Goal: Task Accomplishment & Management: Complete application form

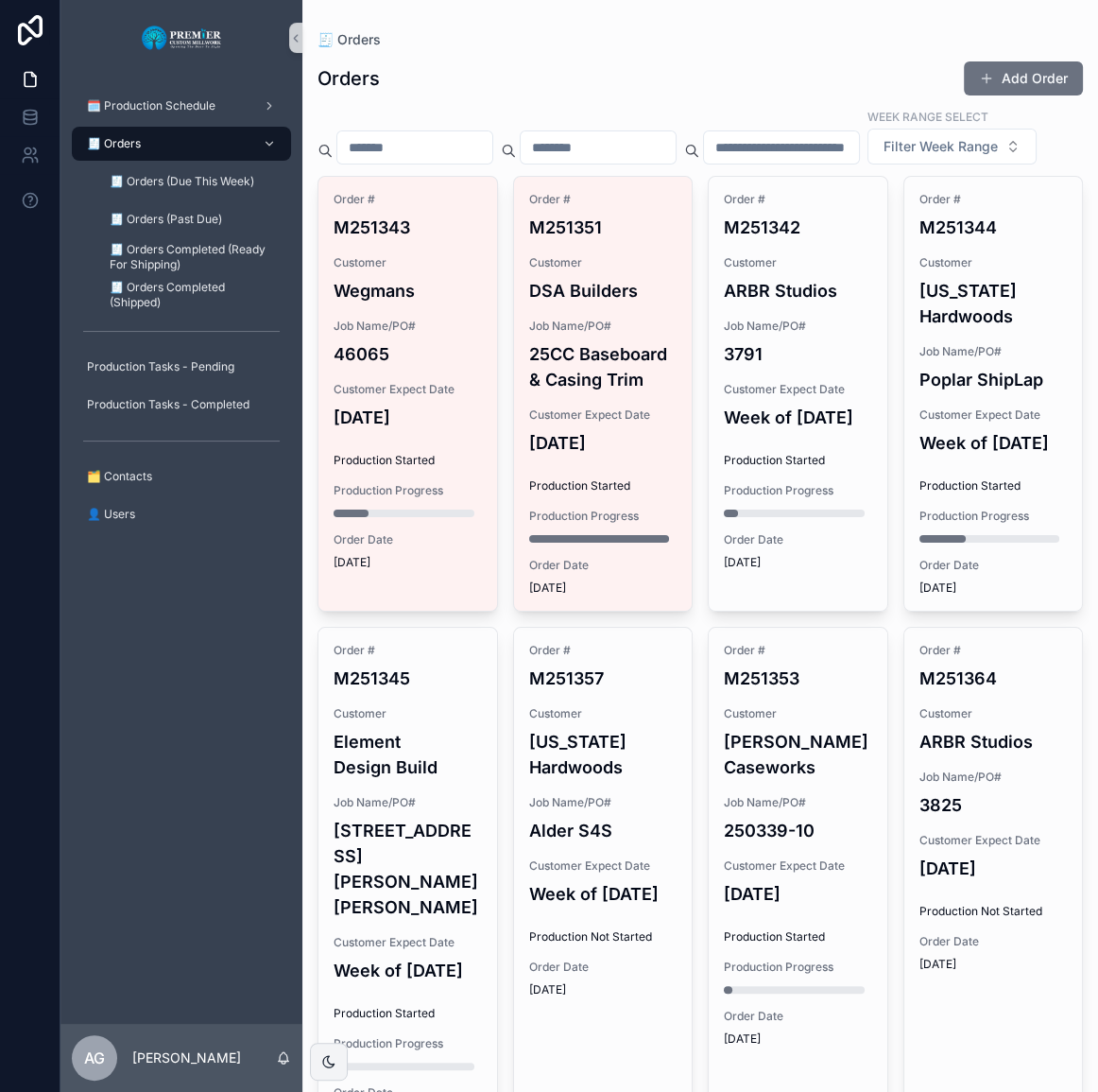
scroll to position [4, 0]
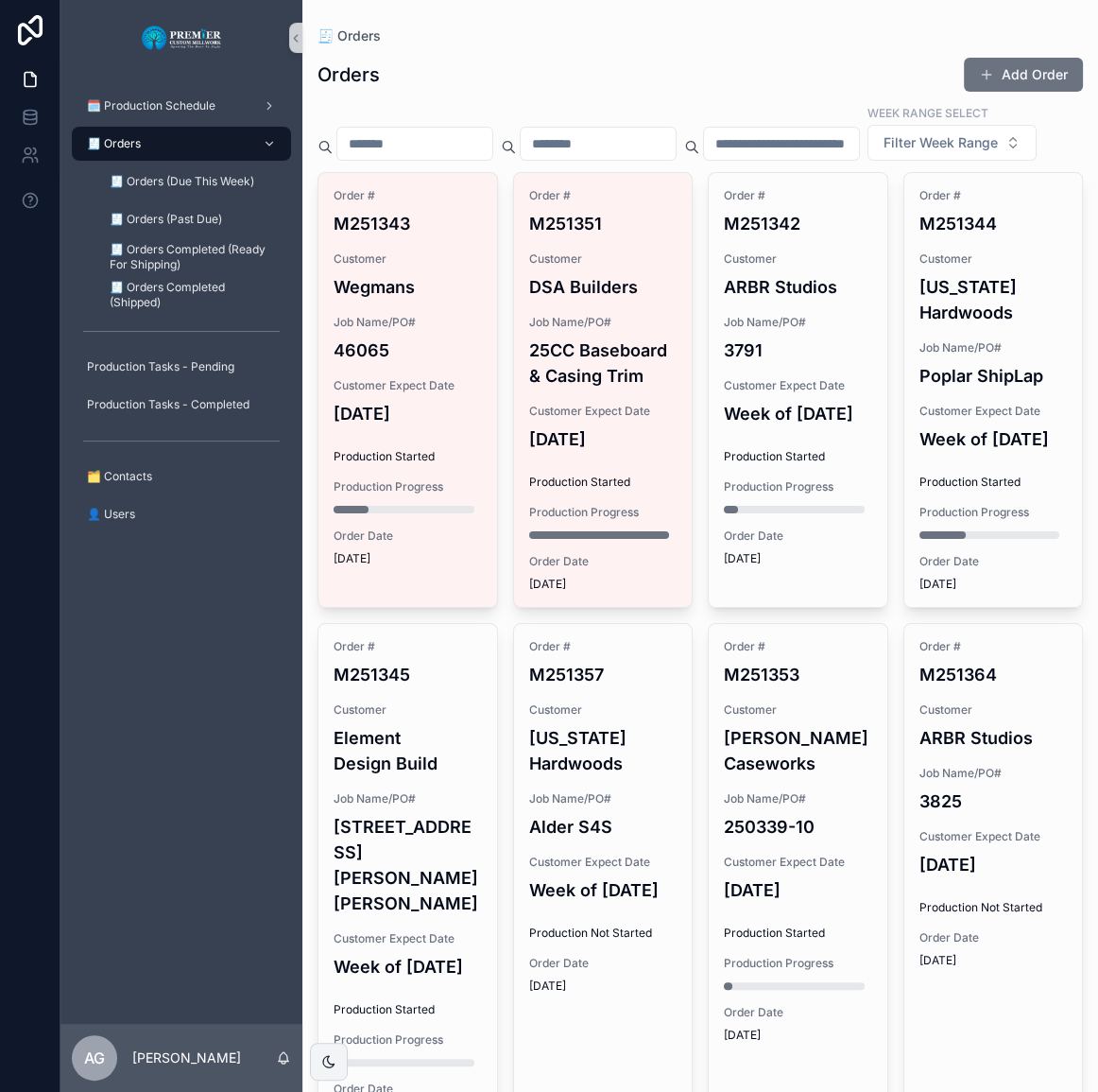
click at [987, 74] on button "Add Order" at bounding box center [1023, 75] width 119 height 34
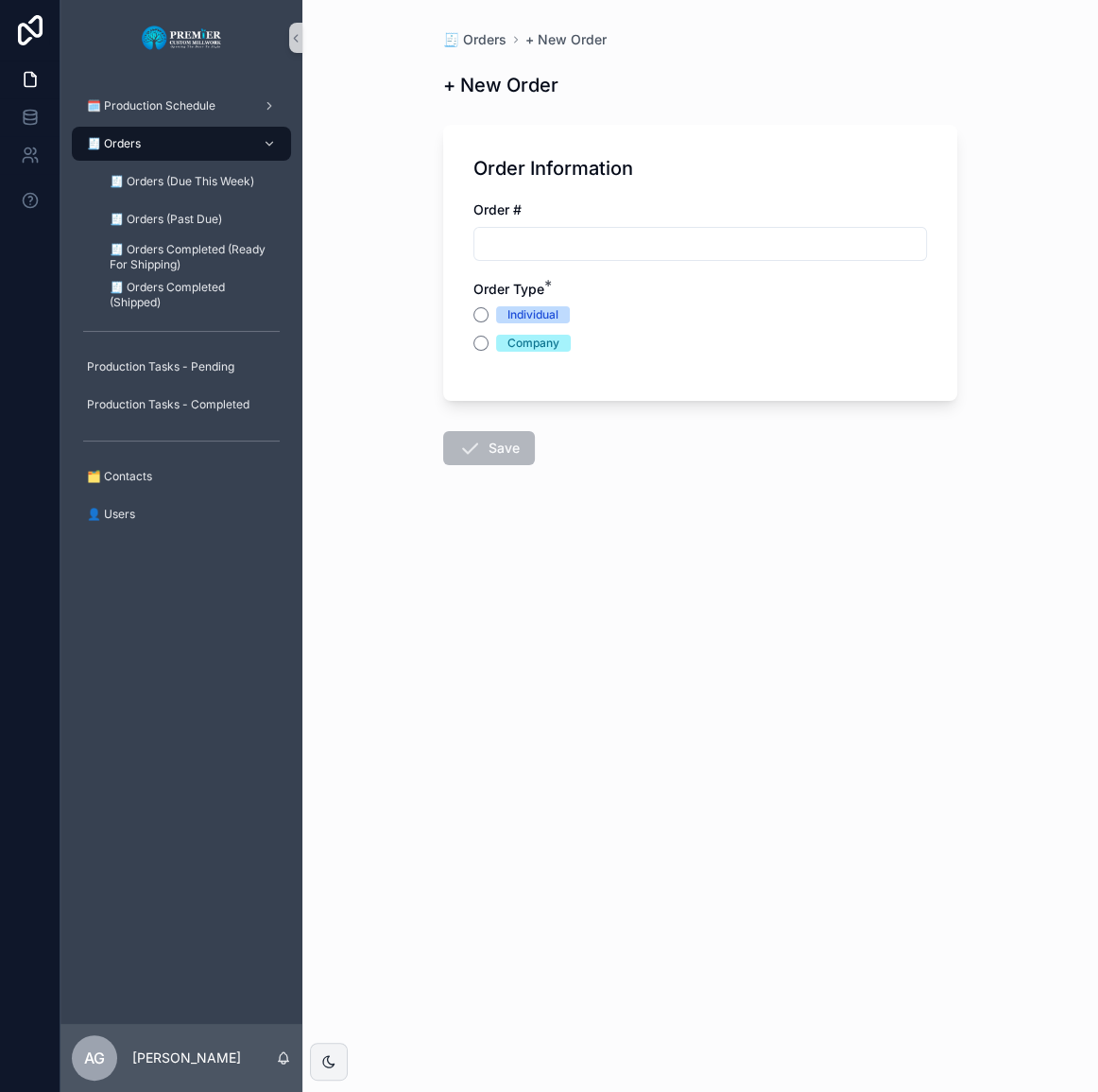
click at [575, 250] on input "scrollable content" at bounding box center [700, 244] width 452 height 26
click at [488, 250] on input "*******" at bounding box center [660, 244] width 373 height 26
type input "*******"
click at [596, 284] on div "Order Type *" at bounding box center [701, 289] width 454 height 19
click at [515, 338] on div "Company" at bounding box center [534, 343] width 52 height 17
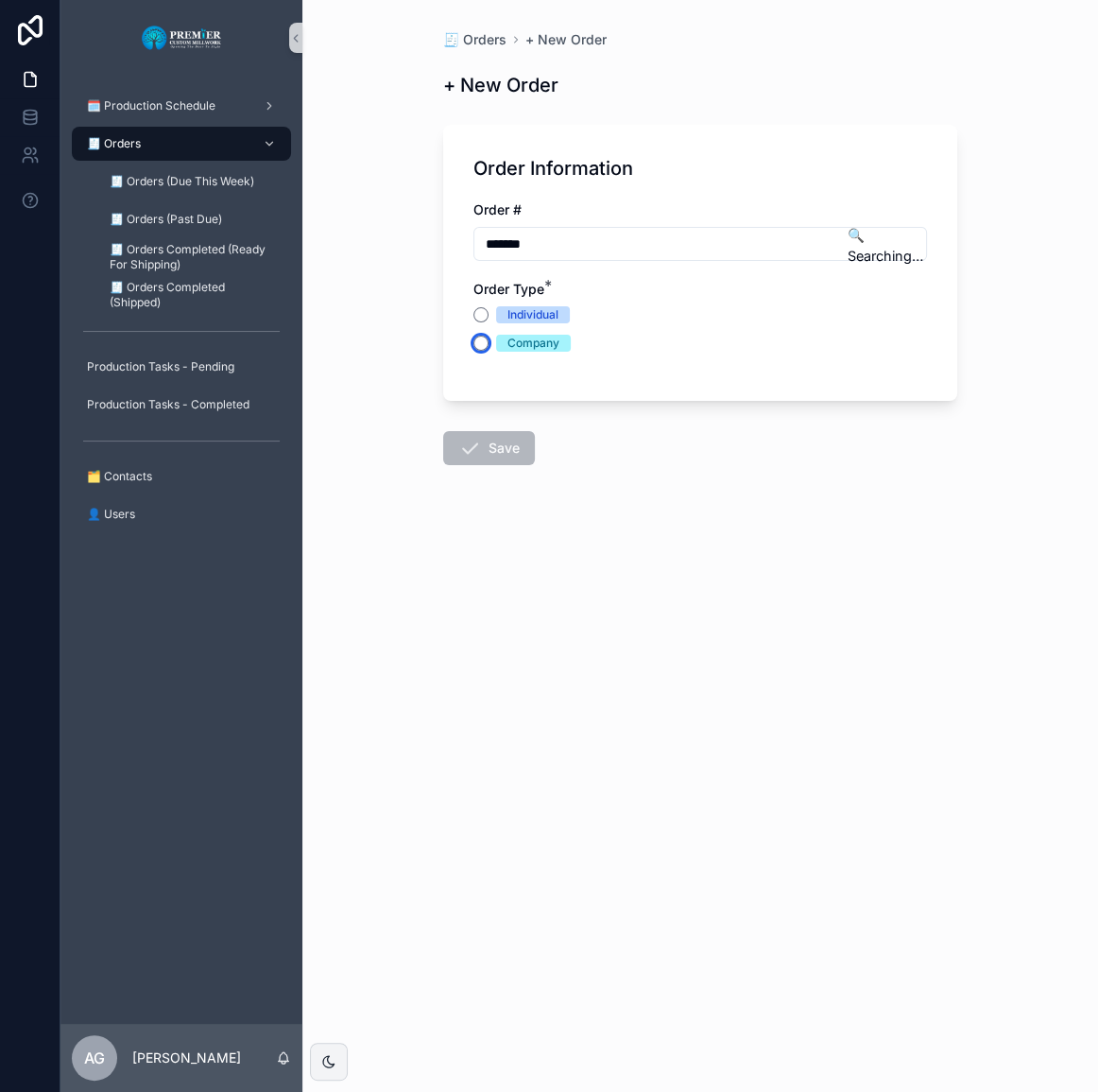
click at [489, 338] on button "Company" at bounding box center [481, 343] width 15 height 15
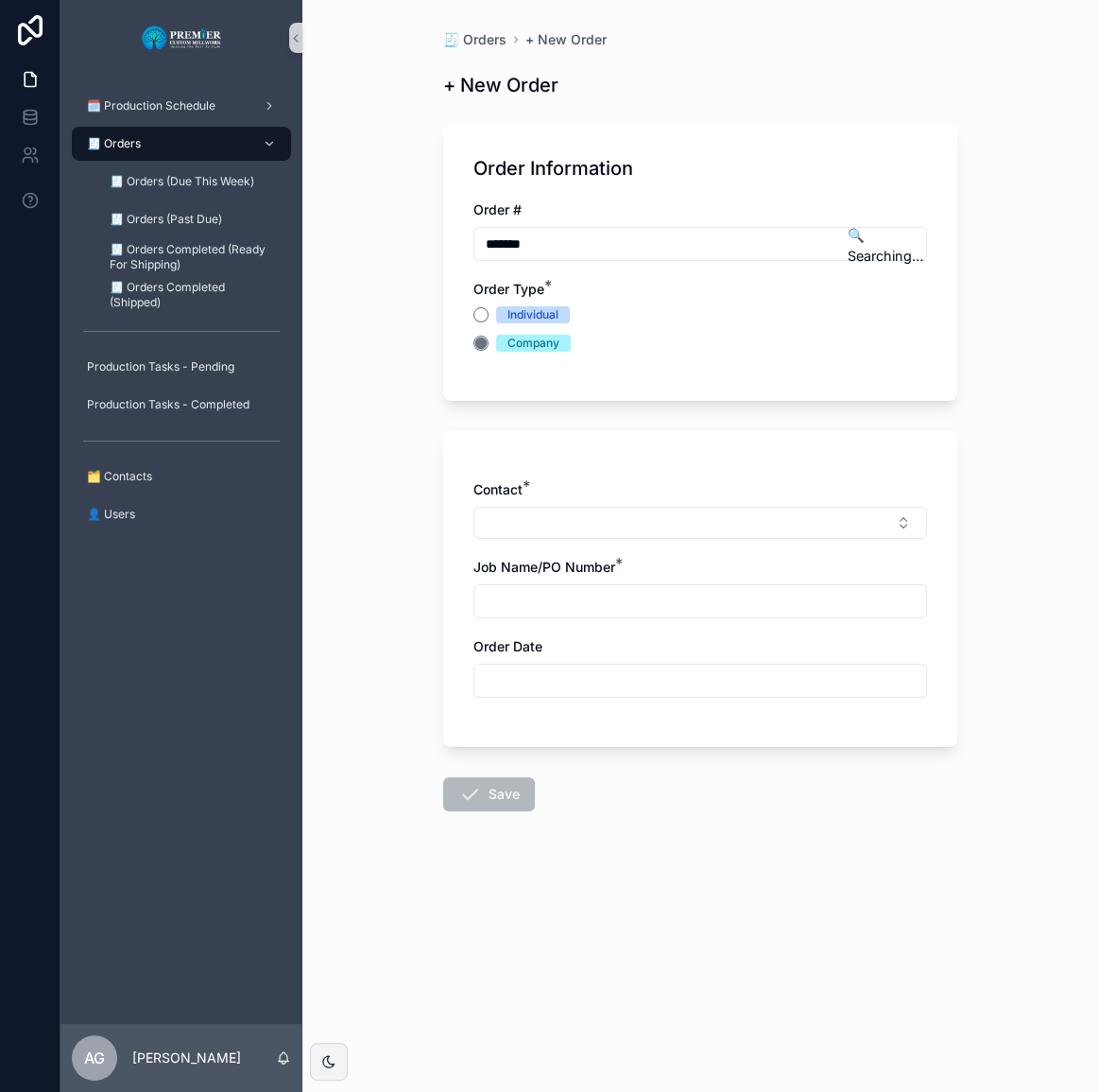
click at [569, 534] on button "Select Button" at bounding box center [701, 523] width 454 height 32
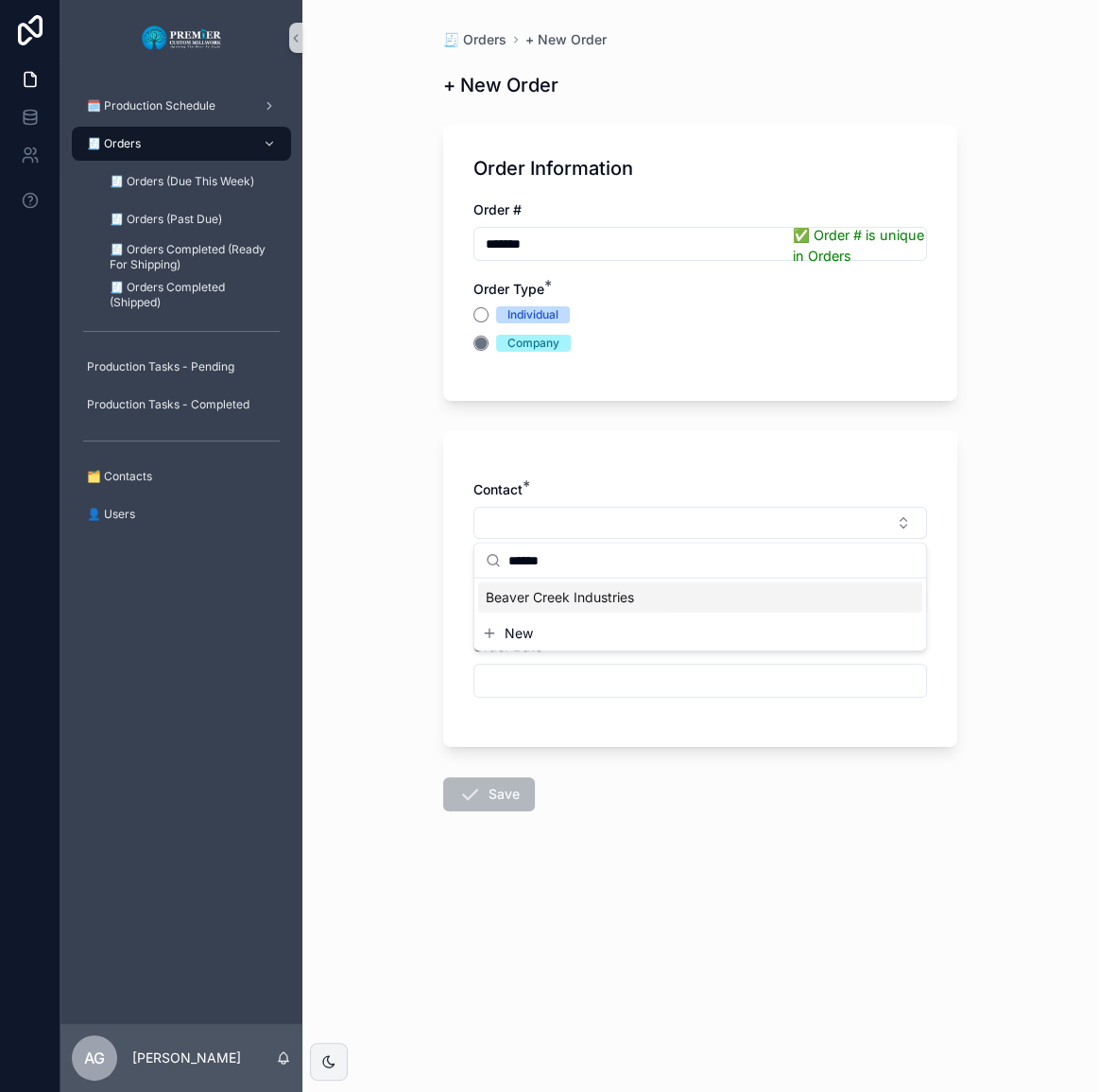
type input "******"
click at [571, 595] on span "Beaver Creek Industries" at bounding box center [560, 597] width 148 height 19
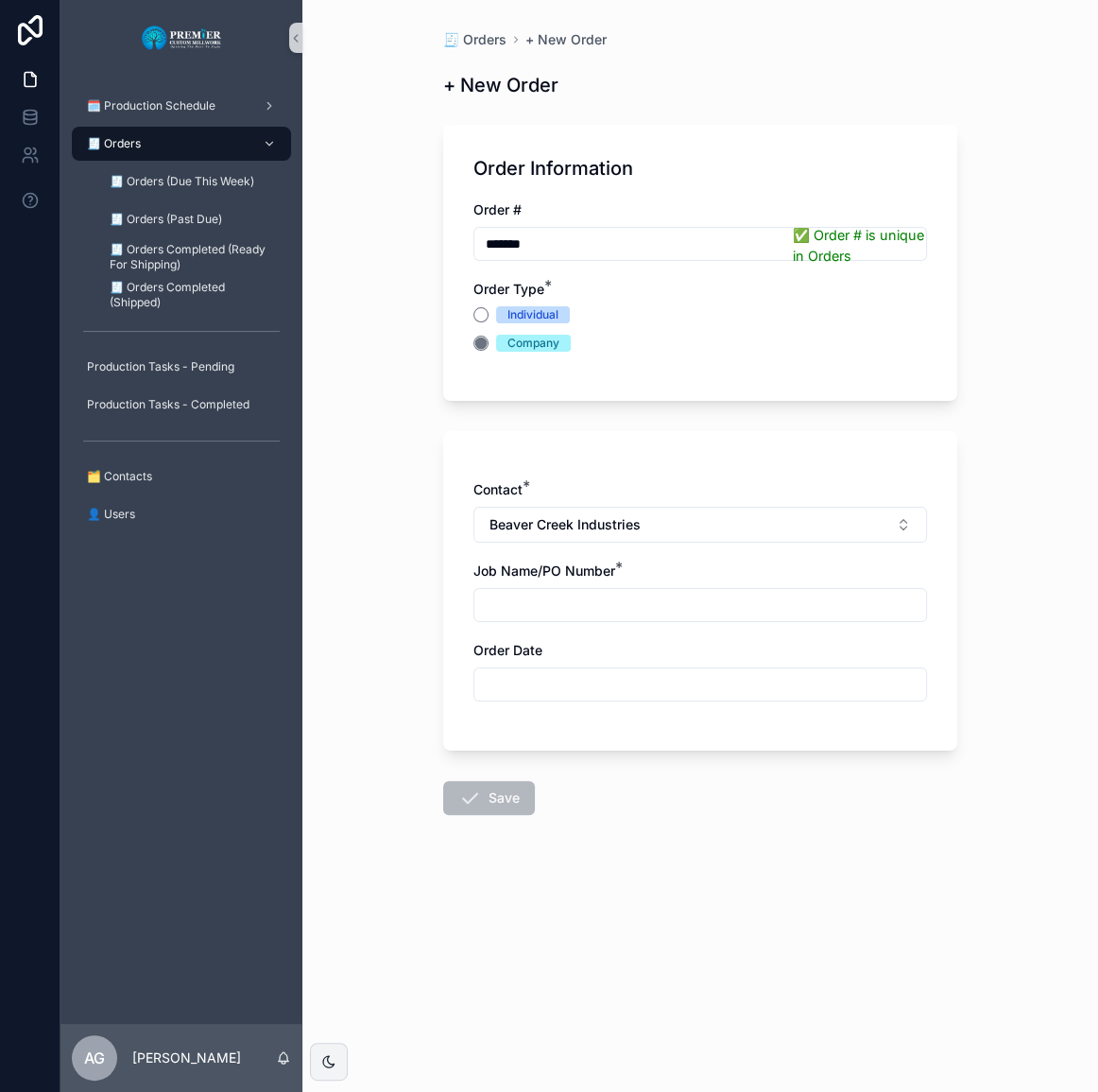
click at [571, 595] on input "scrollable content" at bounding box center [700, 605] width 452 height 26
type input "**********"
click at [559, 685] on input "scrollable content" at bounding box center [700, 684] width 452 height 26
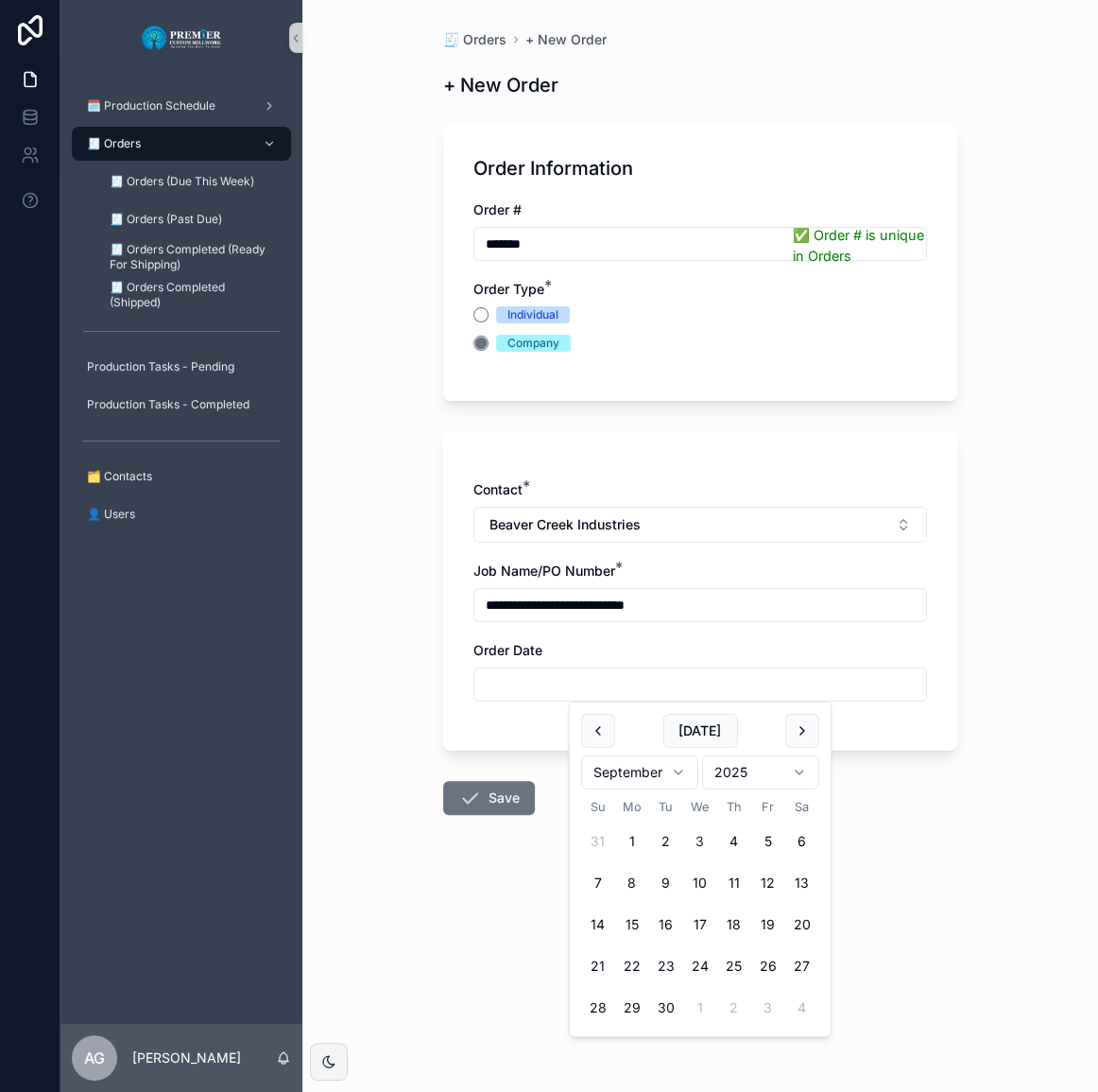
click at [680, 726] on button "[DATE]" at bounding box center [700, 731] width 75 height 34
type input "********"
click at [503, 797] on button "Save" at bounding box center [489, 798] width 92 height 34
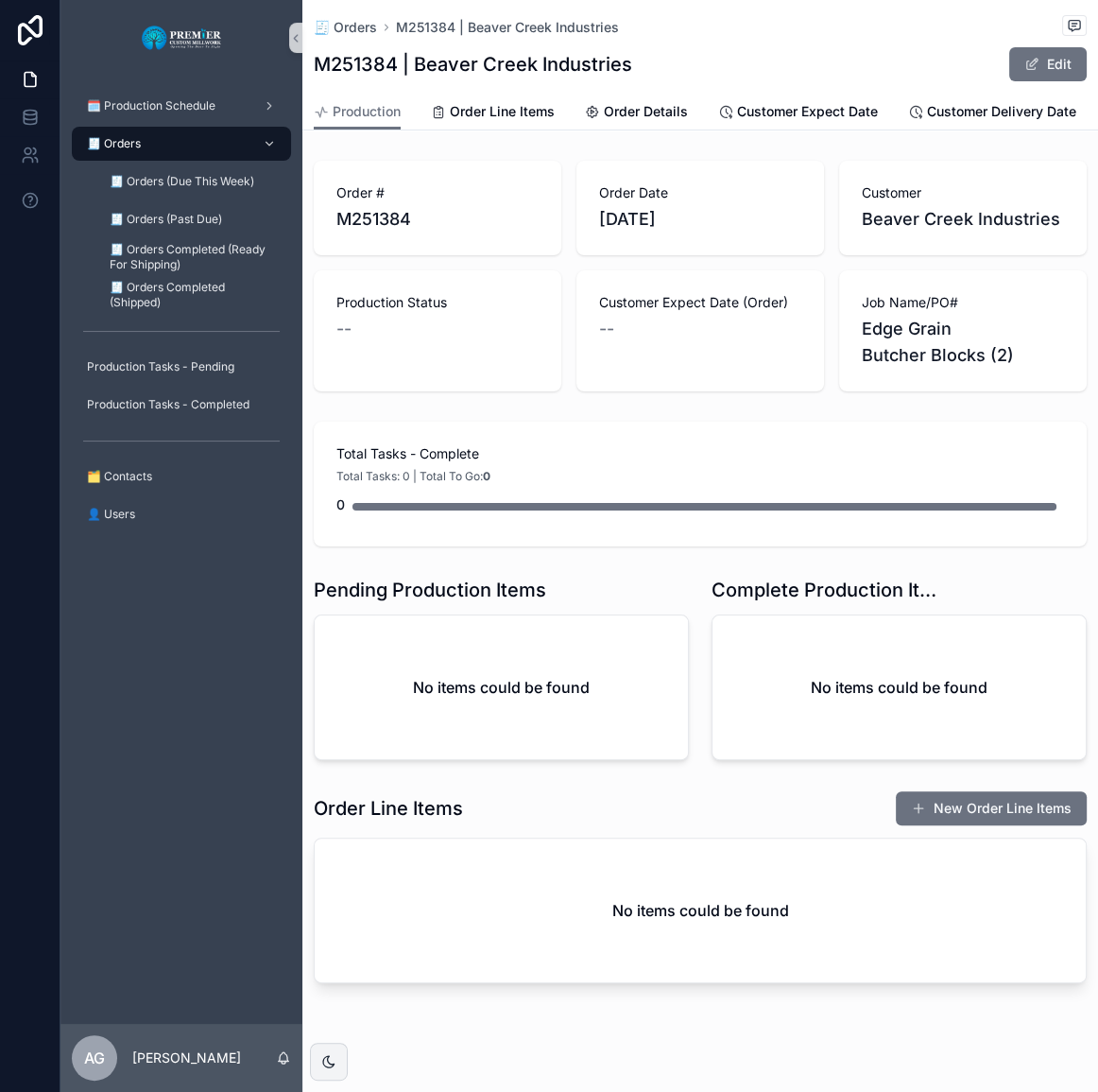
click at [945, 812] on button "New Order Line Items" at bounding box center [991, 808] width 191 height 34
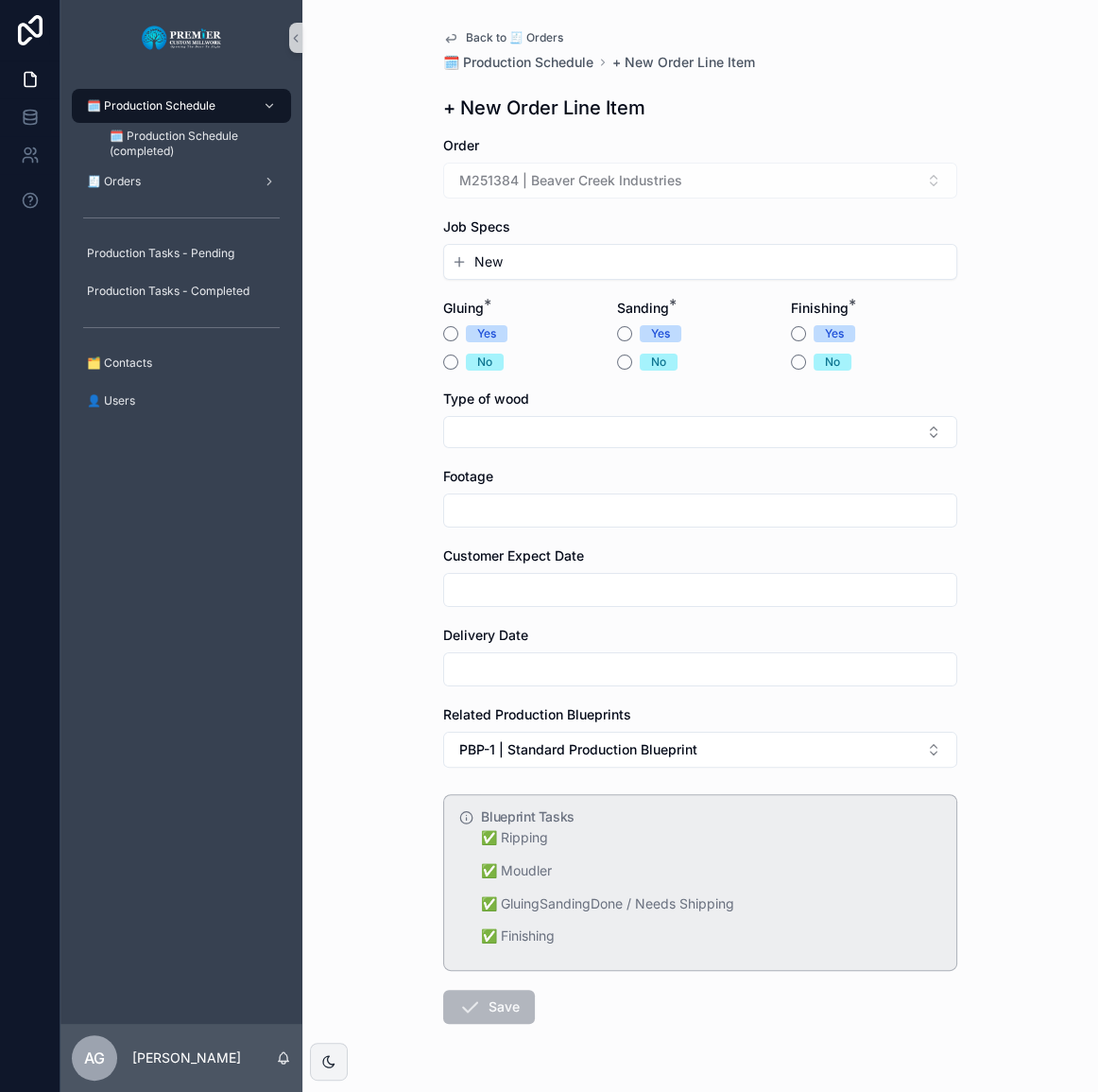
click at [532, 270] on button "New" at bounding box center [700, 261] width 497 height 19
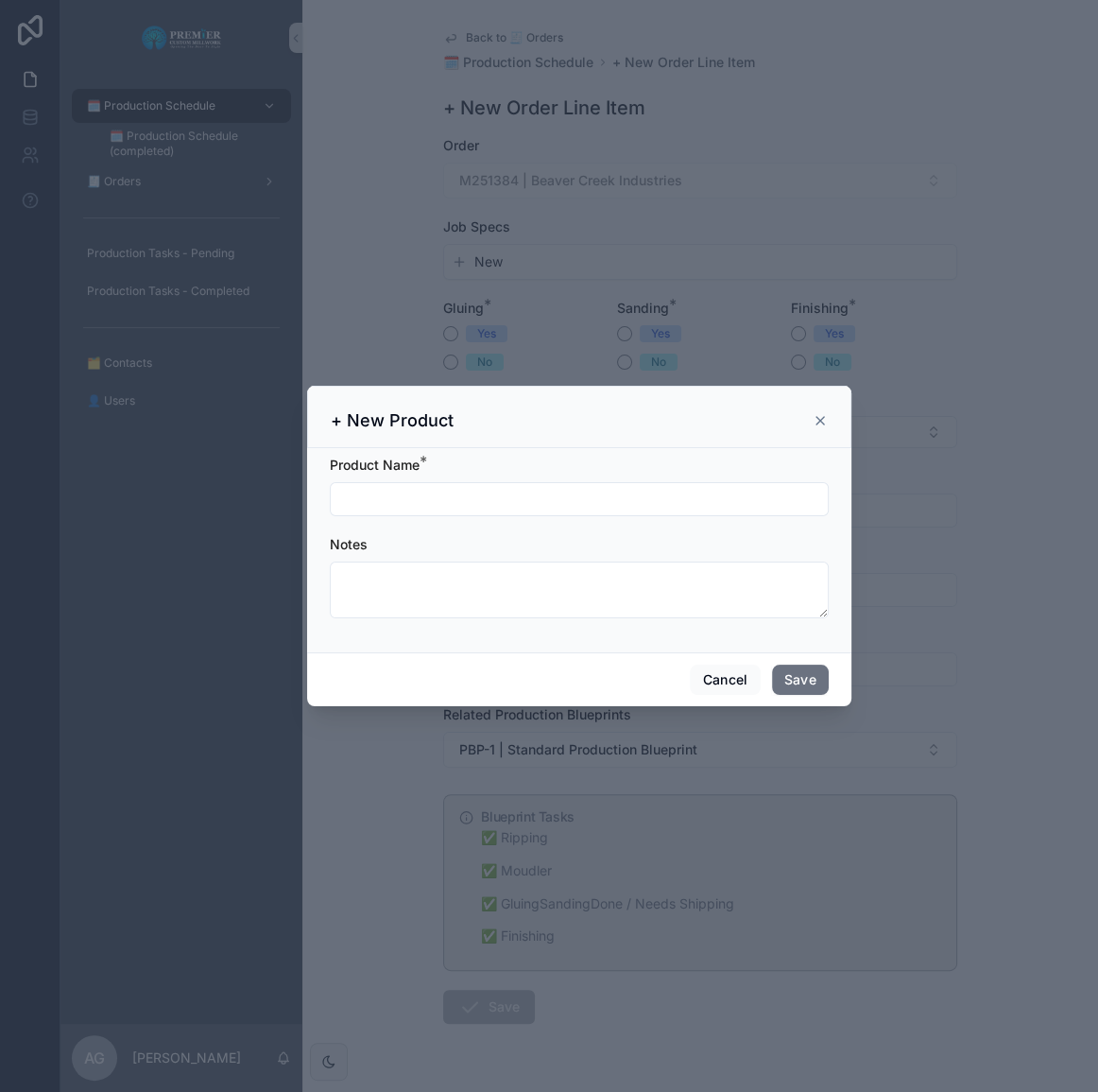
click at [506, 496] on input "scrollable content" at bounding box center [579, 499] width 497 height 26
type input "**********"
click at [780, 674] on button "Save" at bounding box center [800, 679] width 57 height 30
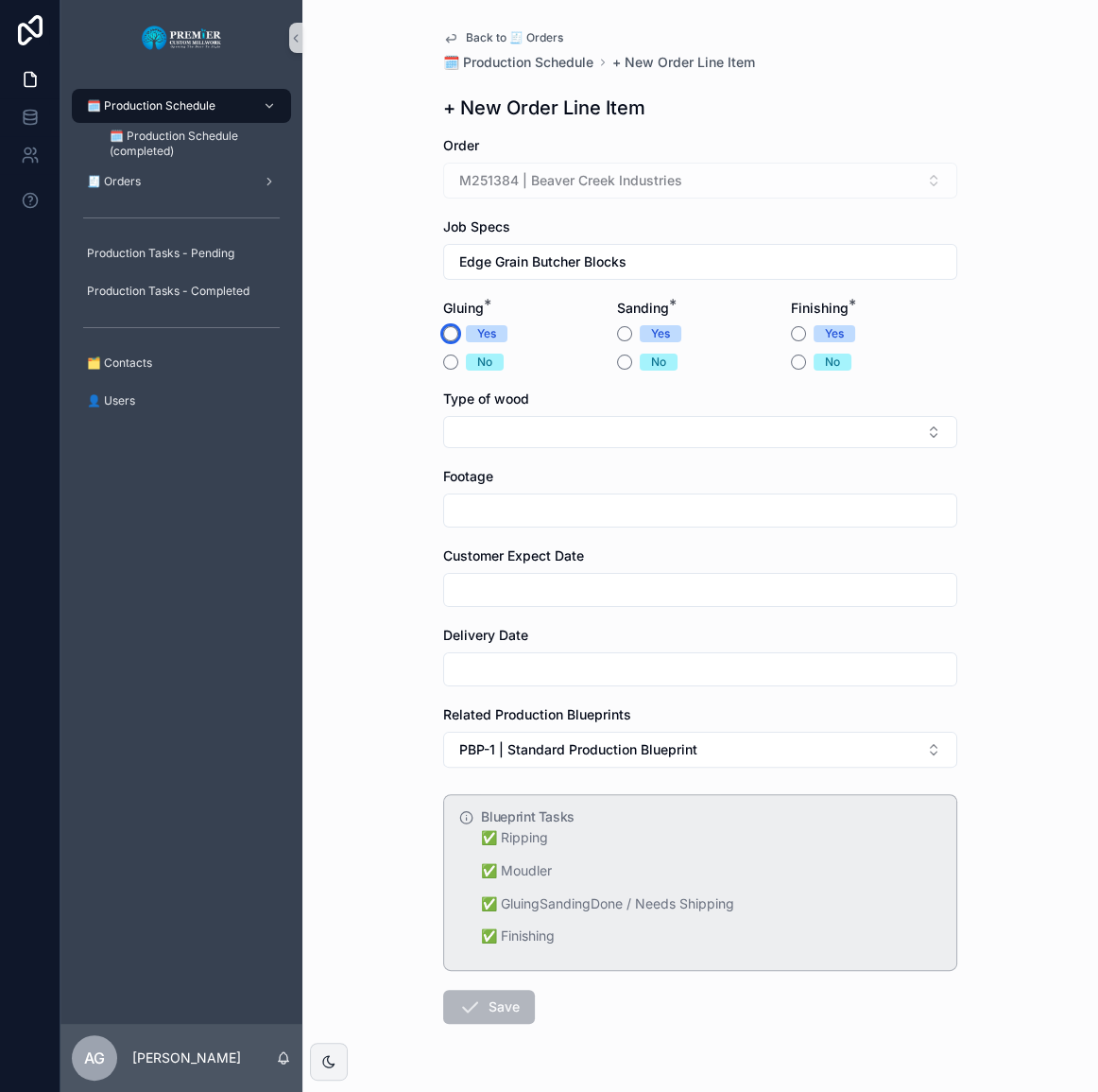
click at [443, 339] on button "Yes" at bounding box center [450, 333] width 15 height 15
click at [618, 340] on button "Yes" at bounding box center [624, 333] width 15 height 15
click at [791, 367] on button "No" at bounding box center [798, 361] width 15 height 15
click at [598, 422] on button "Select Button" at bounding box center [700, 432] width 514 height 32
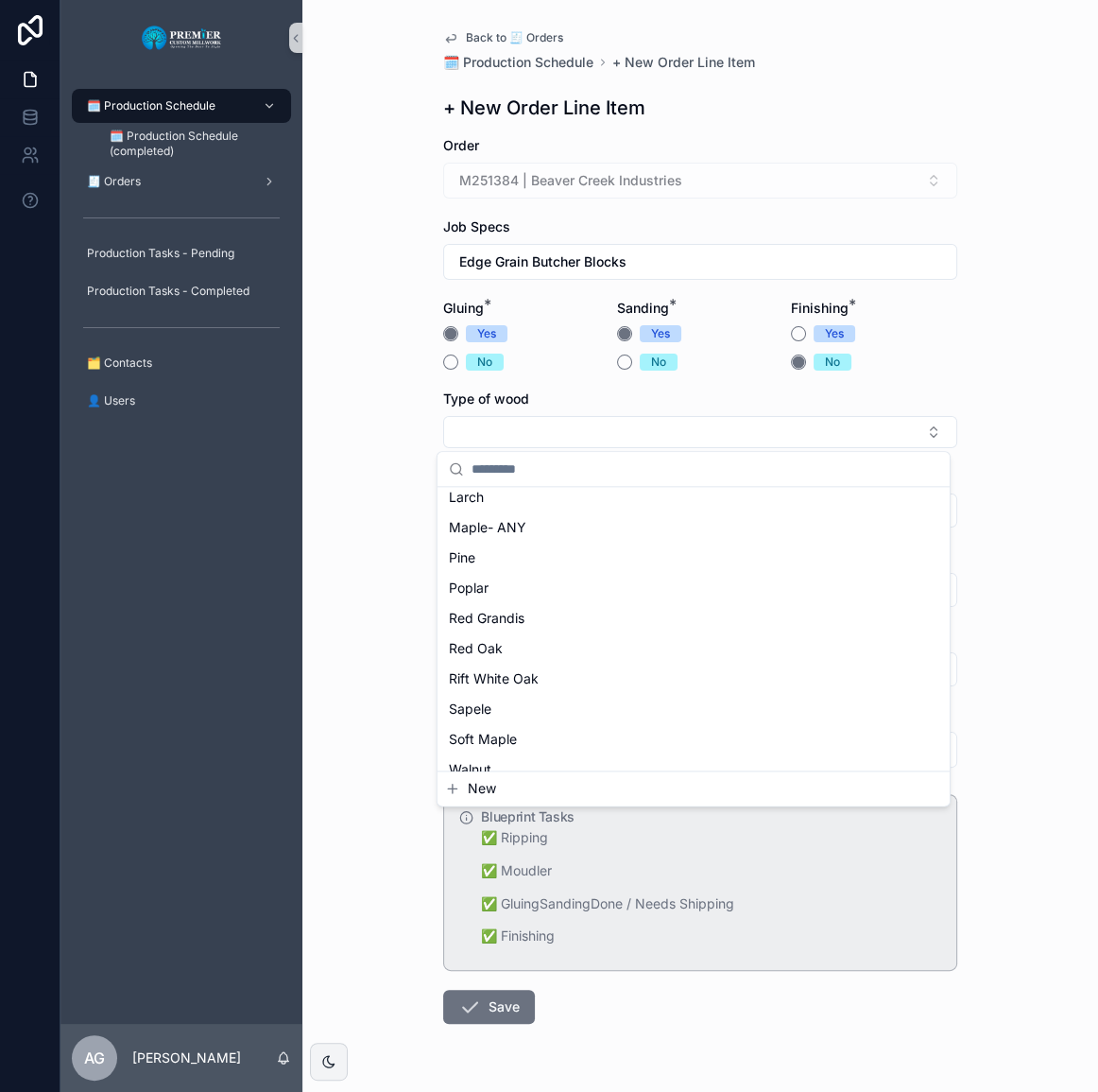
scroll to position [257, 0]
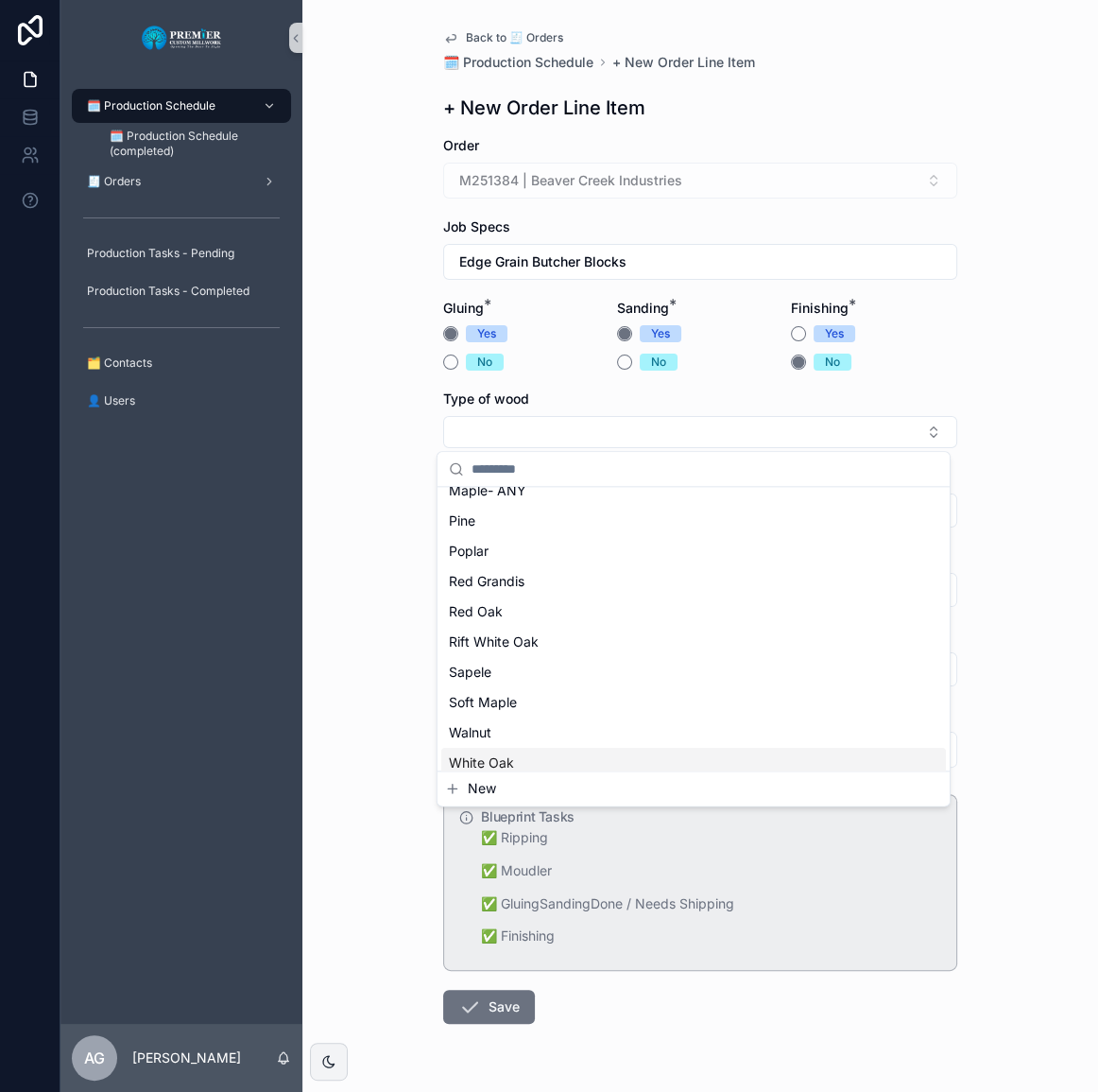
click at [540, 752] on div "White Oak" at bounding box center [693, 763] width 505 height 30
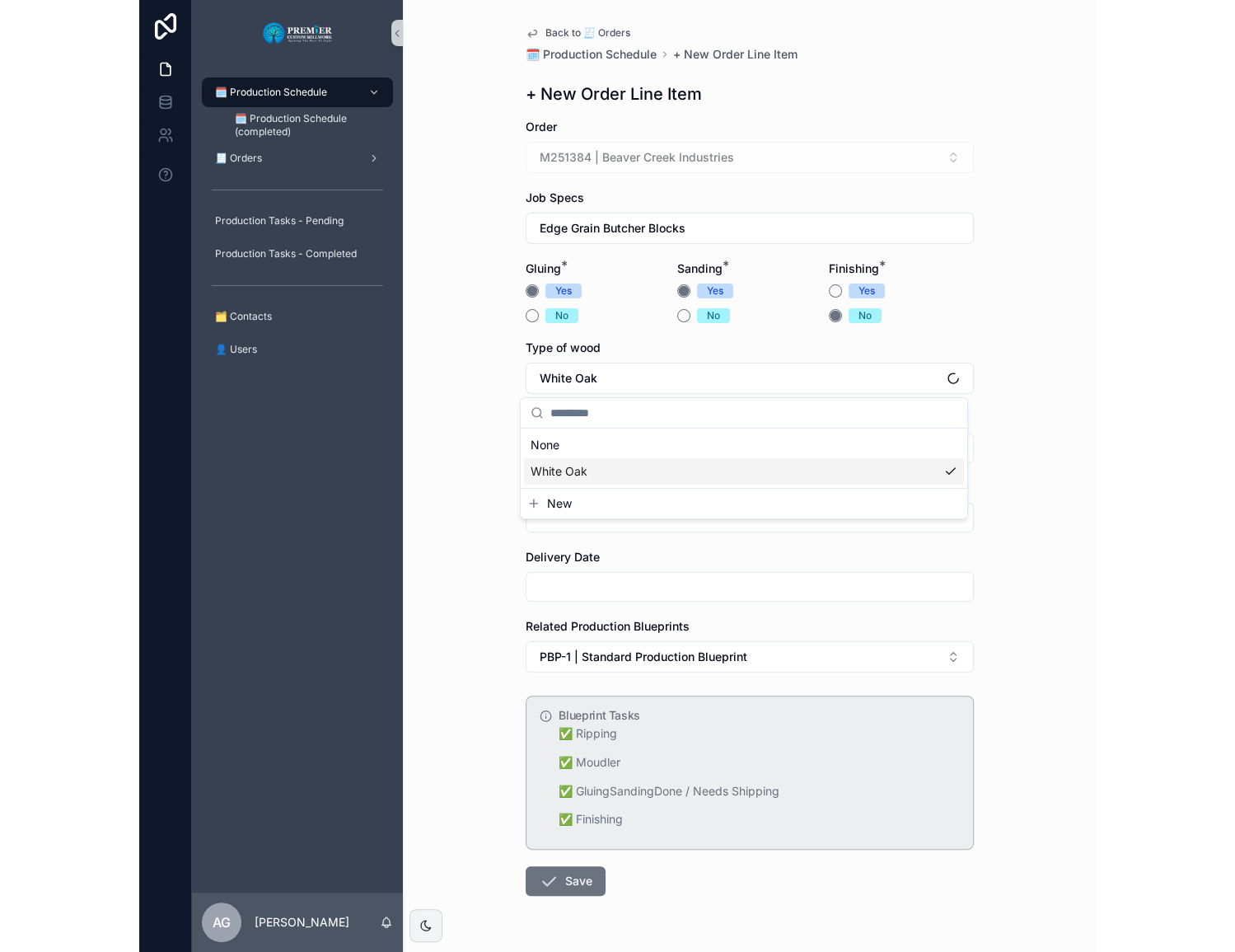
scroll to position [0, 0]
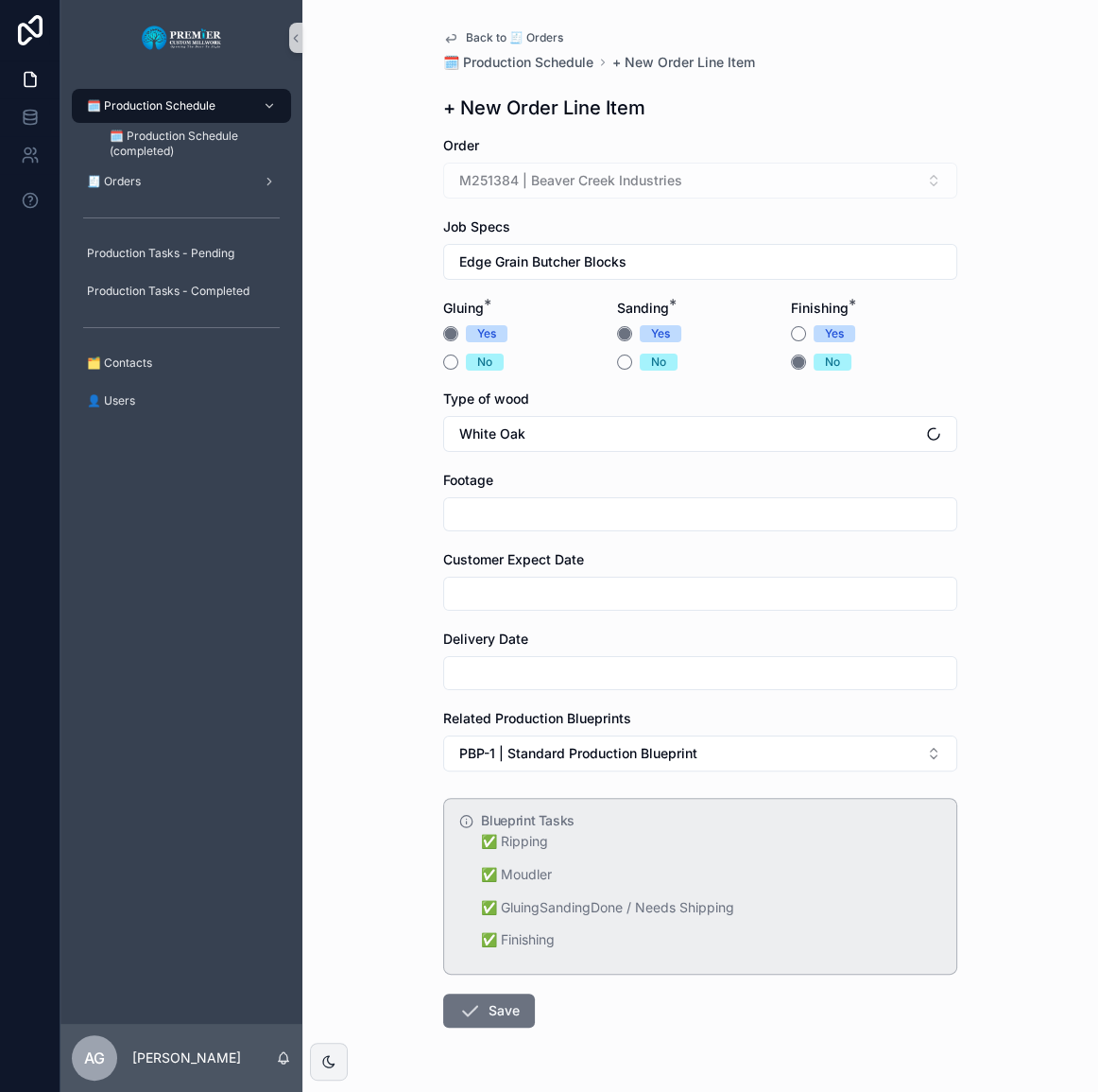
click at [550, 526] on input "scrollable content" at bounding box center [700, 514] width 512 height 26
type input "**"
click at [476, 580] on div "scrollable content" at bounding box center [700, 594] width 514 height 34
click at [475, 580] on input "scrollable content" at bounding box center [700, 593] width 512 height 26
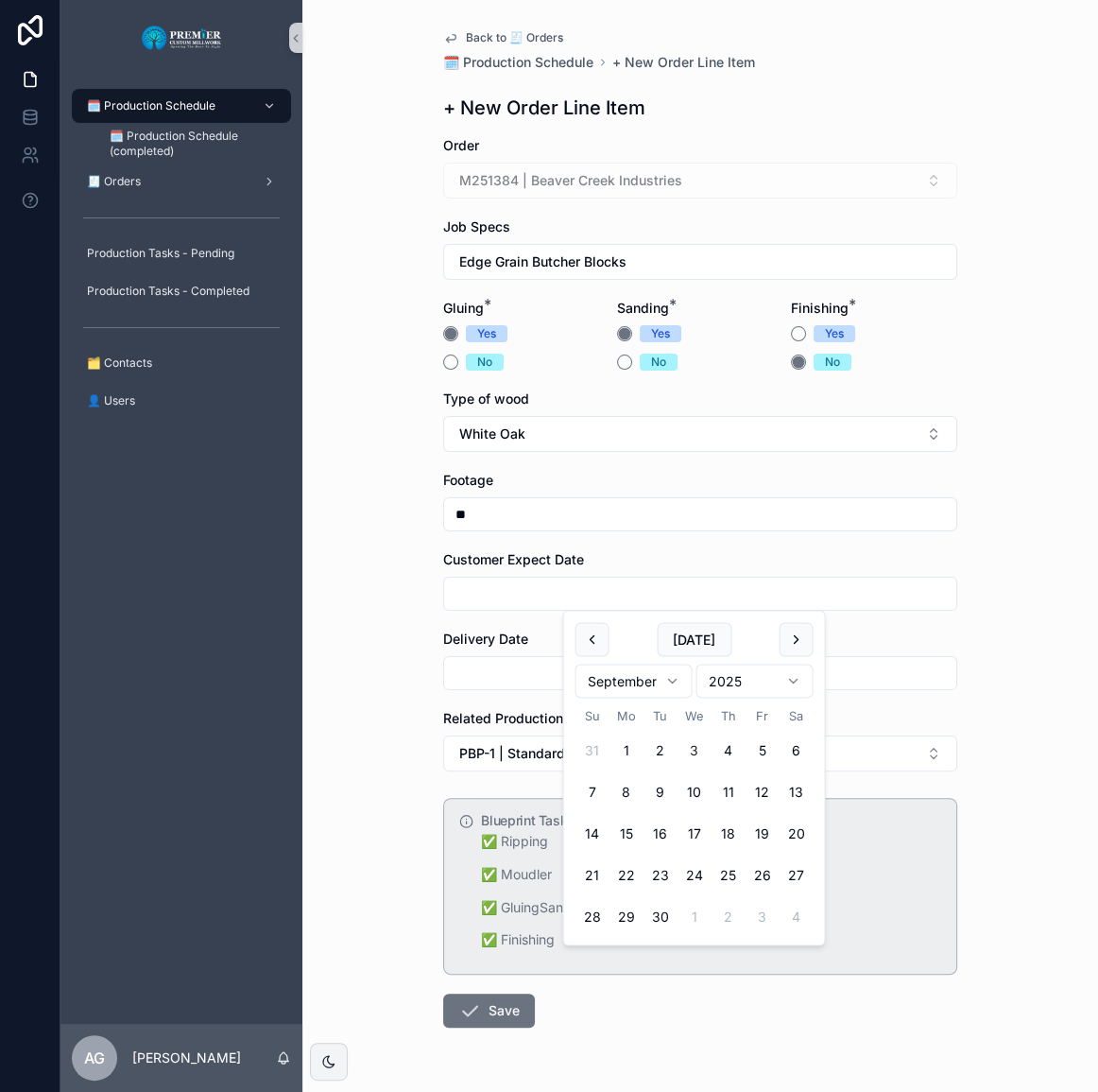
click at [757, 876] on button "26" at bounding box center [762, 875] width 34 height 34
type input "*********"
click at [414, 699] on div "Back to 🧾 Orders 🗓️ Production Schedule + New Order Line Item + New Order Line …" at bounding box center [700, 546] width 796 height 1092
click at [462, 684] on input "scrollable content" at bounding box center [700, 673] width 512 height 26
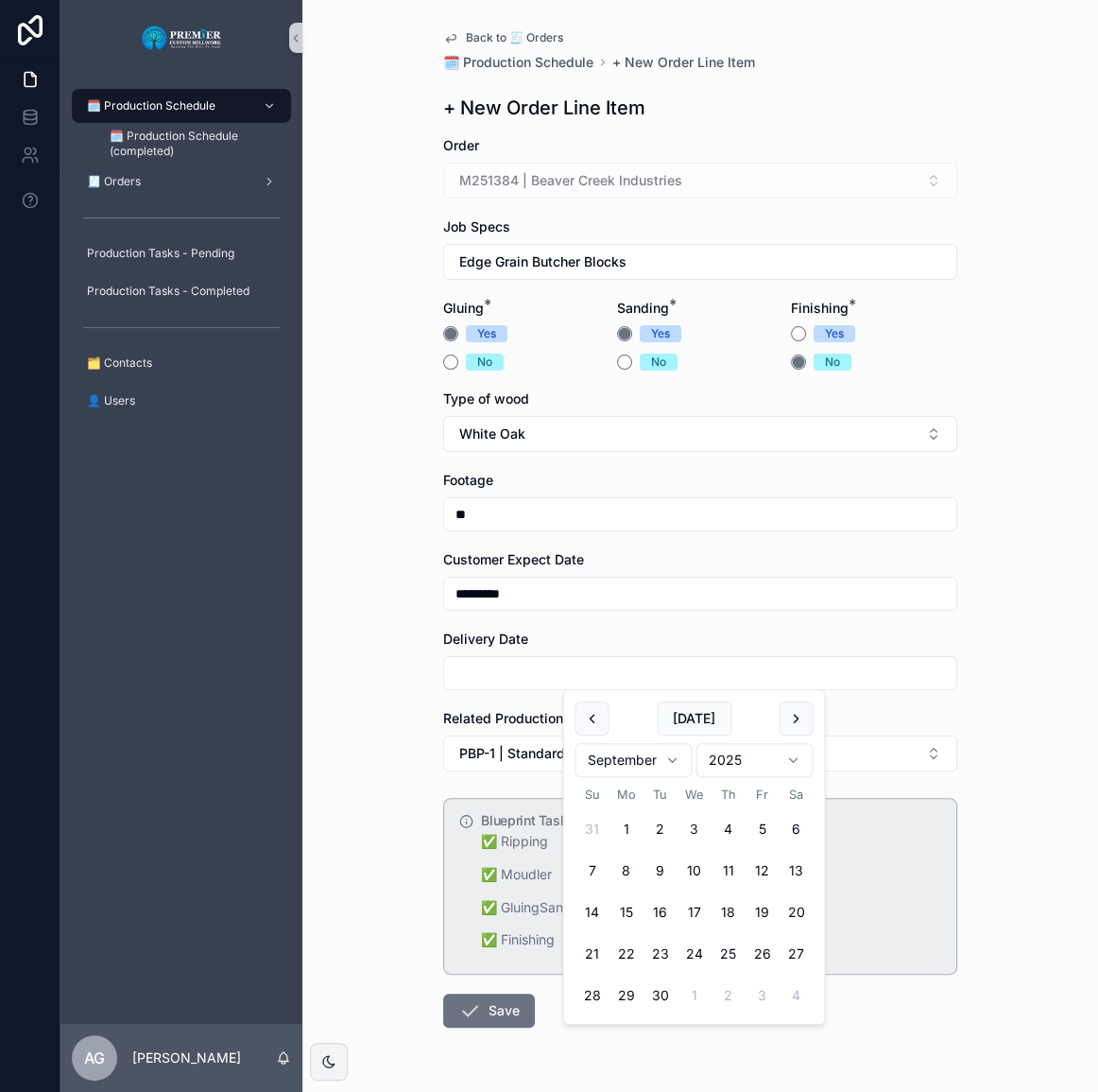
click at [765, 954] on button "26" at bounding box center [762, 954] width 34 height 34
type input "*********"
click at [468, 1001] on icon "scrollable content" at bounding box center [469, 1010] width 23 height 23
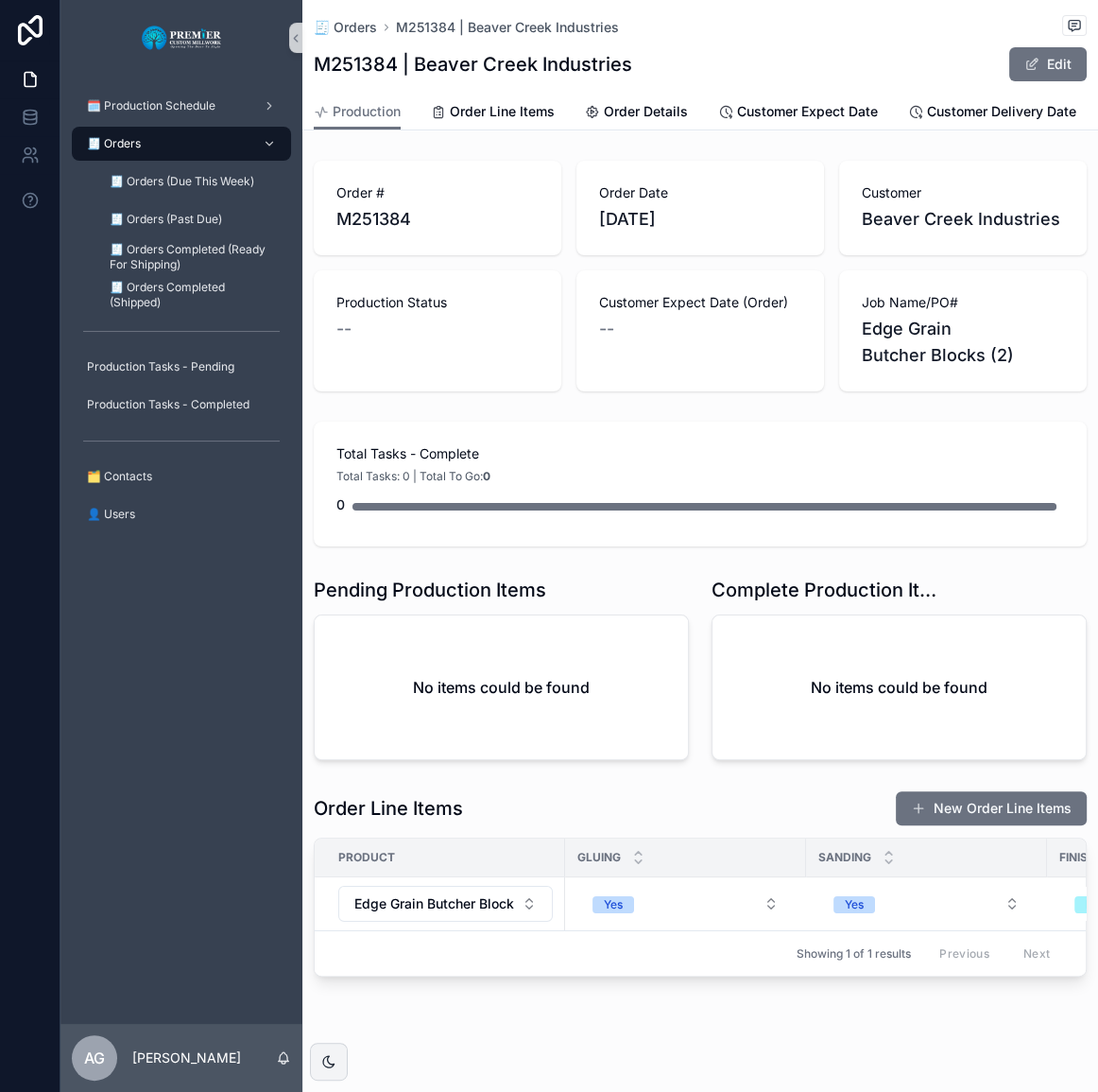
click at [700, 119] on div "Production Order Line Items Order Details Customer Expect Date Customer Deliver…" at bounding box center [700, 112] width 773 height 36
click at [785, 119] on span "Customer Expect Date" at bounding box center [807, 111] width 141 height 19
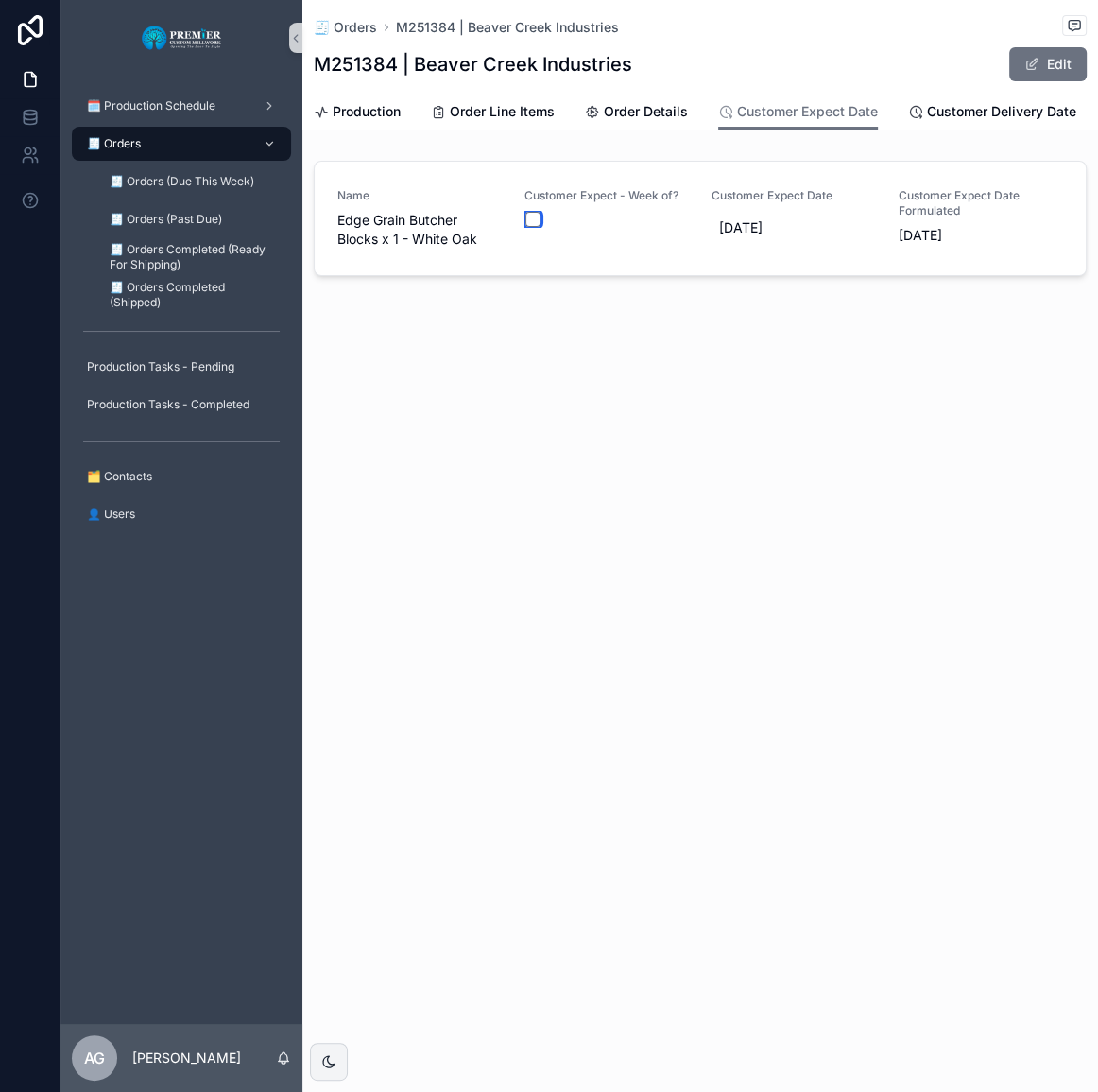
click at [525, 213] on button "scrollable content" at bounding box center [532, 219] width 15 height 15
click at [504, 116] on span "Order Line Items" at bounding box center [502, 111] width 105 height 19
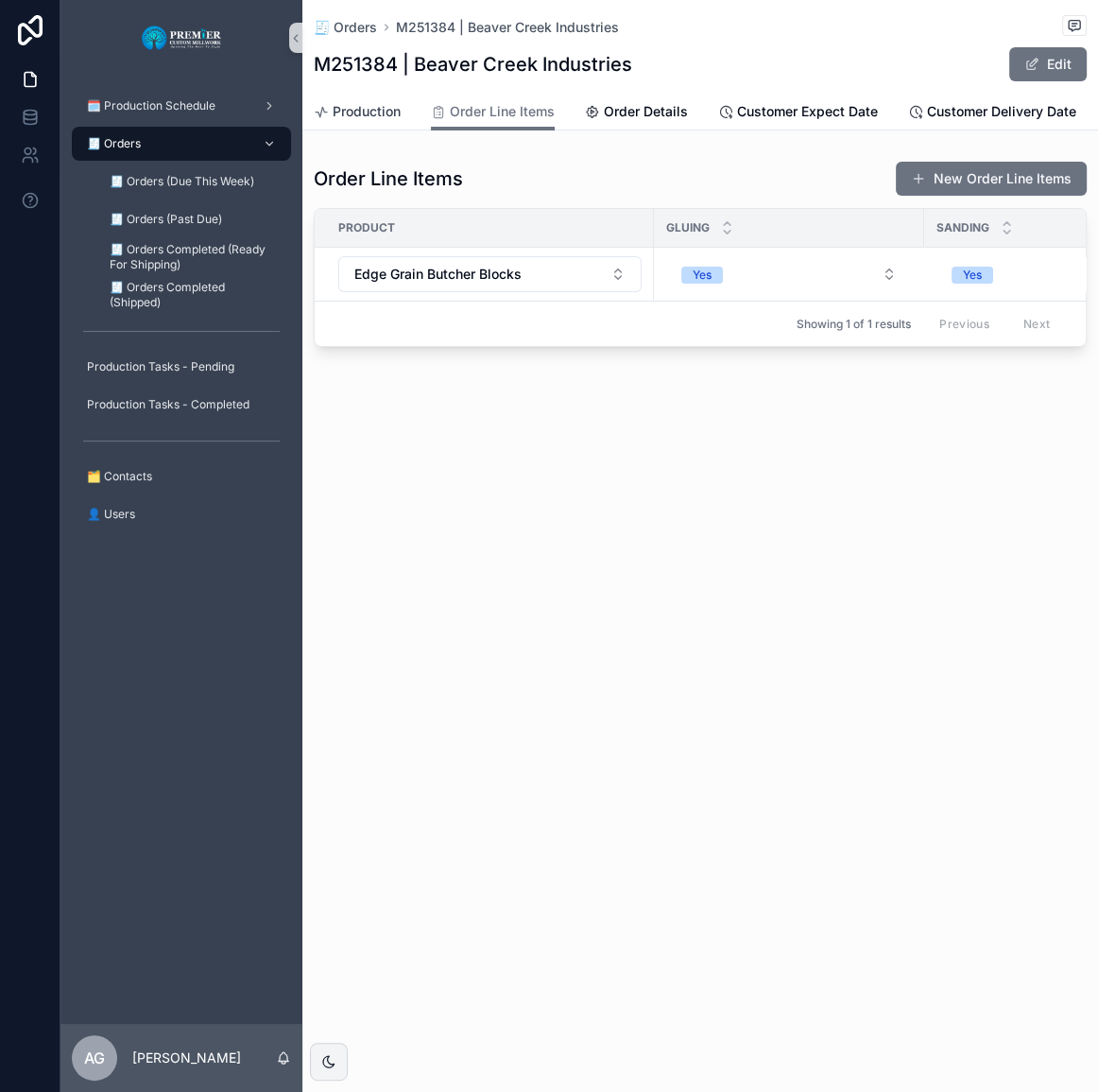
click at [376, 112] on span "Production" at bounding box center [367, 111] width 68 height 19
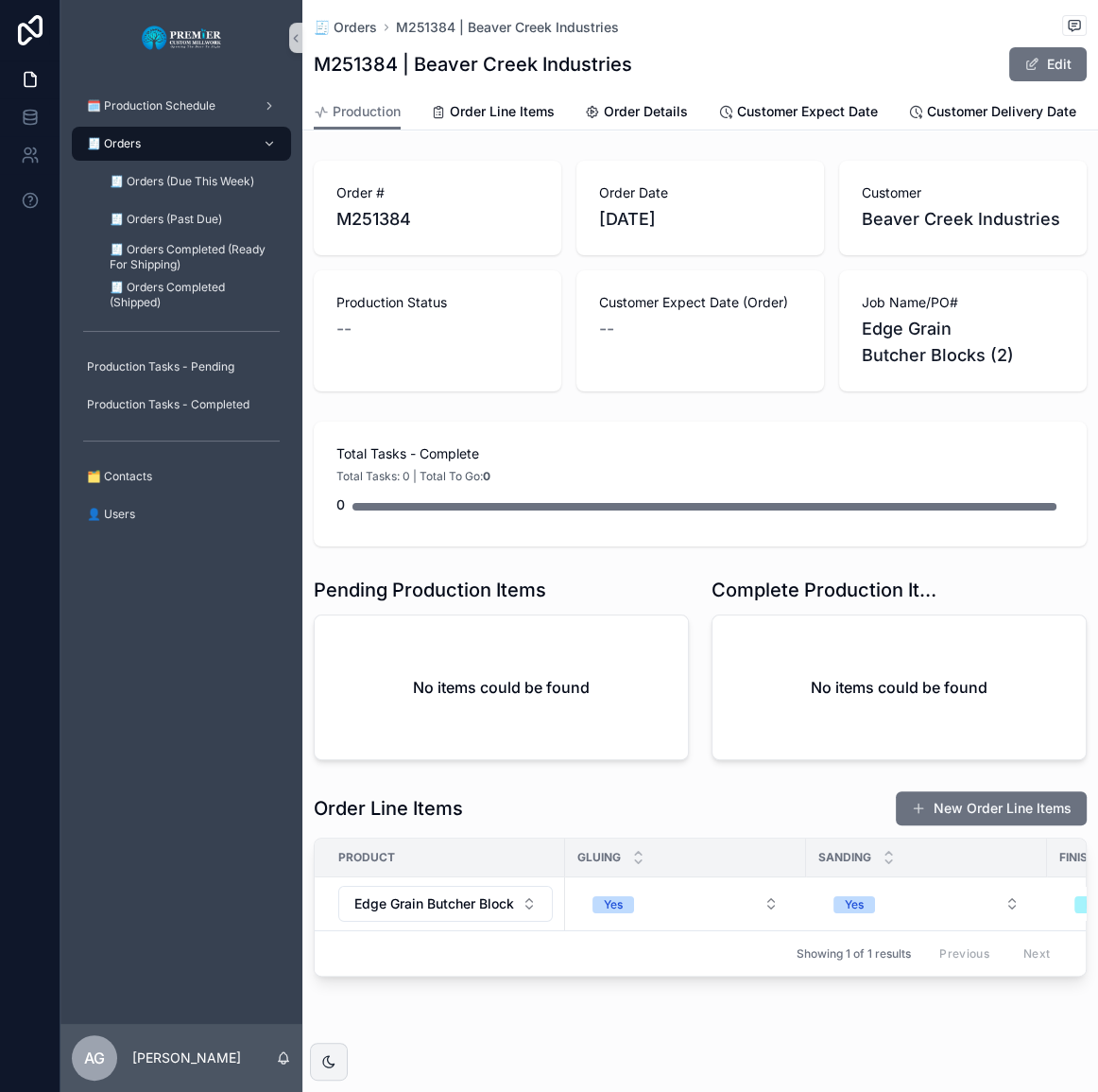
click at [925, 44] on div "🧾 Orders M251384 | [GEOGRAPHIC_DATA] M251384 | Beaver Creek Industries Edit" at bounding box center [700, 47] width 773 height 94
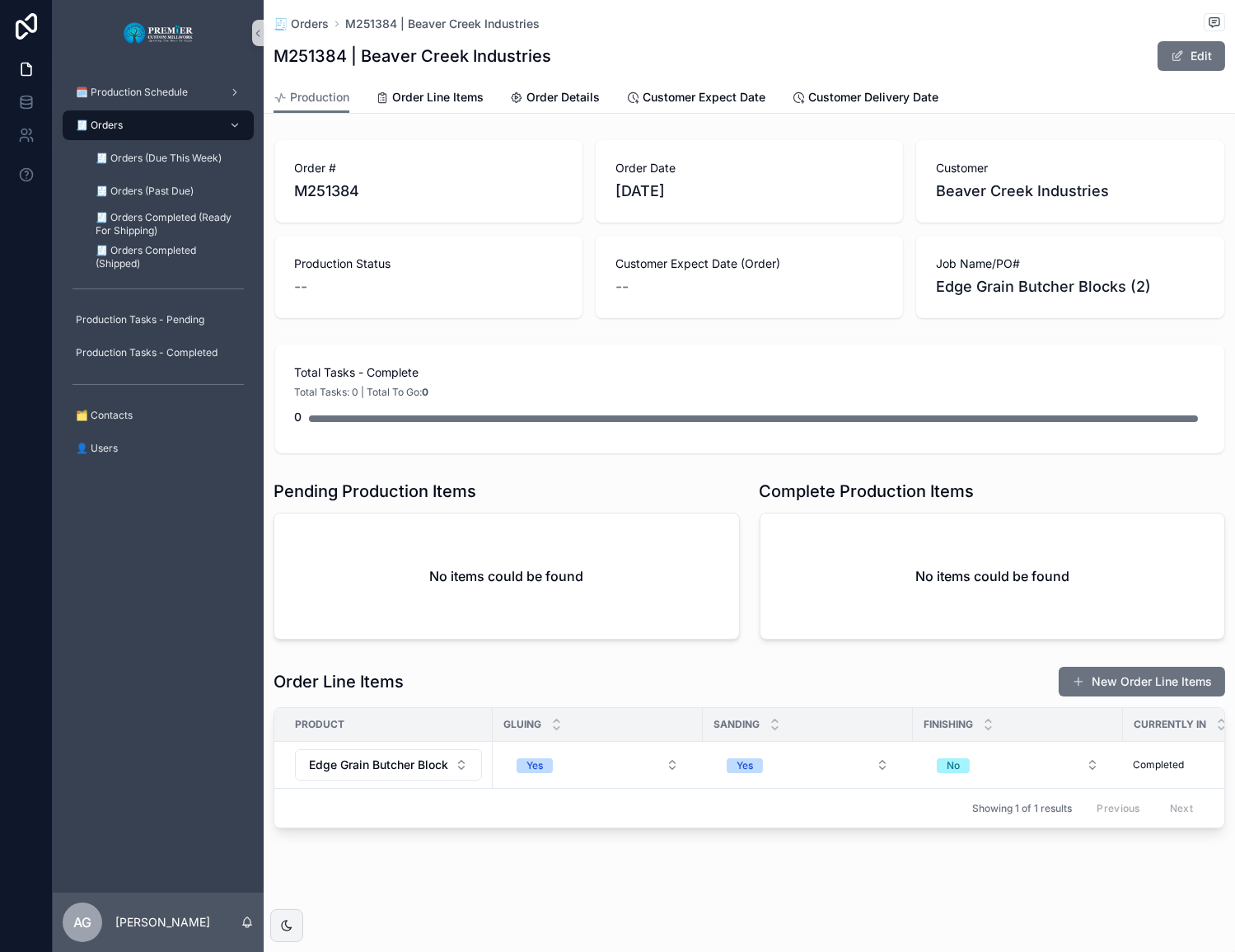
click at [119, 120] on span "🧾 Orders" at bounding box center [99, 125] width 47 height 13
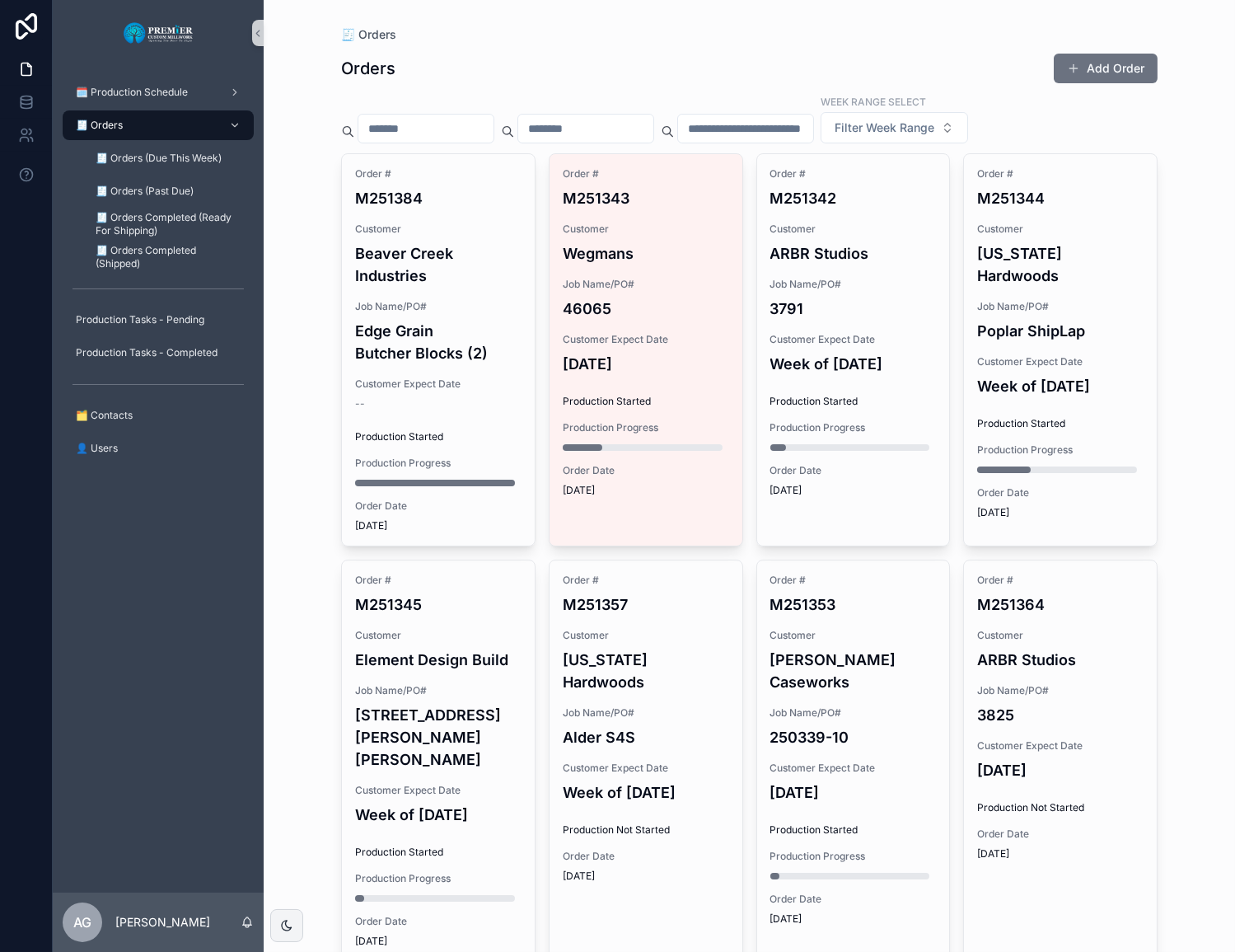
click at [506, 307] on span "Job Name/PO#" at bounding box center [438, 306] width 166 height 13
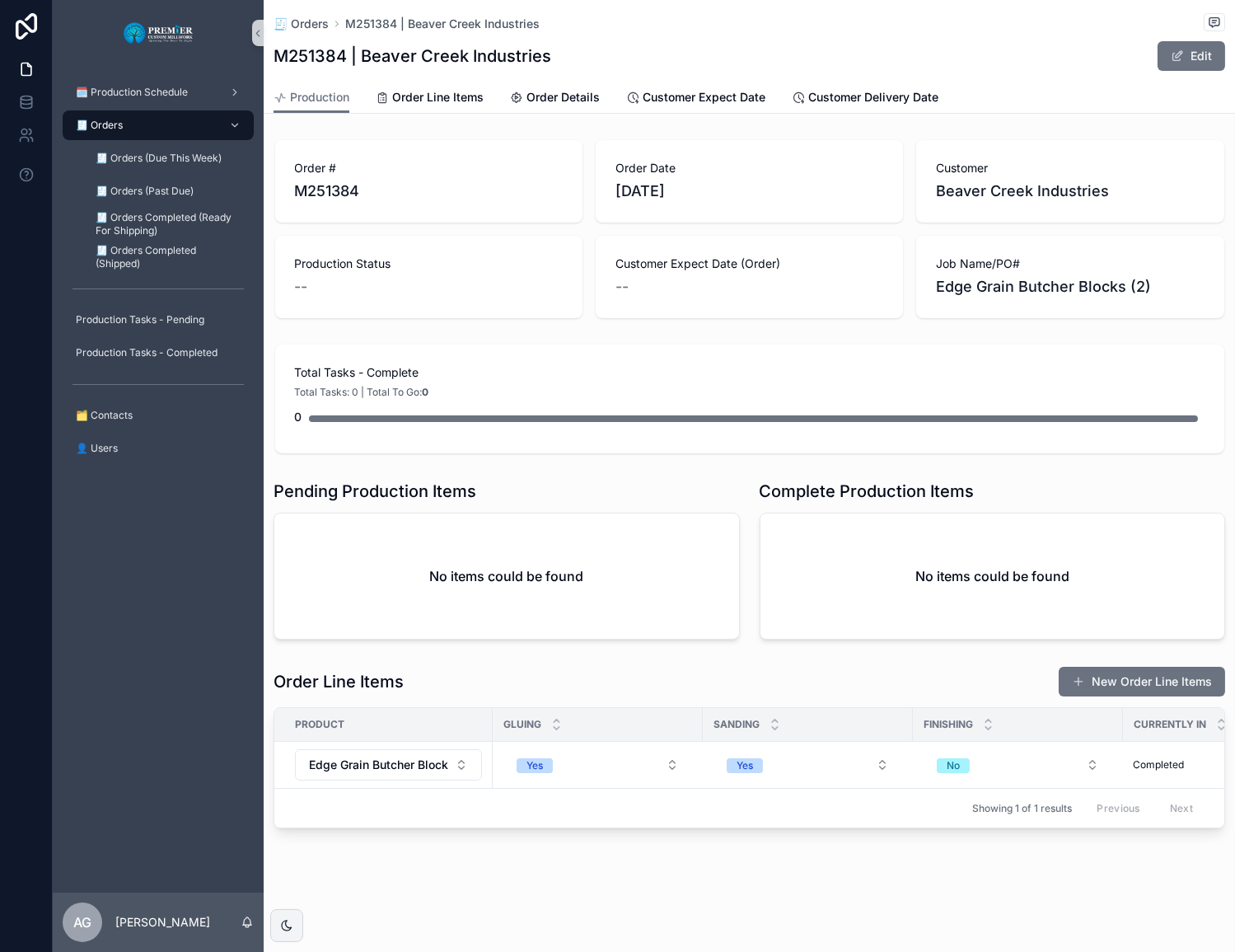
click at [150, 126] on div "🧾 Orders" at bounding box center [158, 126] width 172 height 26
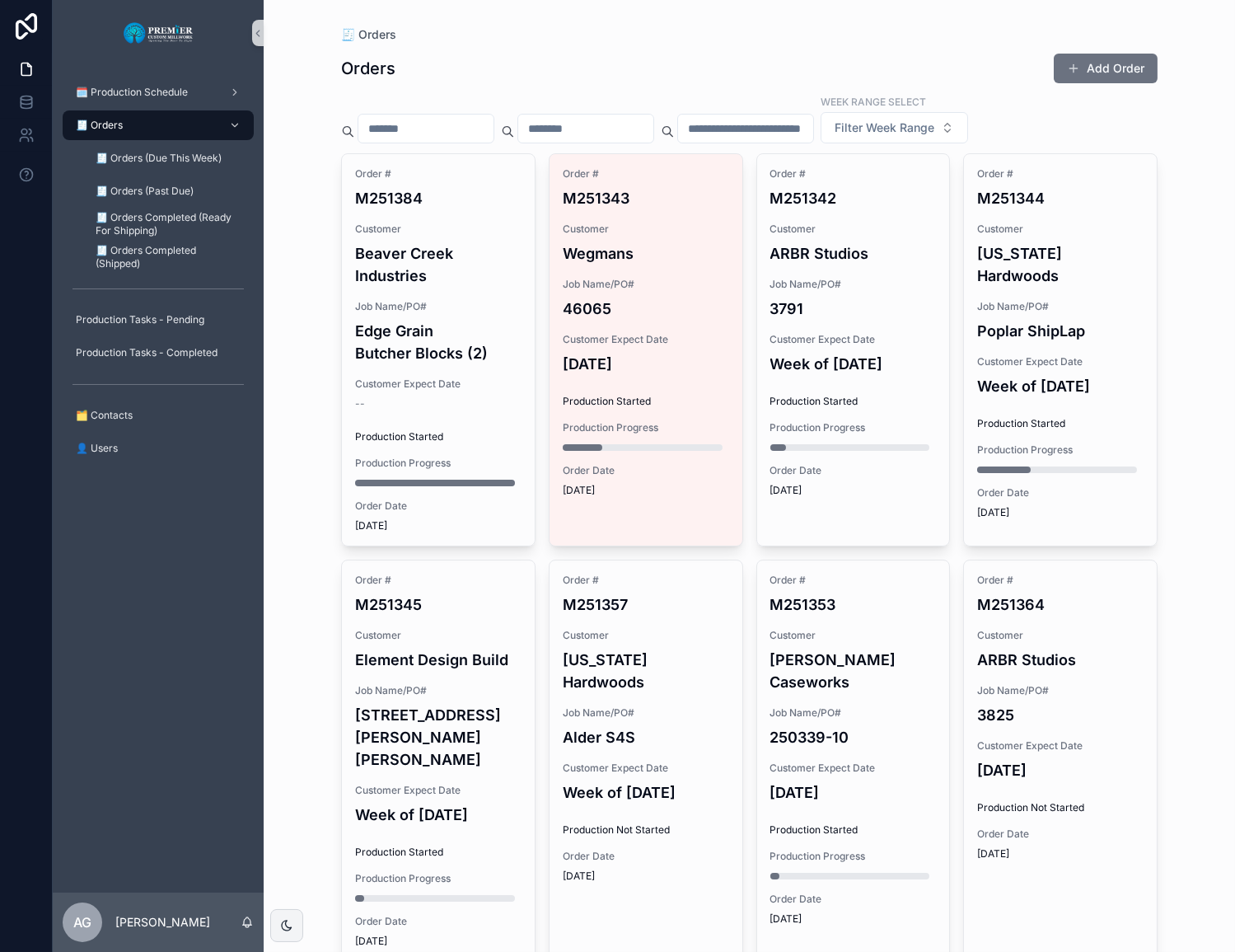
click at [687, 403] on span "Production Started" at bounding box center [646, 401] width 166 height 13
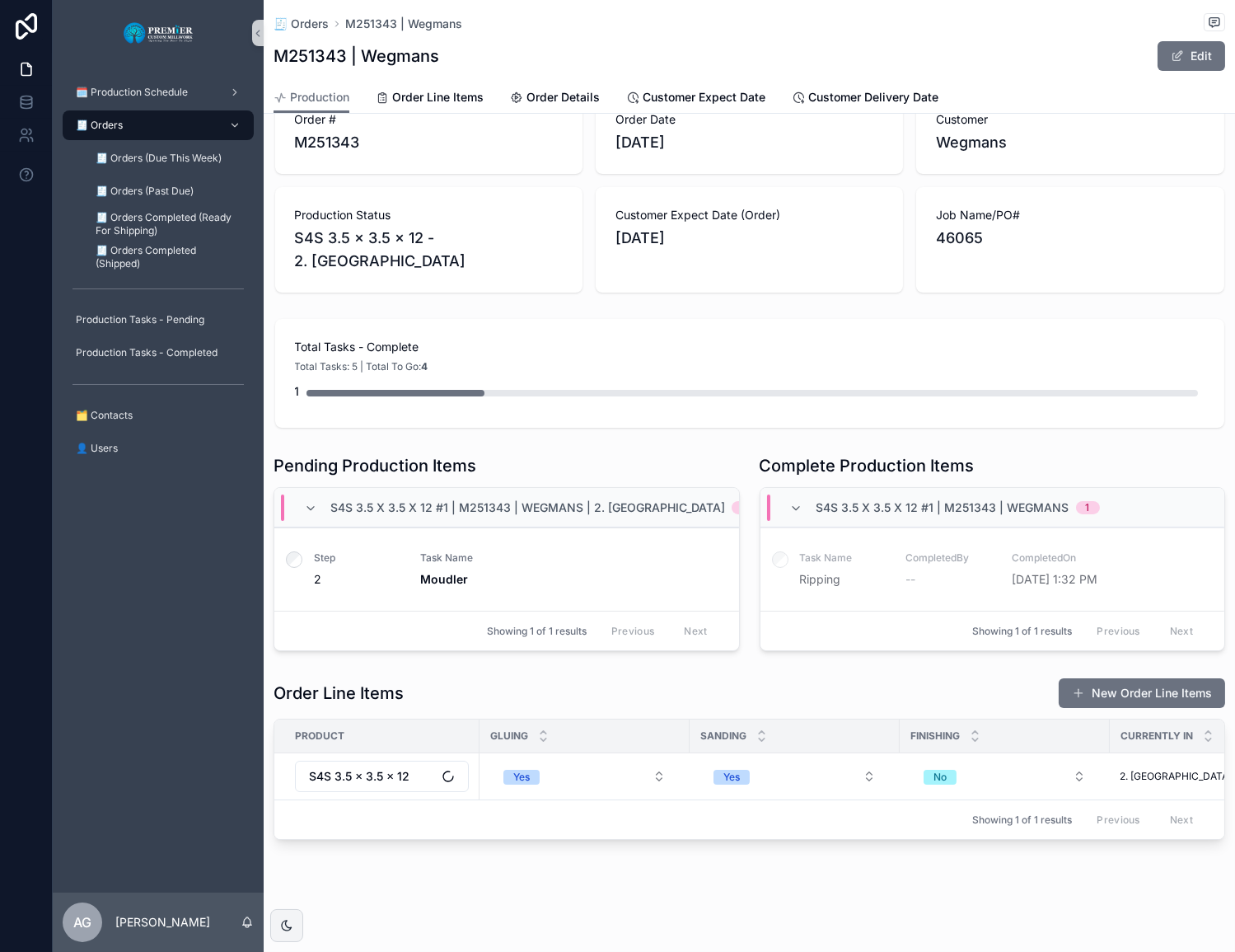
scroll to position [52, 0]
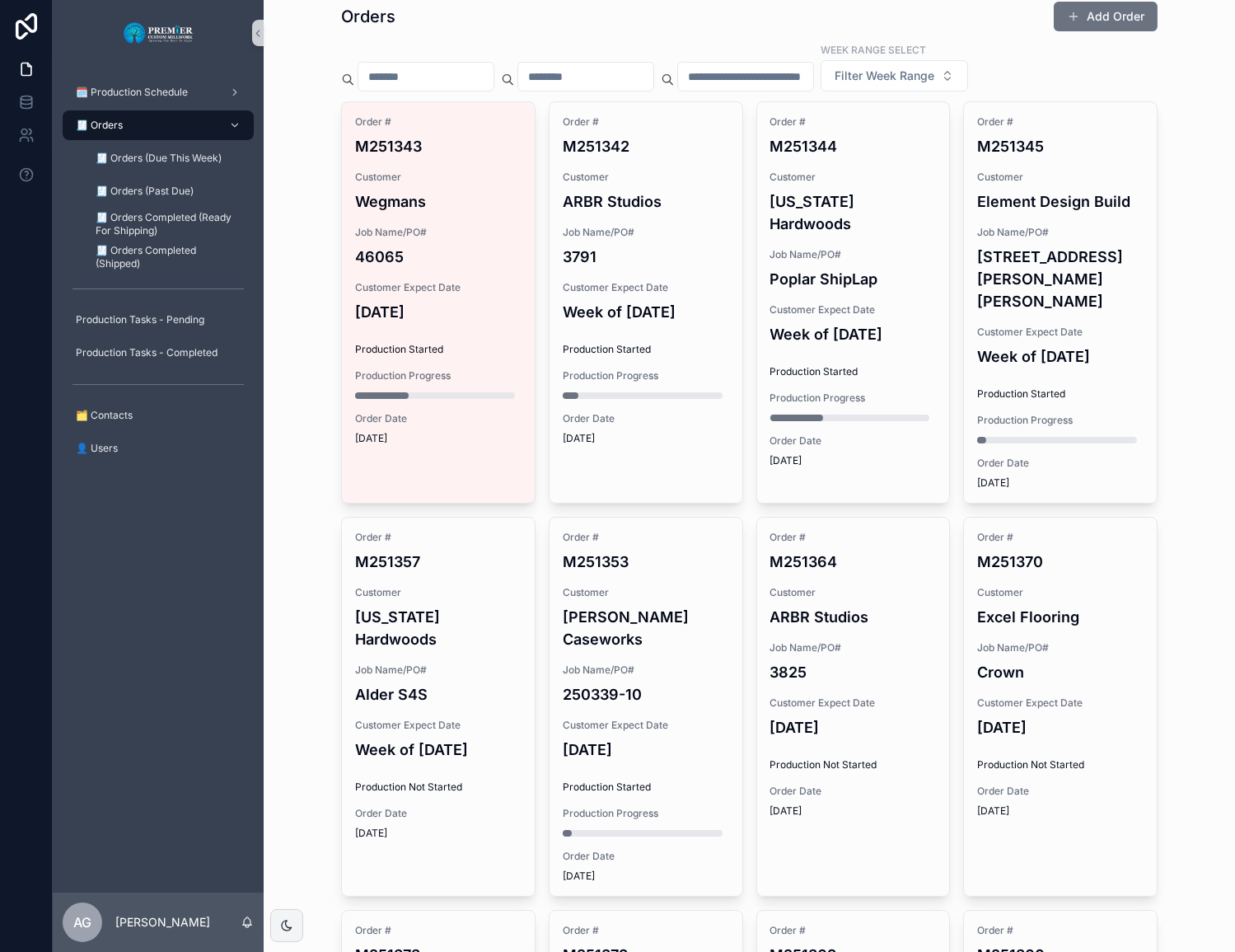
click at [482, 319] on h4 "[DATE]" at bounding box center [438, 312] width 166 height 23
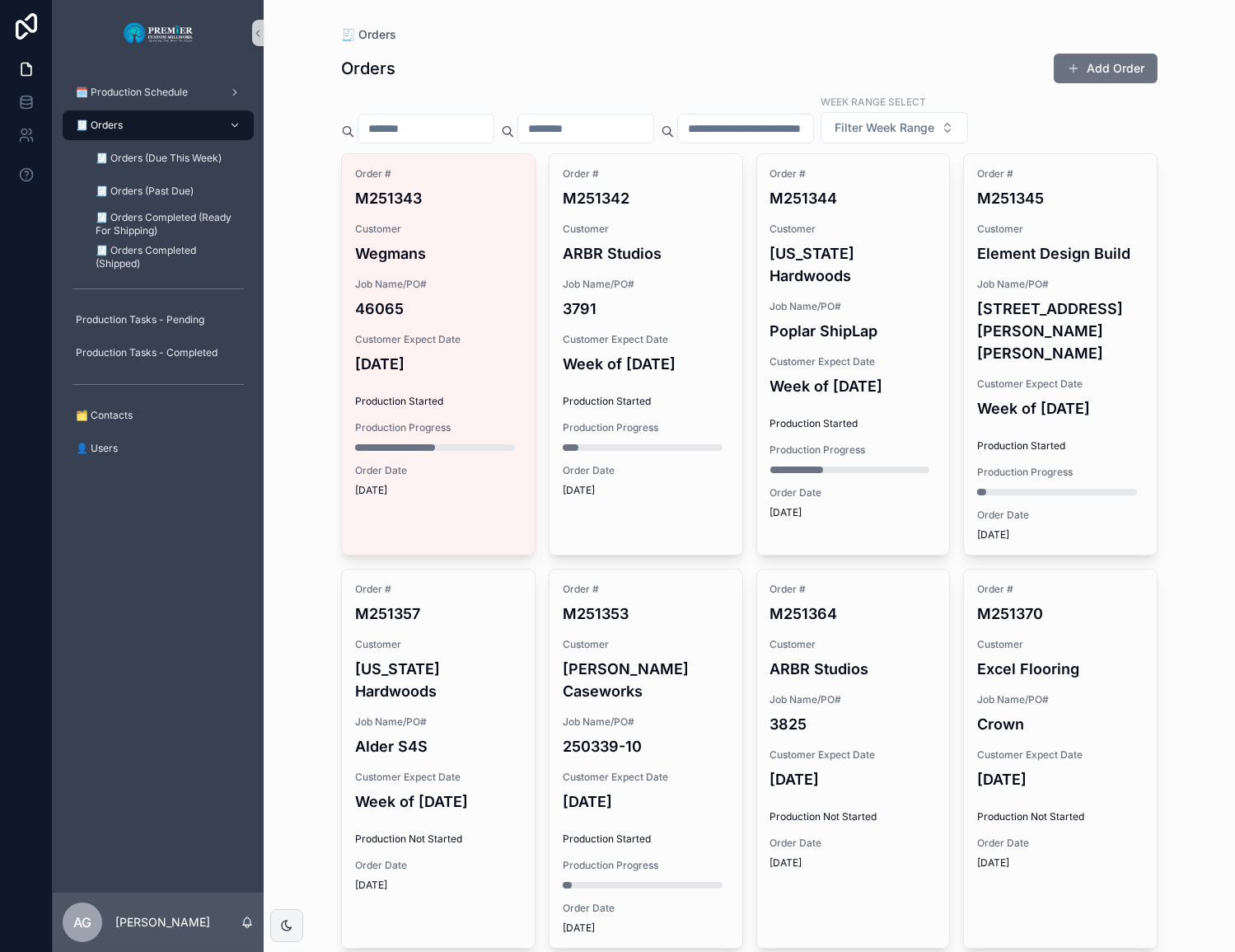
click at [381, 223] on span "Customer" at bounding box center [438, 228] width 166 height 13
click at [578, 355] on h4 "Week of [DATE]" at bounding box center [646, 364] width 166 height 23
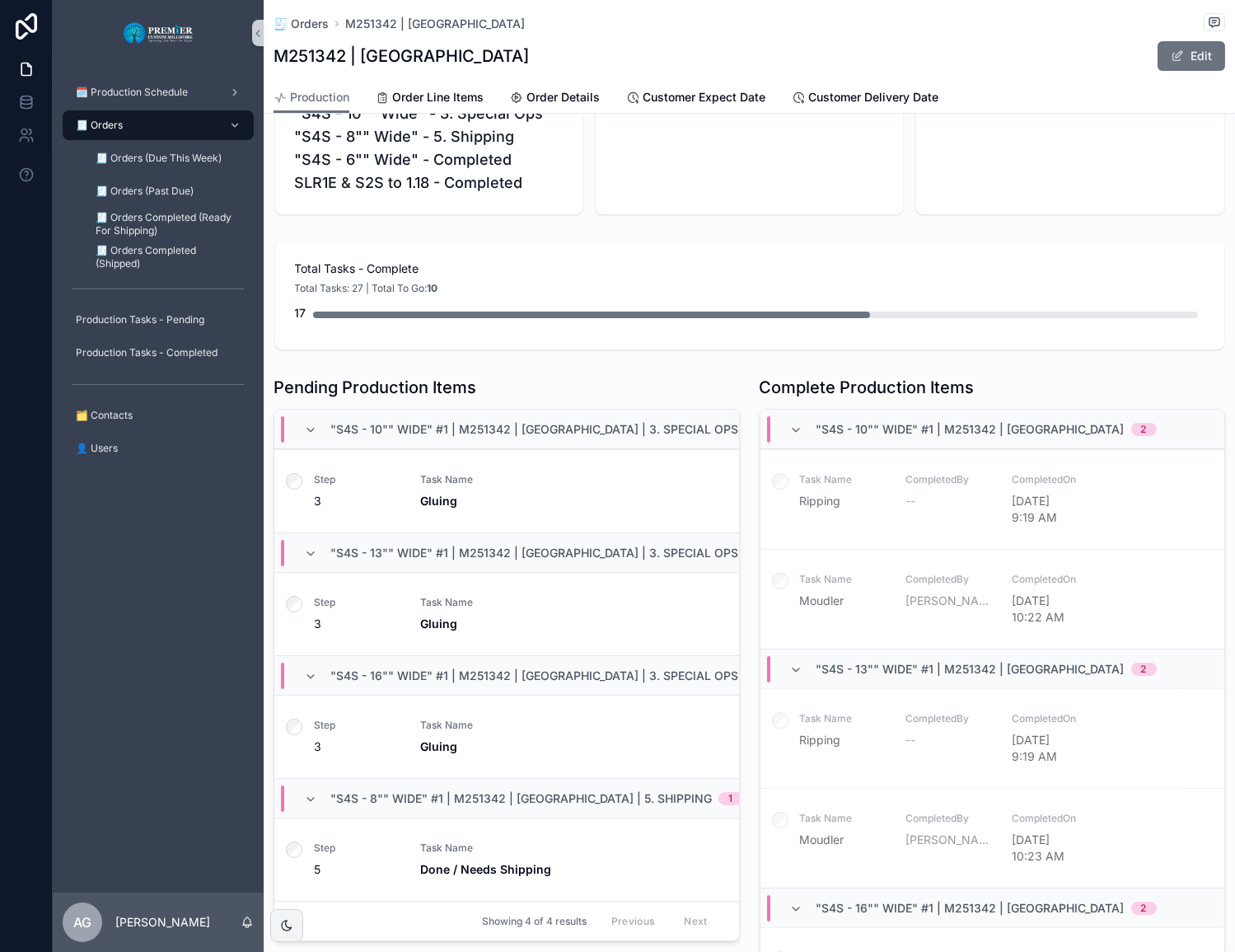
scroll to position [224, 0]
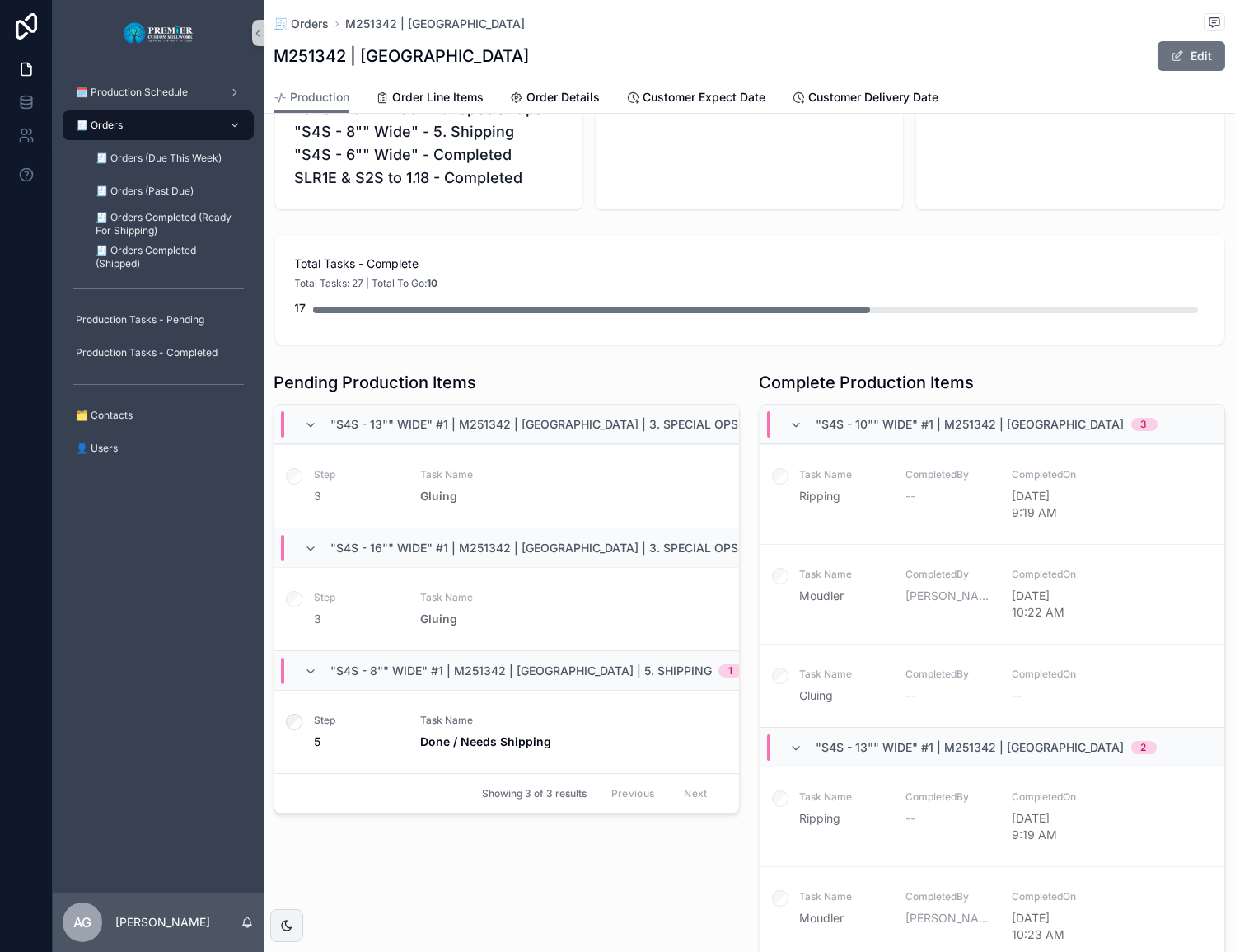
click at [295, 731] on label "scrollable content" at bounding box center [294, 724] width 17 height 21
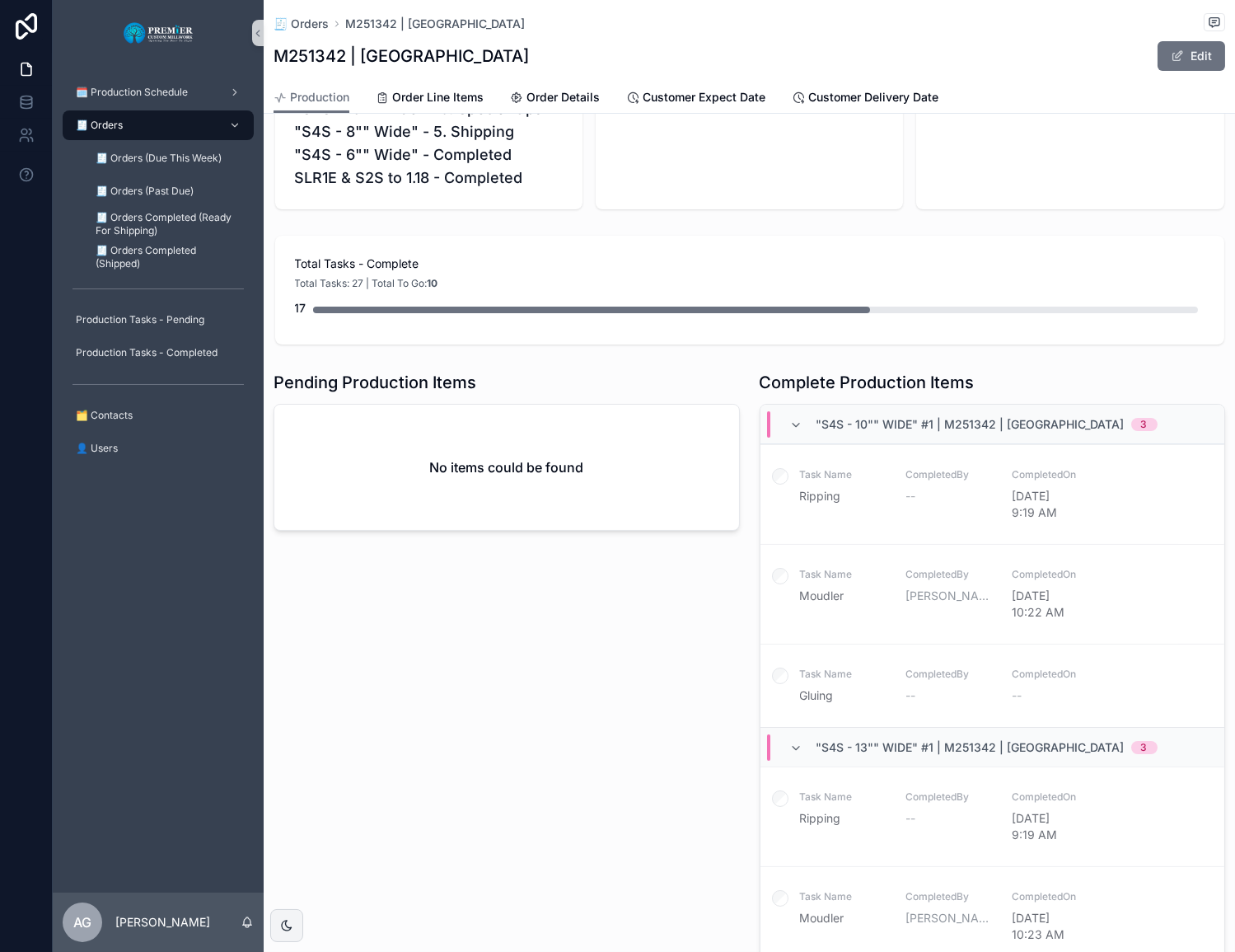
click at [203, 116] on div "🧾 Orders" at bounding box center [158, 126] width 172 height 26
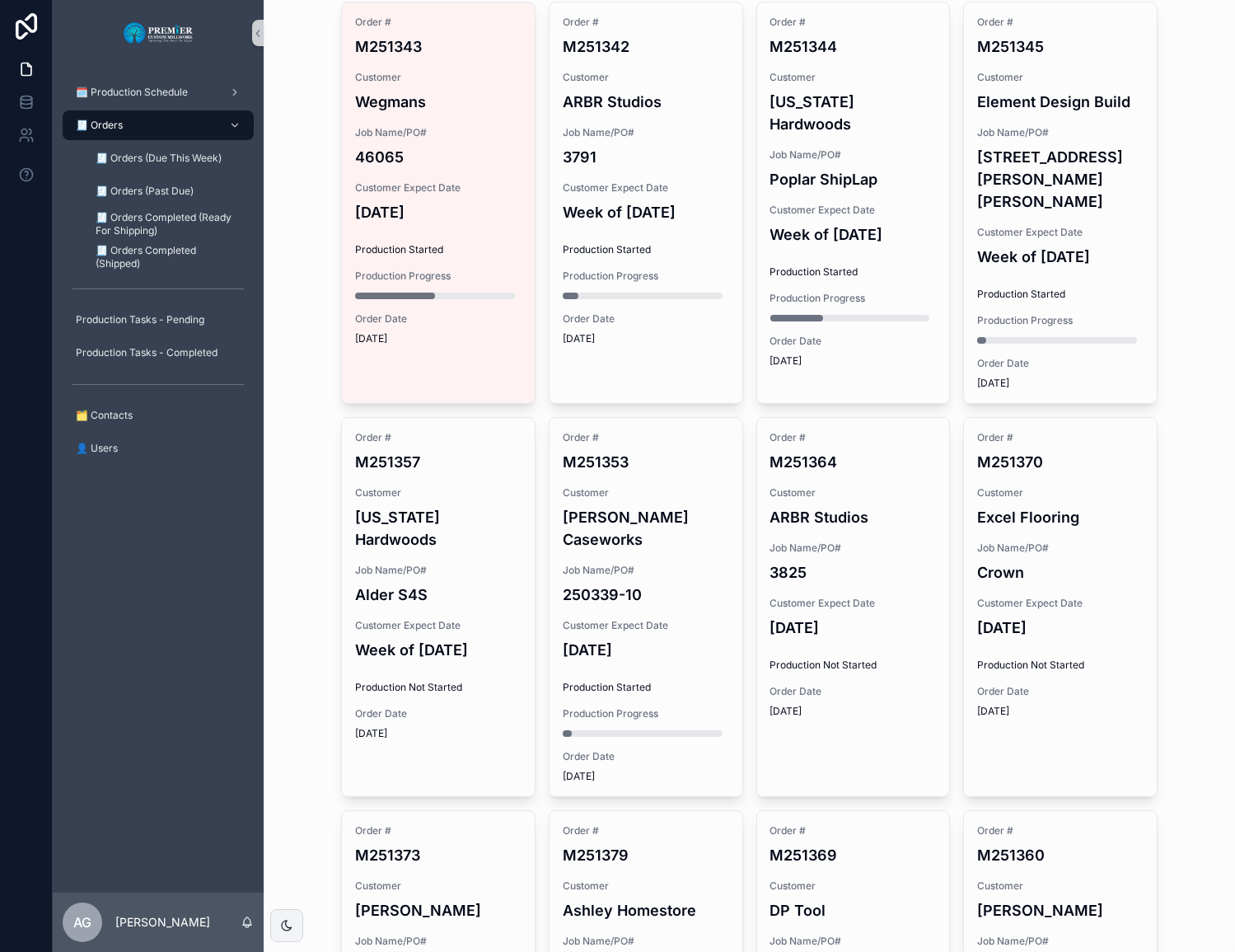
scroll to position [149, 0]
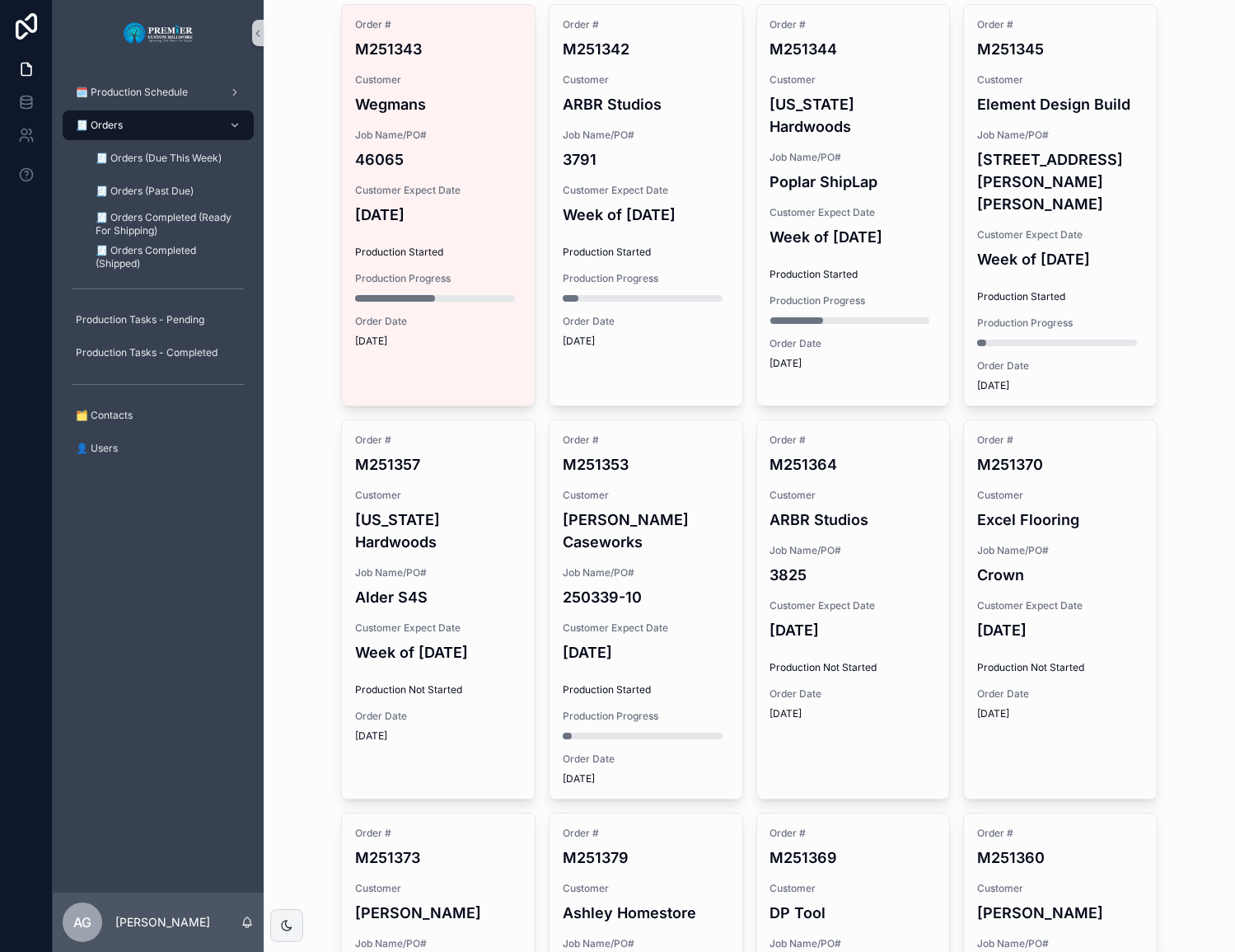
click at [473, 586] on h4 "Alder S4S" at bounding box center [438, 597] width 166 height 23
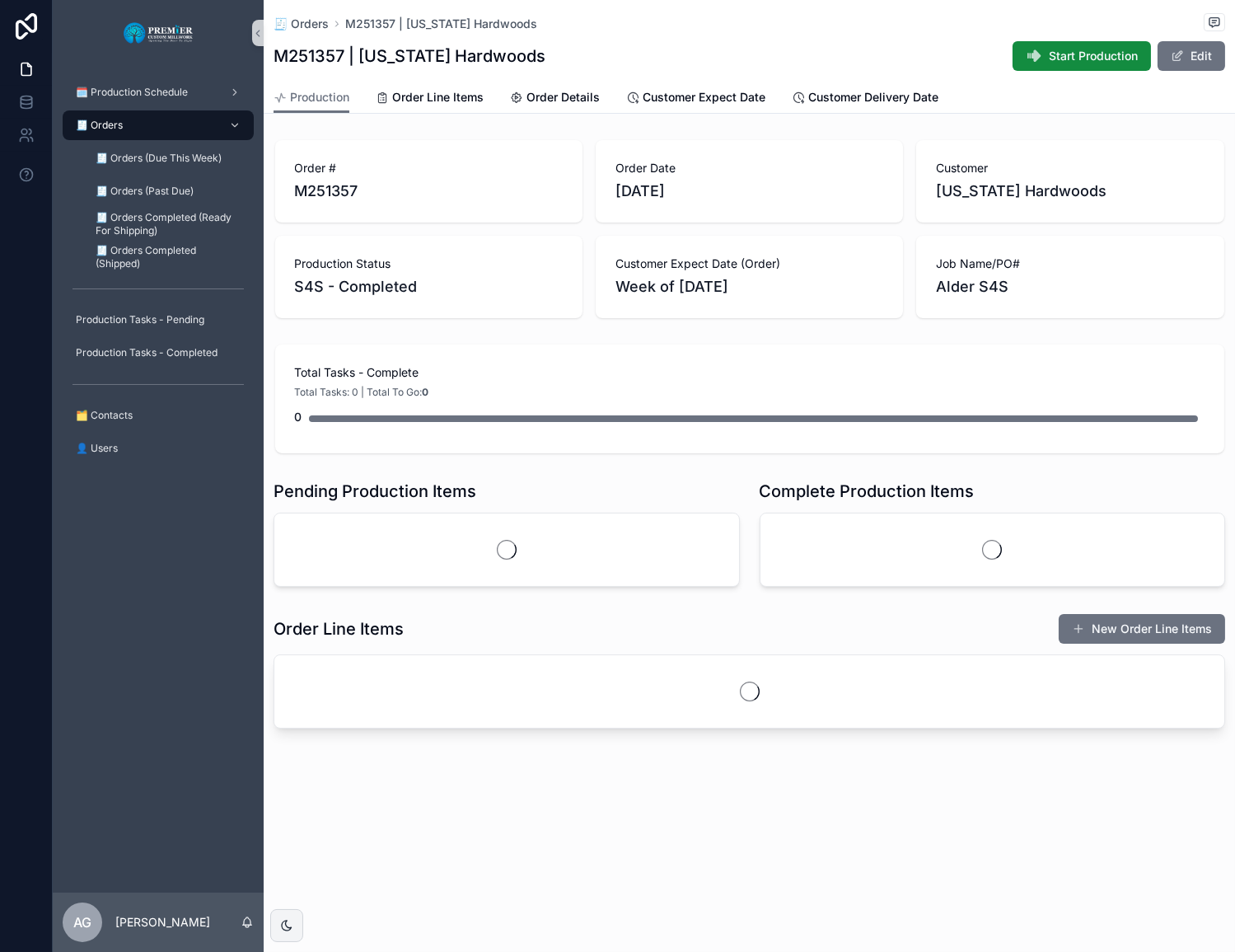
click at [956, 65] on button "Start Production" at bounding box center [1082, 56] width 139 height 30
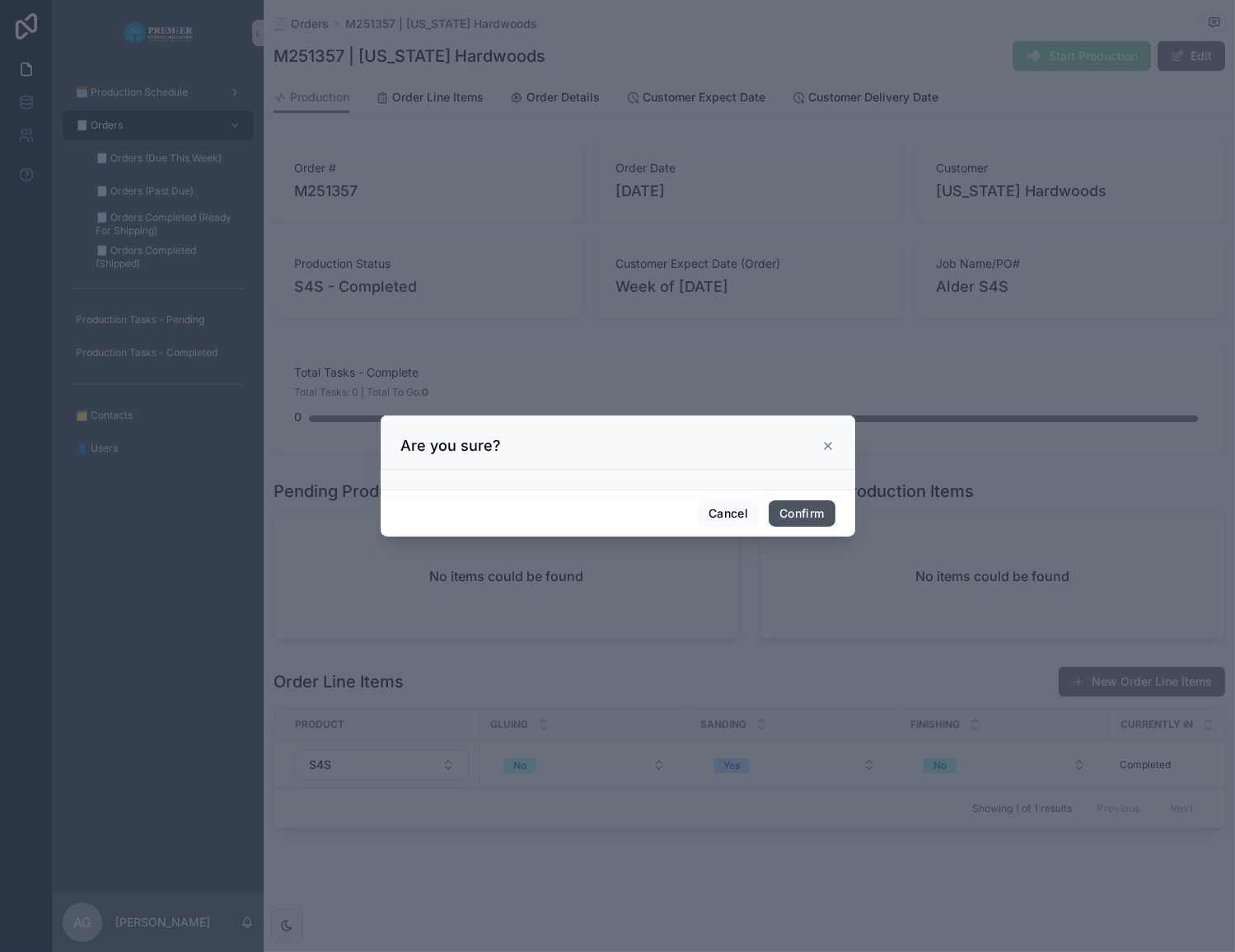
click at [816, 504] on button "Confirm" at bounding box center [802, 513] width 66 height 26
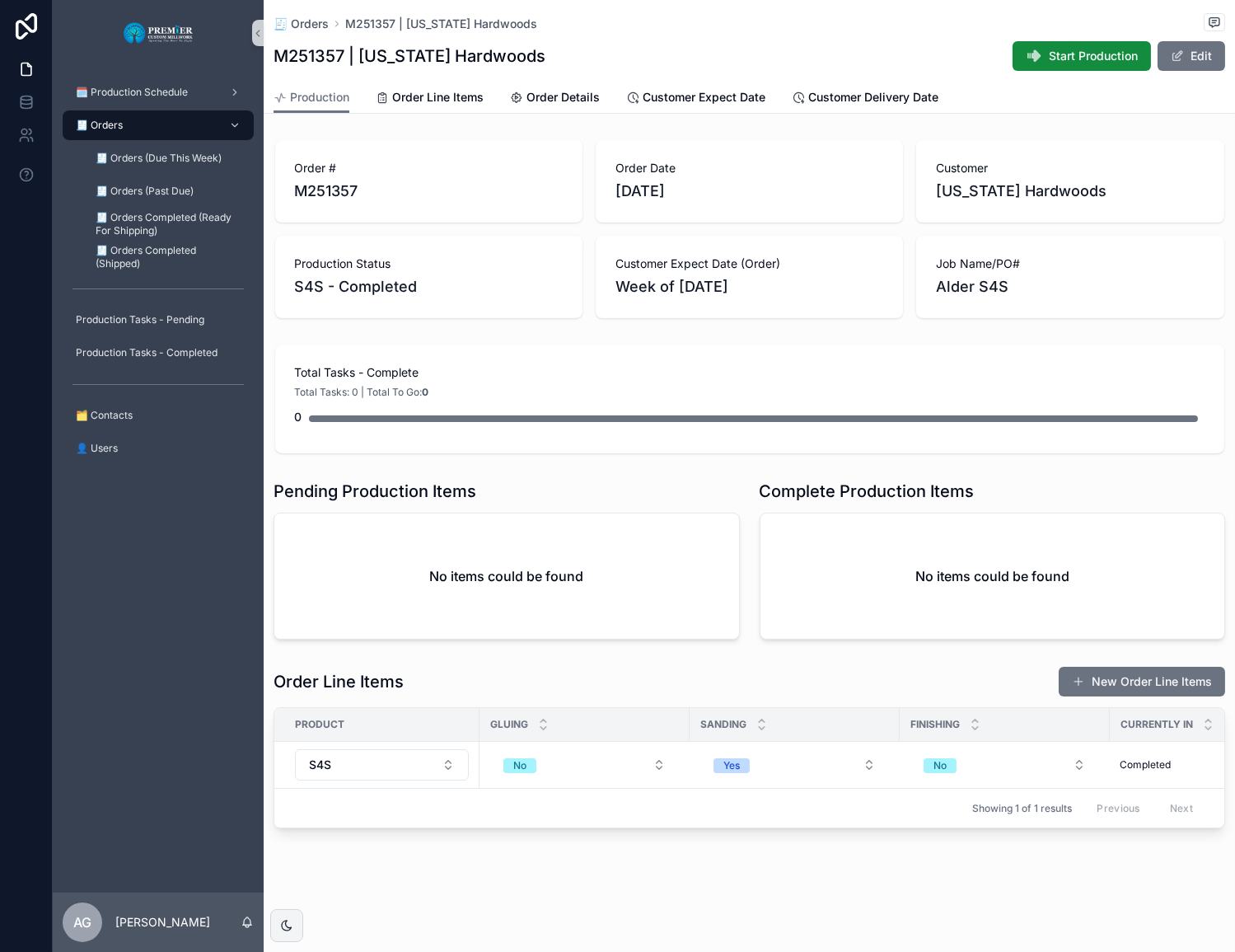
click at [167, 131] on div "🧾 Orders" at bounding box center [158, 126] width 172 height 26
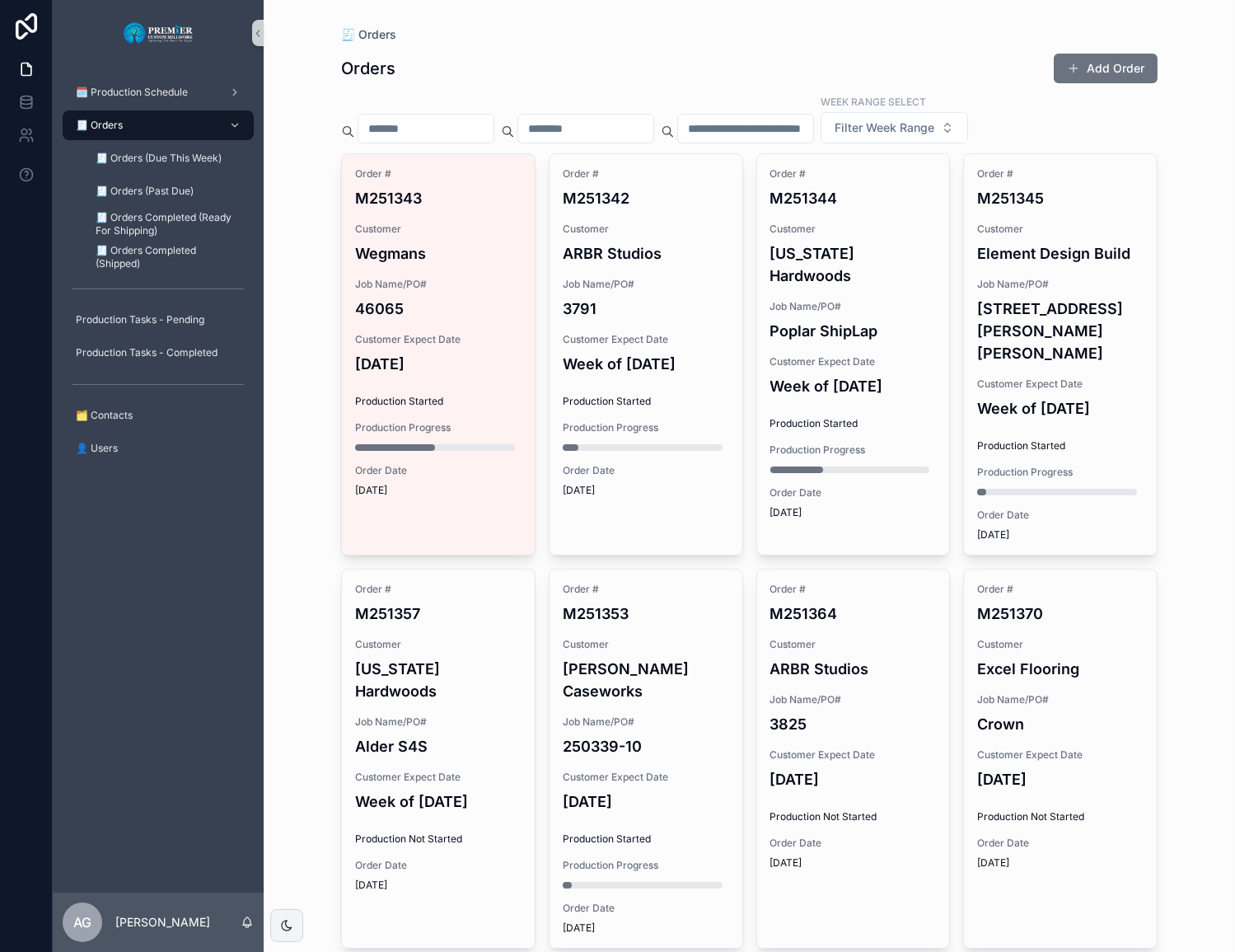
click at [853, 748] on span "Customer Expect Date" at bounding box center [853, 754] width 166 height 13
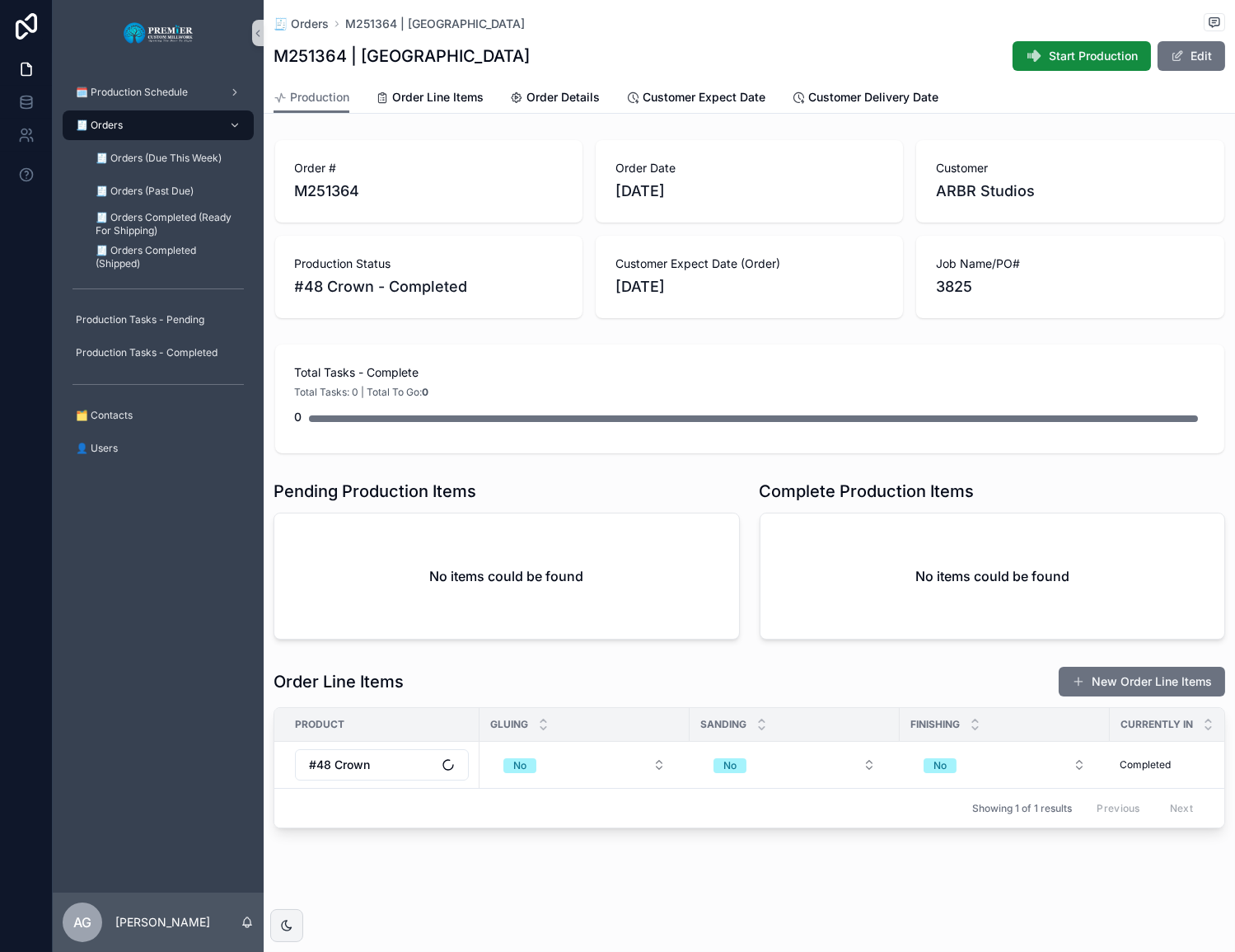
click at [956, 58] on icon "scrollable content" at bounding box center [1034, 56] width 17 height 17
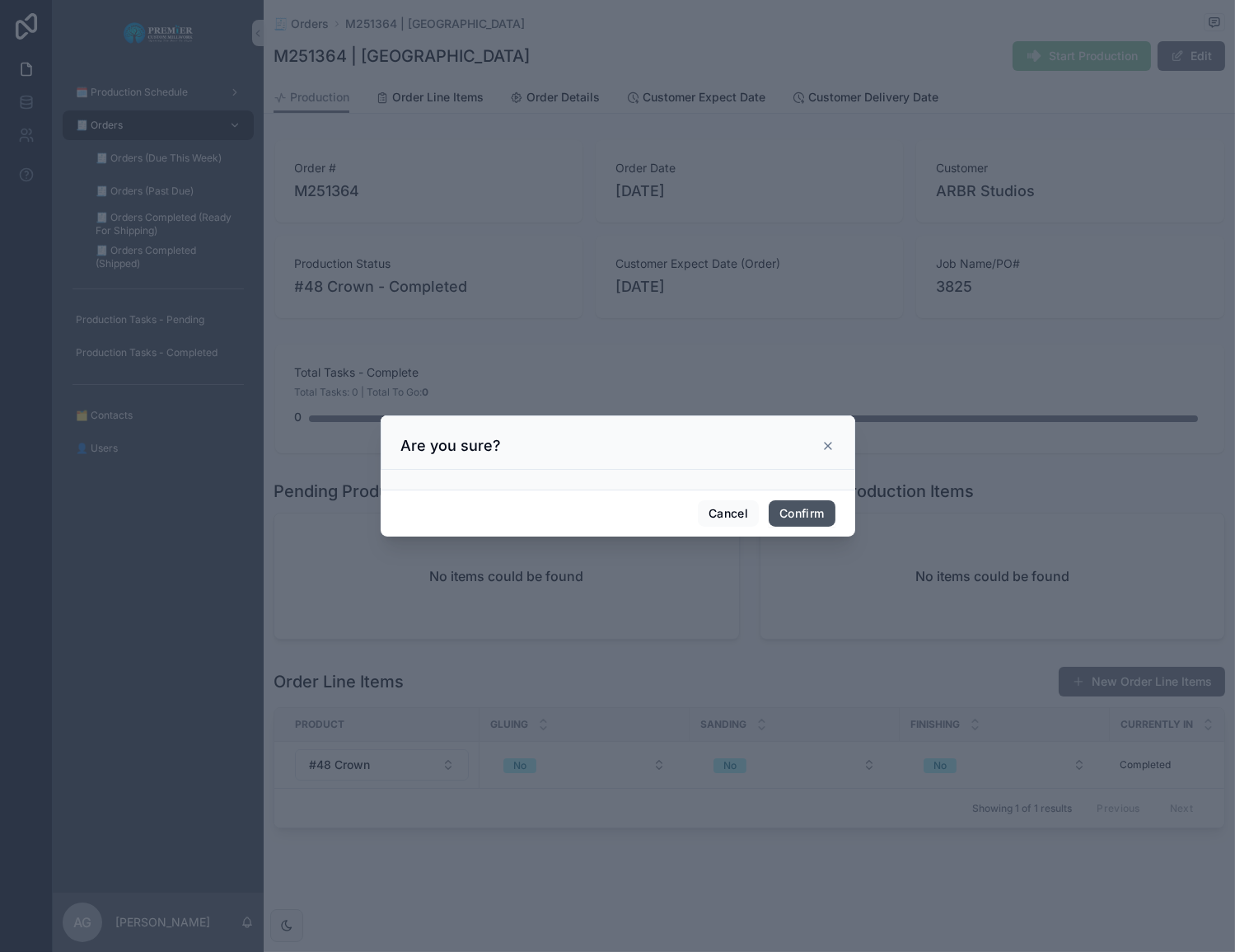
click at [784, 513] on button "Confirm" at bounding box center [802, 513] width 66 height 26
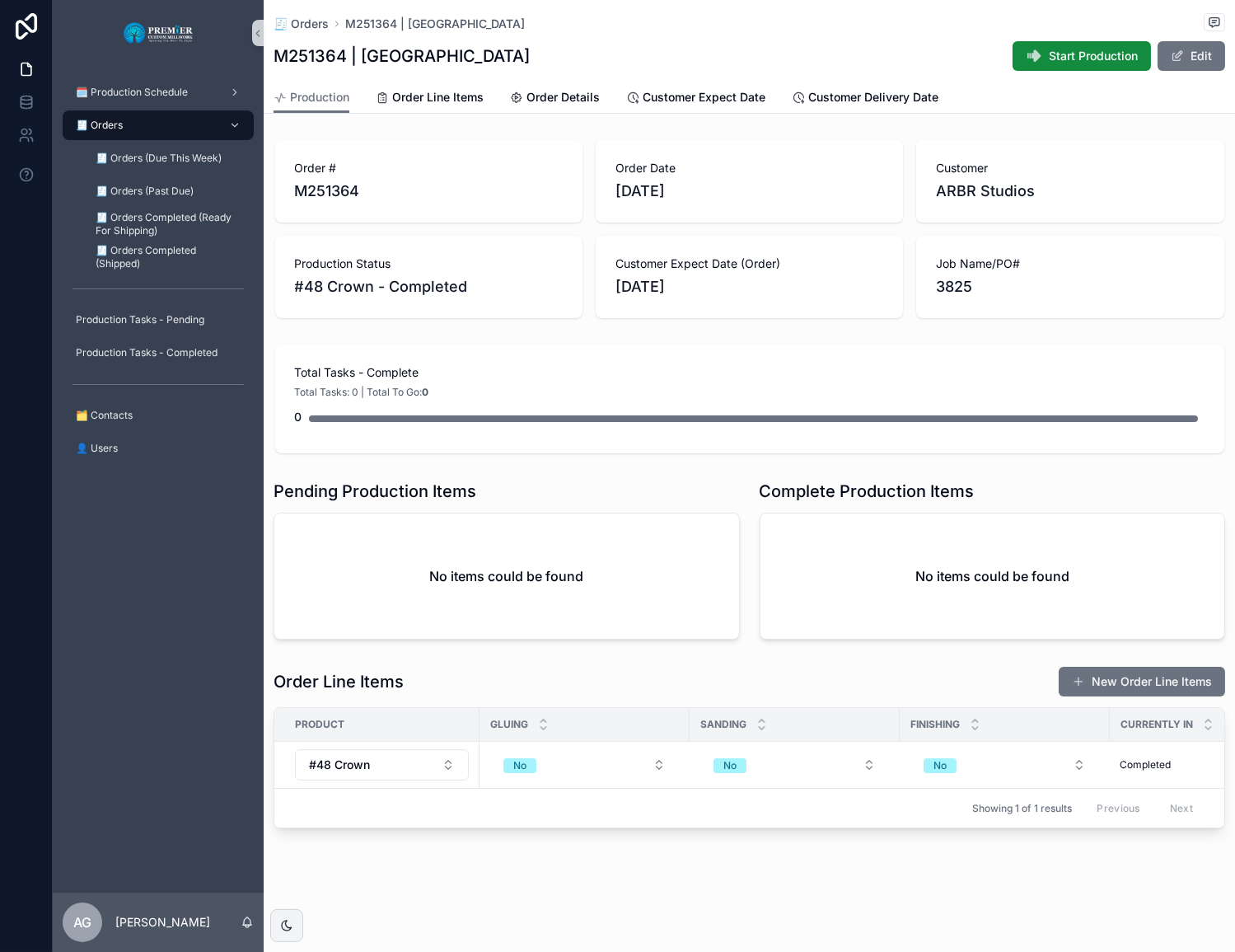
click at [146, 126] on div "🧾 Orders" at bounding box center [158, 126] width 172 height 26
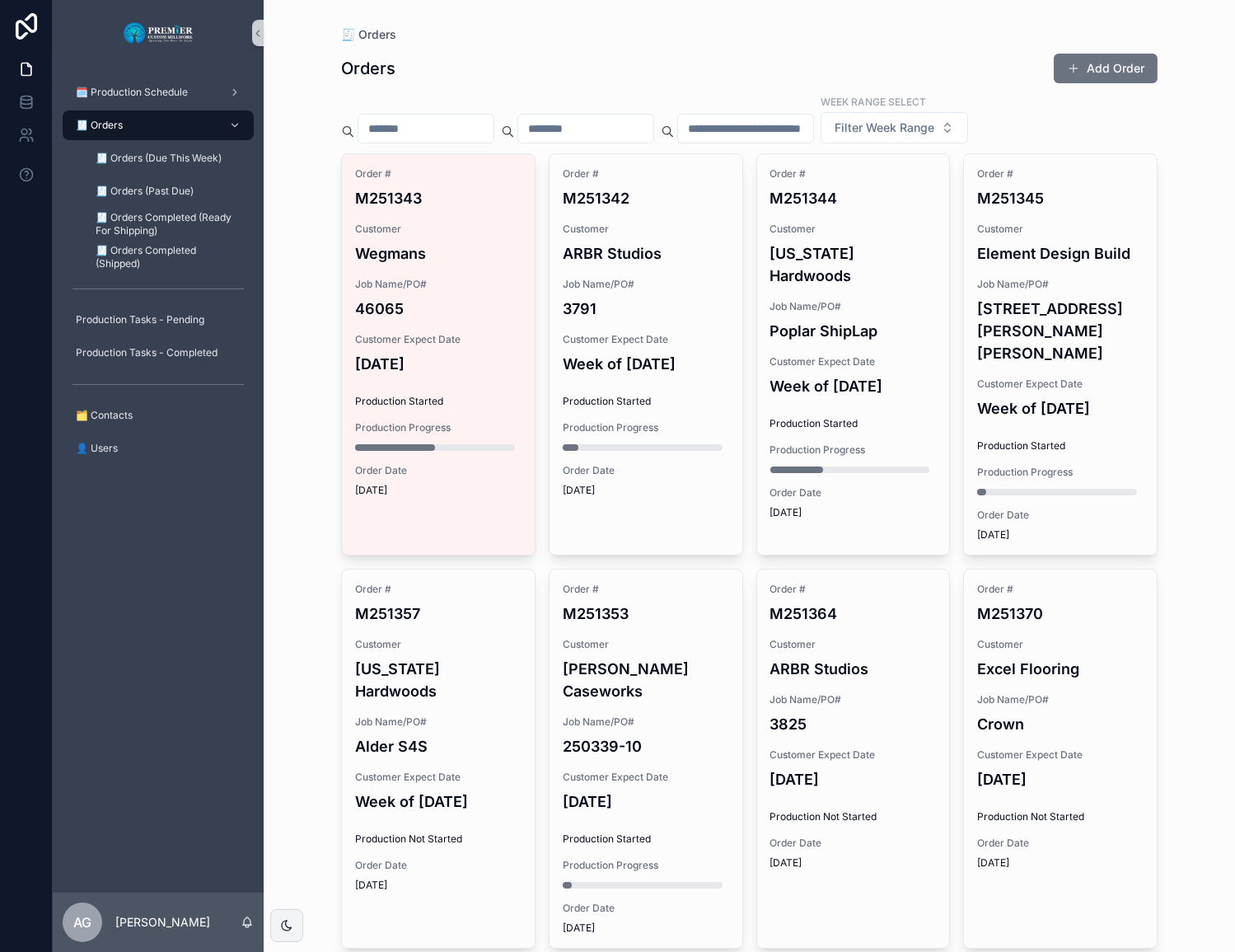
click at [956, 701] on div "Order # M251370 Customer Excel Flooring Job Name/PO# Crown Customer Expect Date…" at bounding box center [1060, 725] width 193 height 313
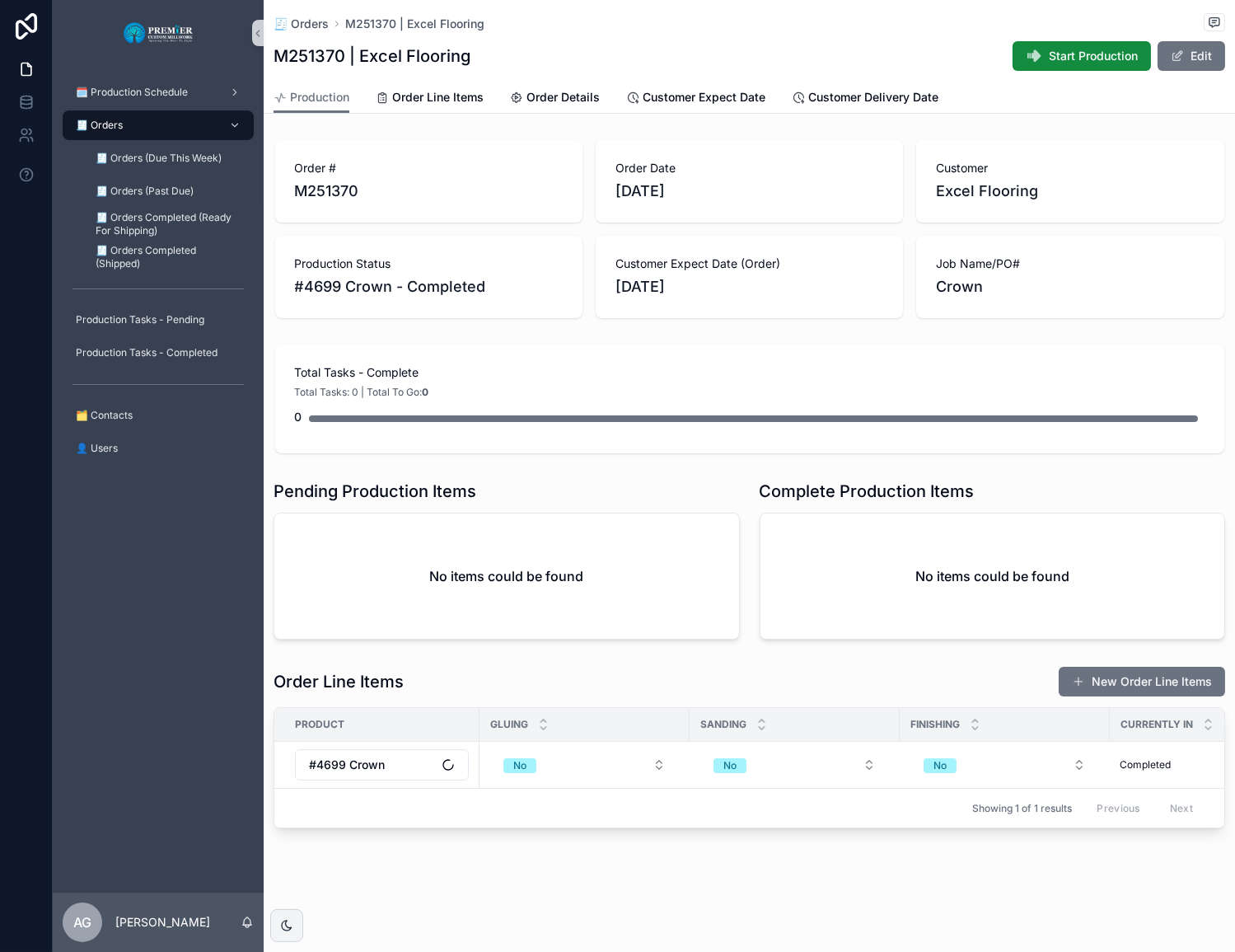
click at [956, 73] on div "🧾 Orders M251370 | Excel Flooring M251370 | Excel Flooring Start Production Edit" at bounding box center [750, 41] width 952 height 82
click at [956, 67] on button "Start Production" at bounding box center [1082, 56] width 139 height 30
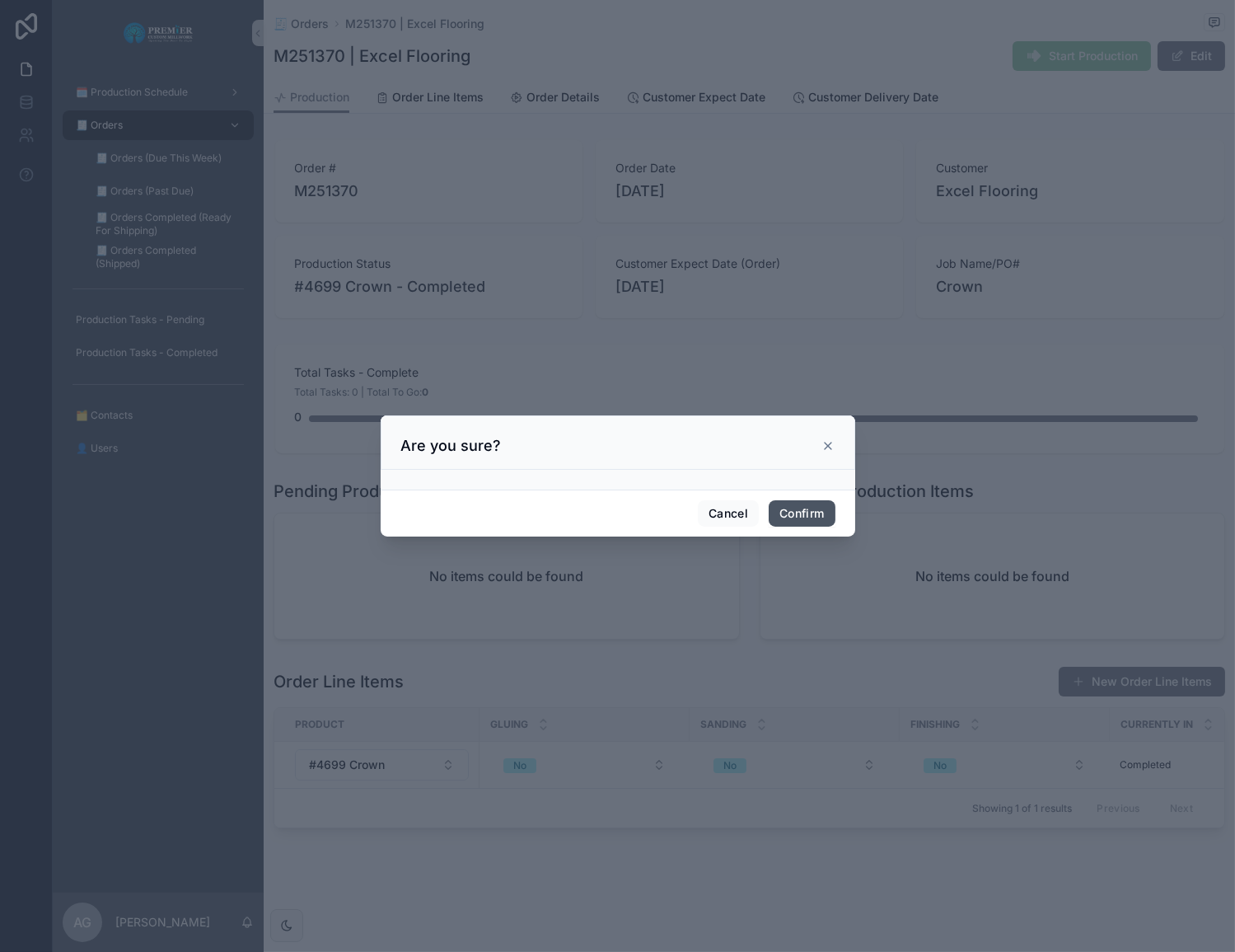
click at [788, 516] on button "Confirm" at bounding box center [802, 513] width 66 height 26
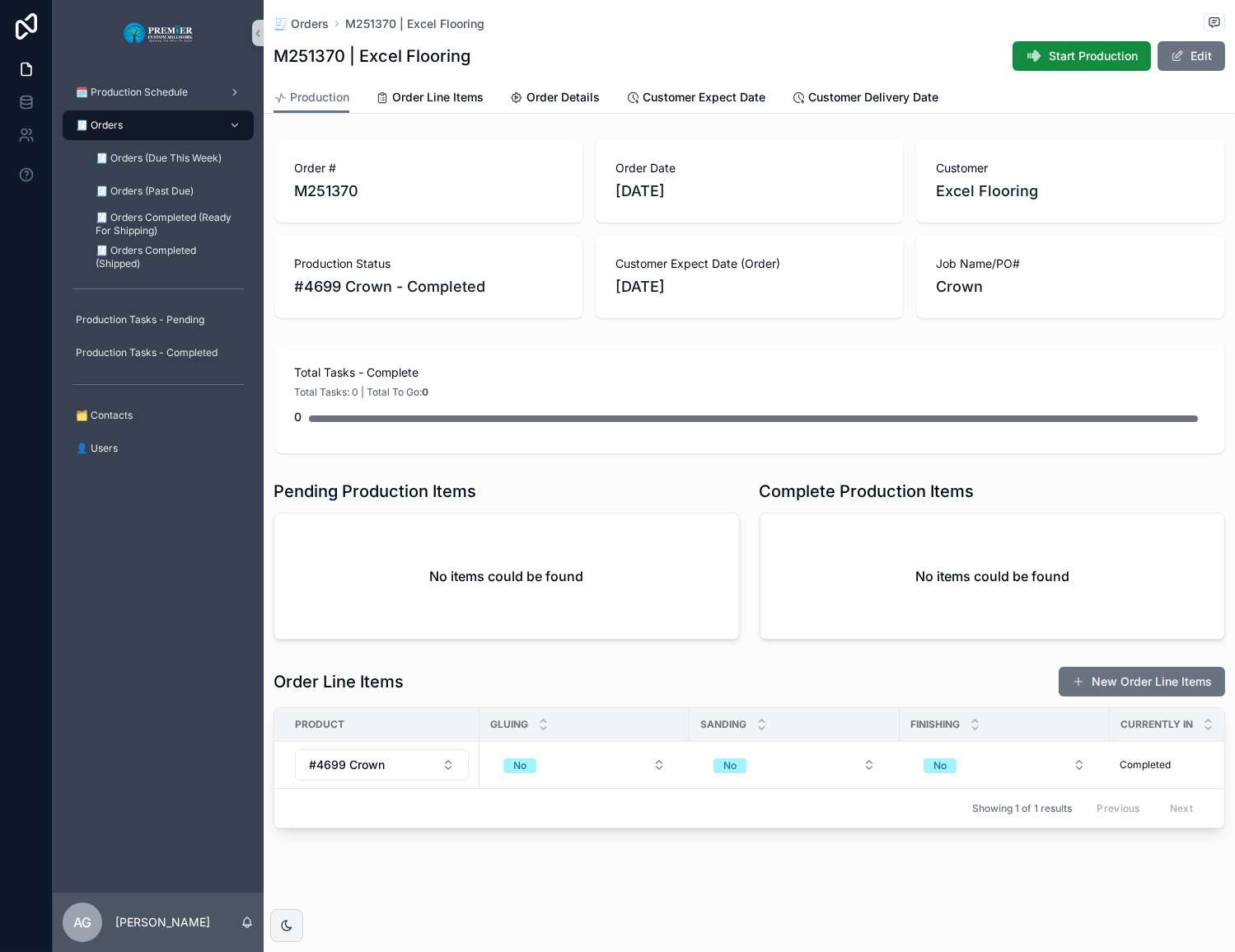
click at [151, 123] on div "🧾 Orders" at bounding box center [158, 126] width 172 height 26
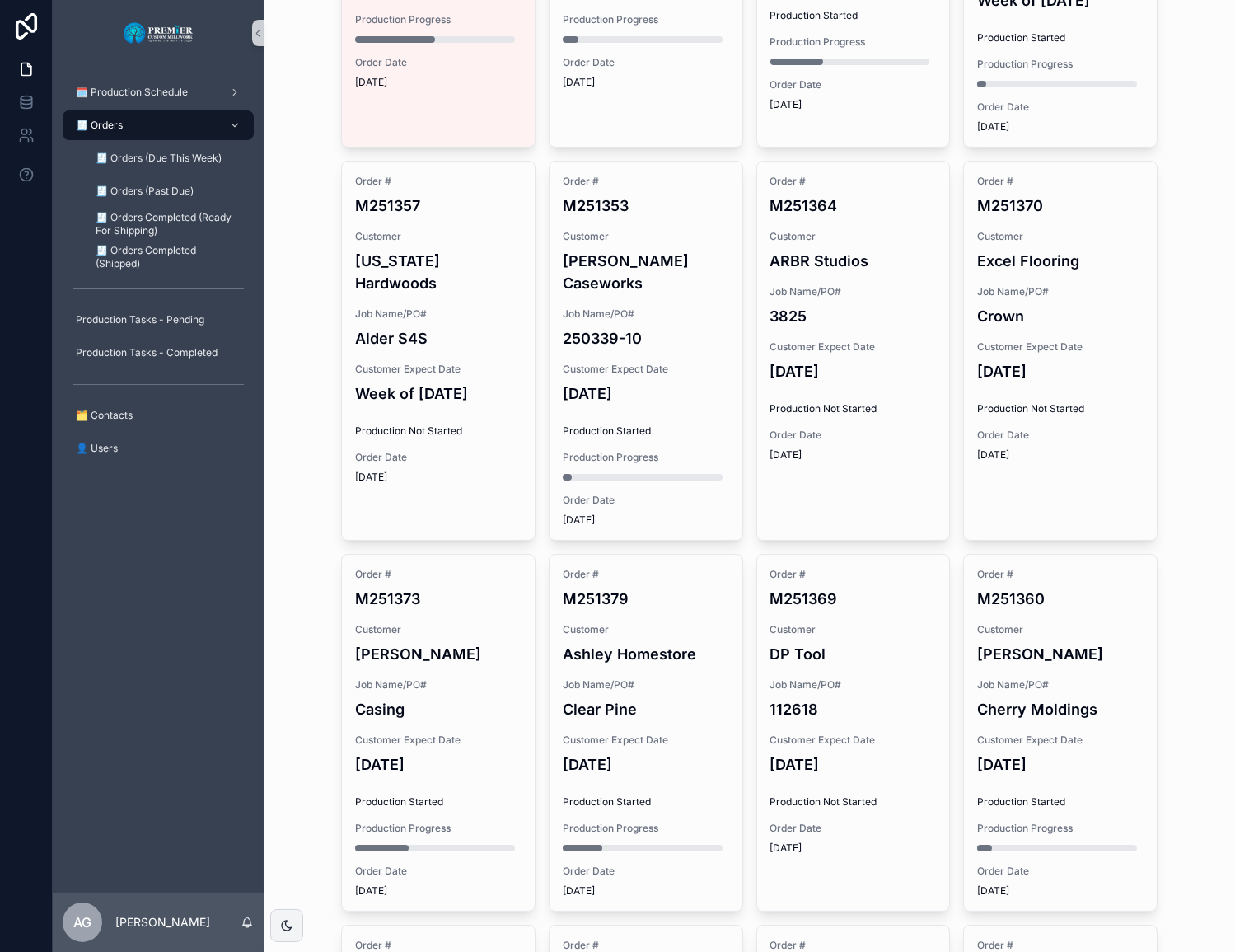
scroll to position [449, 0]
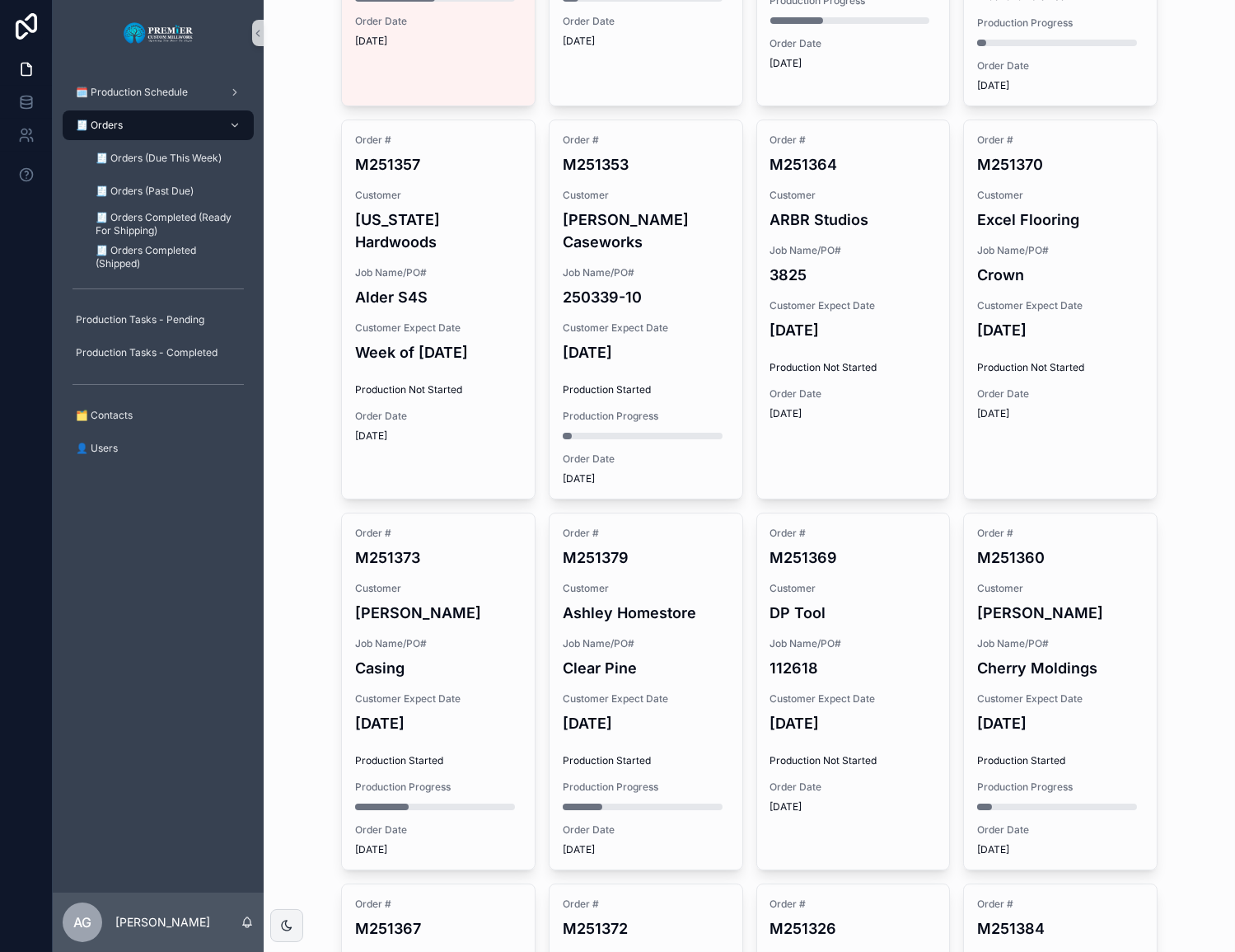
click at [831, 712] on h4 "[DATE]" at bounding box center [853, 724] width 166 height 23
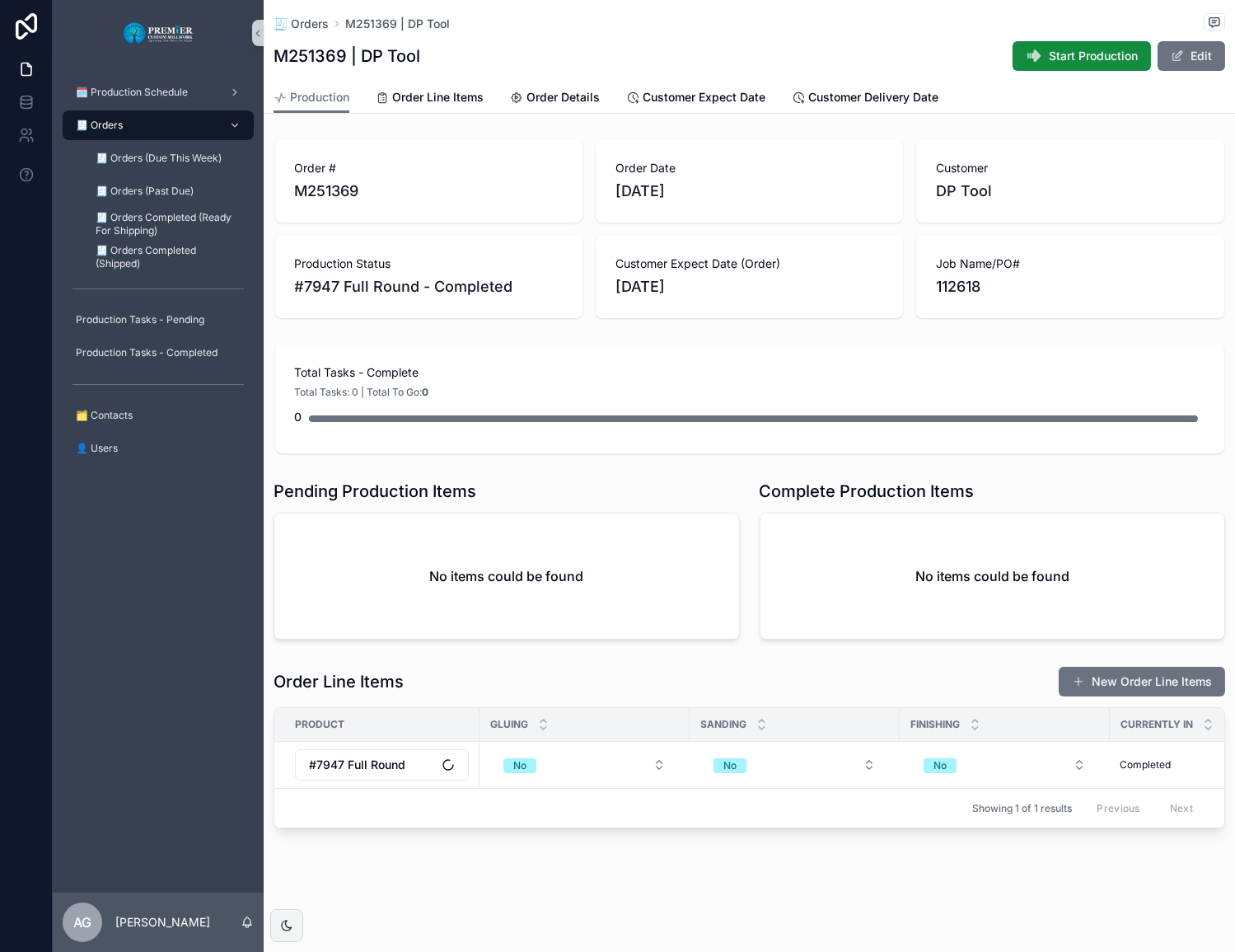
click at [956, 60] on icon "scrollable content" at bounding box center [1034, 56] width 17 height 17
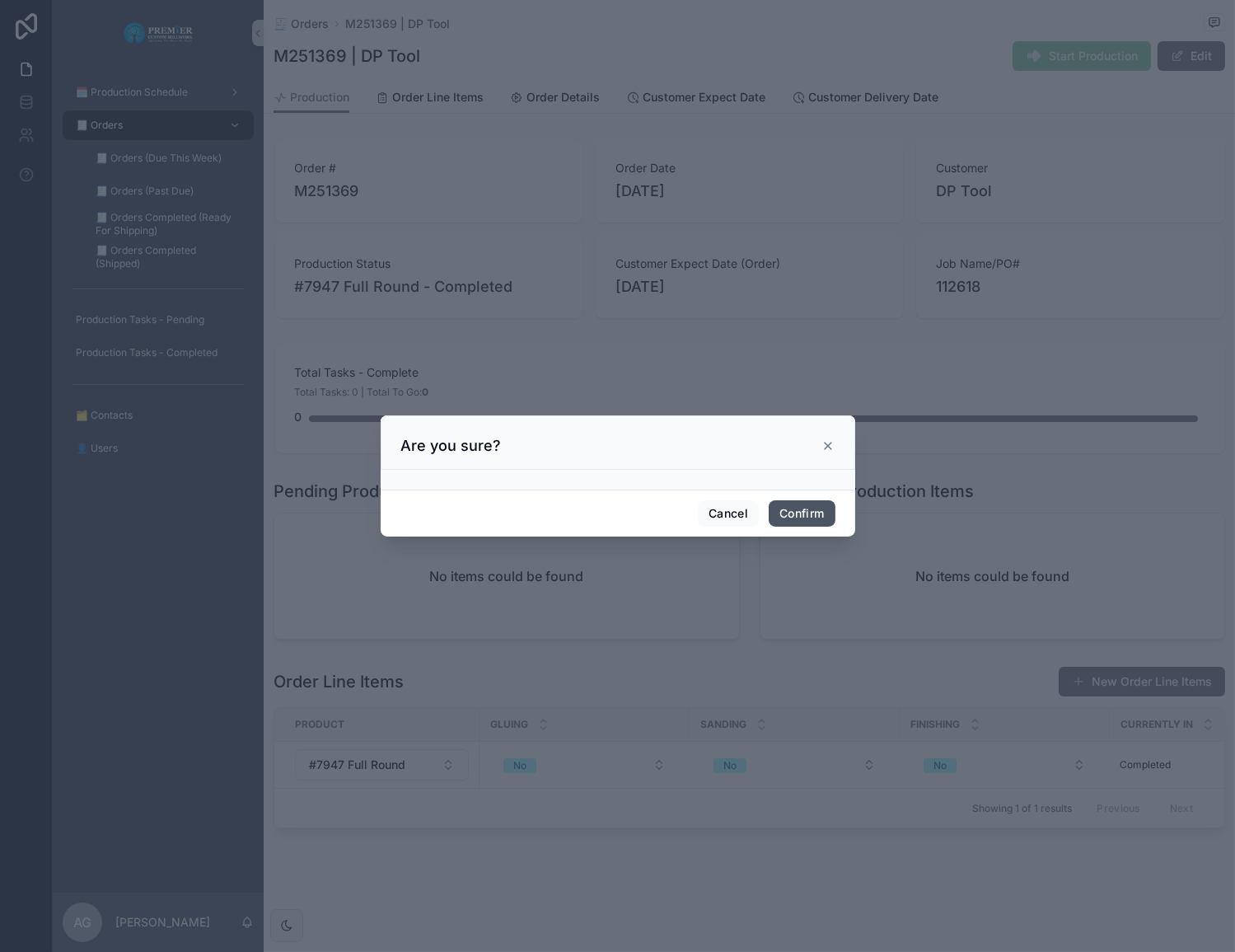
click at [815, 511] on button "Confirm" at bounding box center [802, 513] width 66 height 26
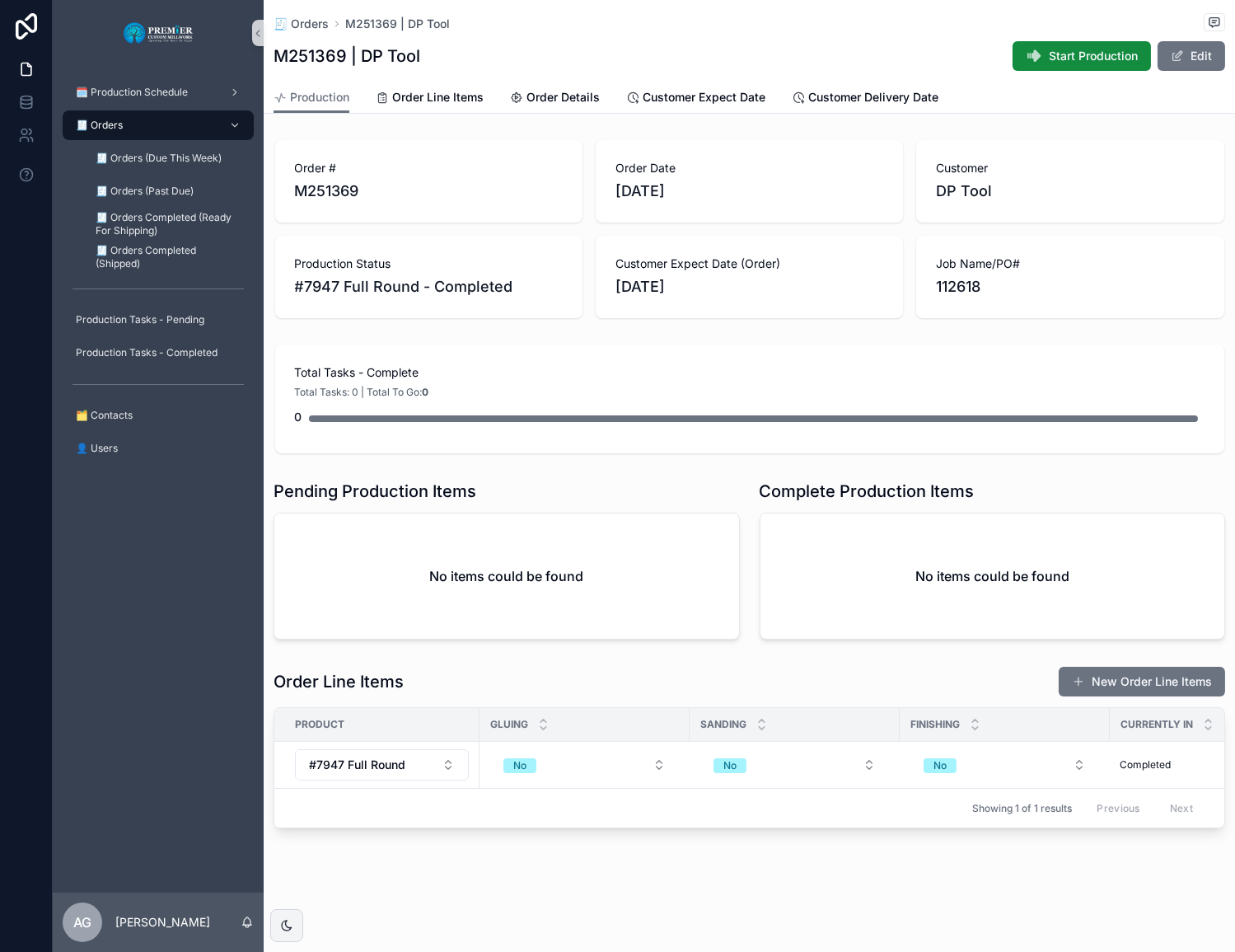
click at [179, 130] on div "🧾 Orders" at bounding box center [158, 126] width 172 height 26
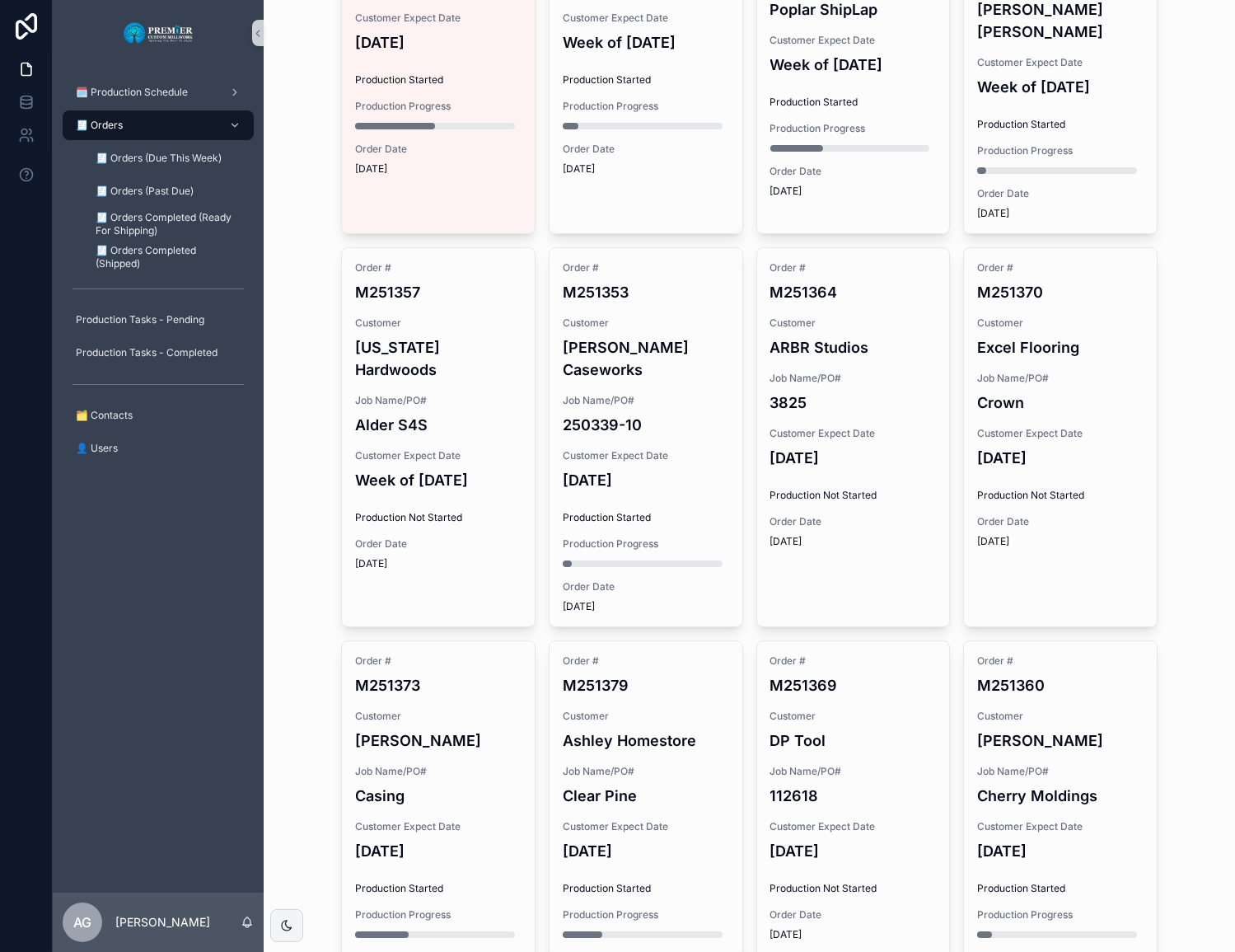
scroll to position [74, 0]
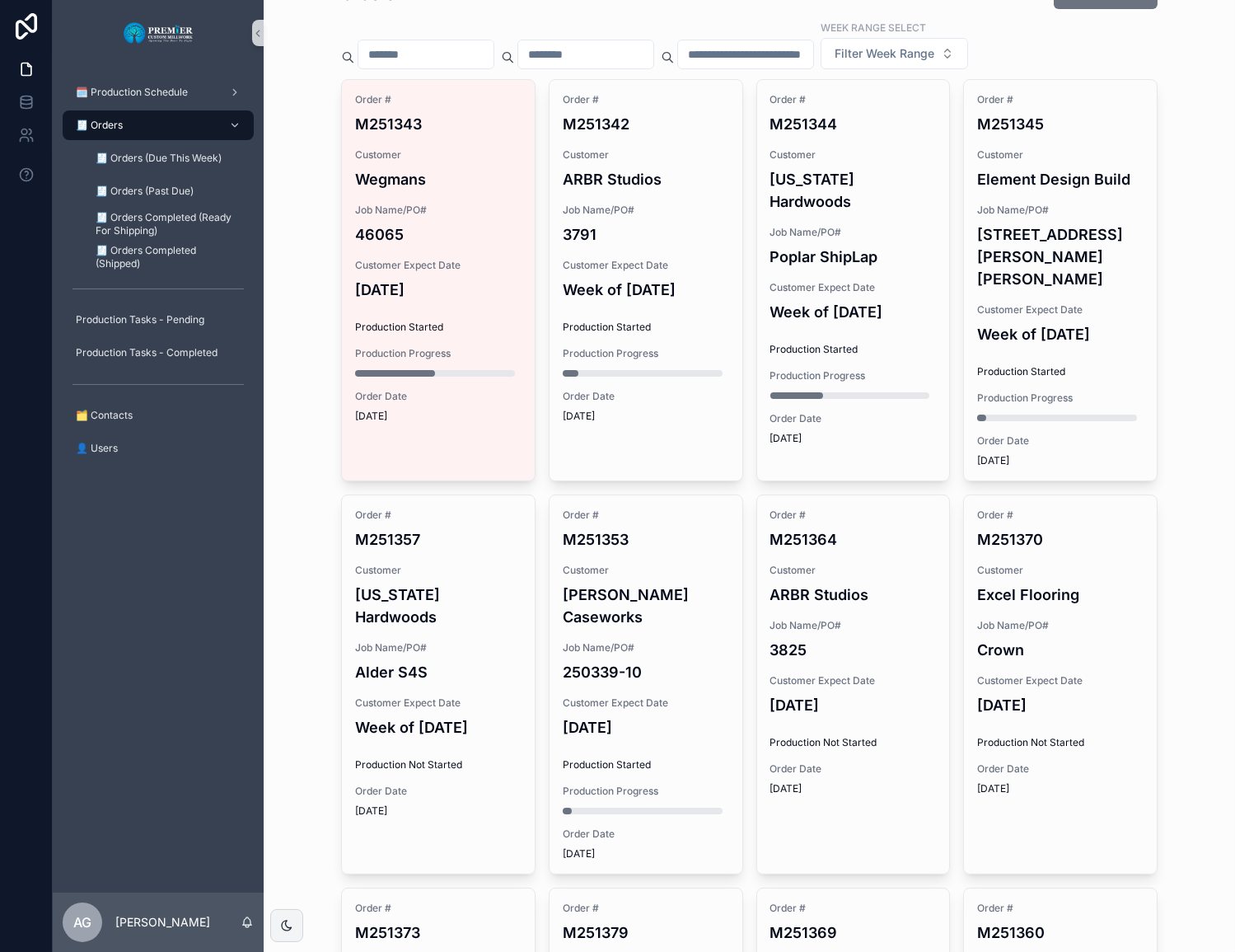
click at [597, 275] on div "Customer Expect Date Week of [DATE]" at bounding box center [646, 280] width 166 height 42
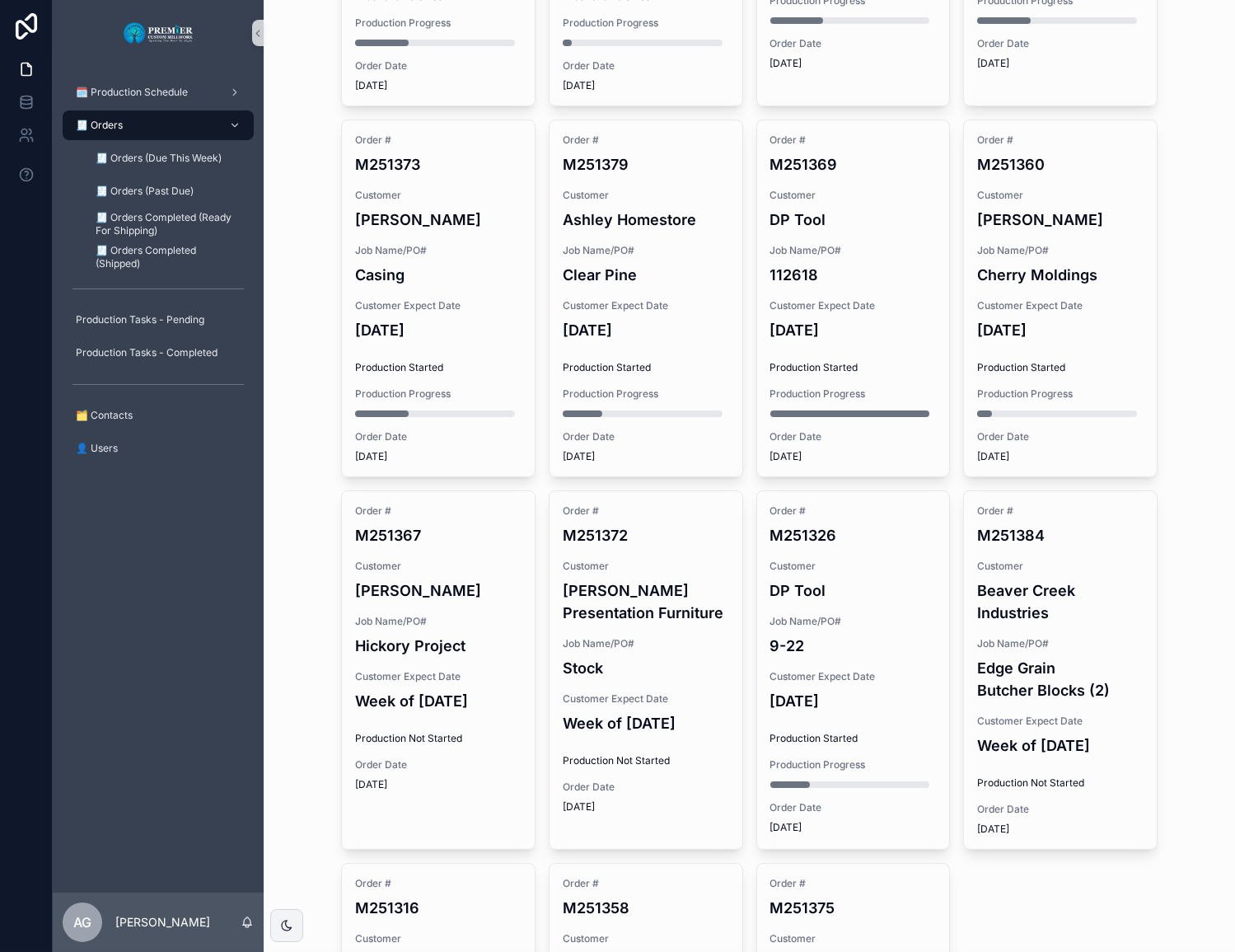
scroll to position [1048, 0]
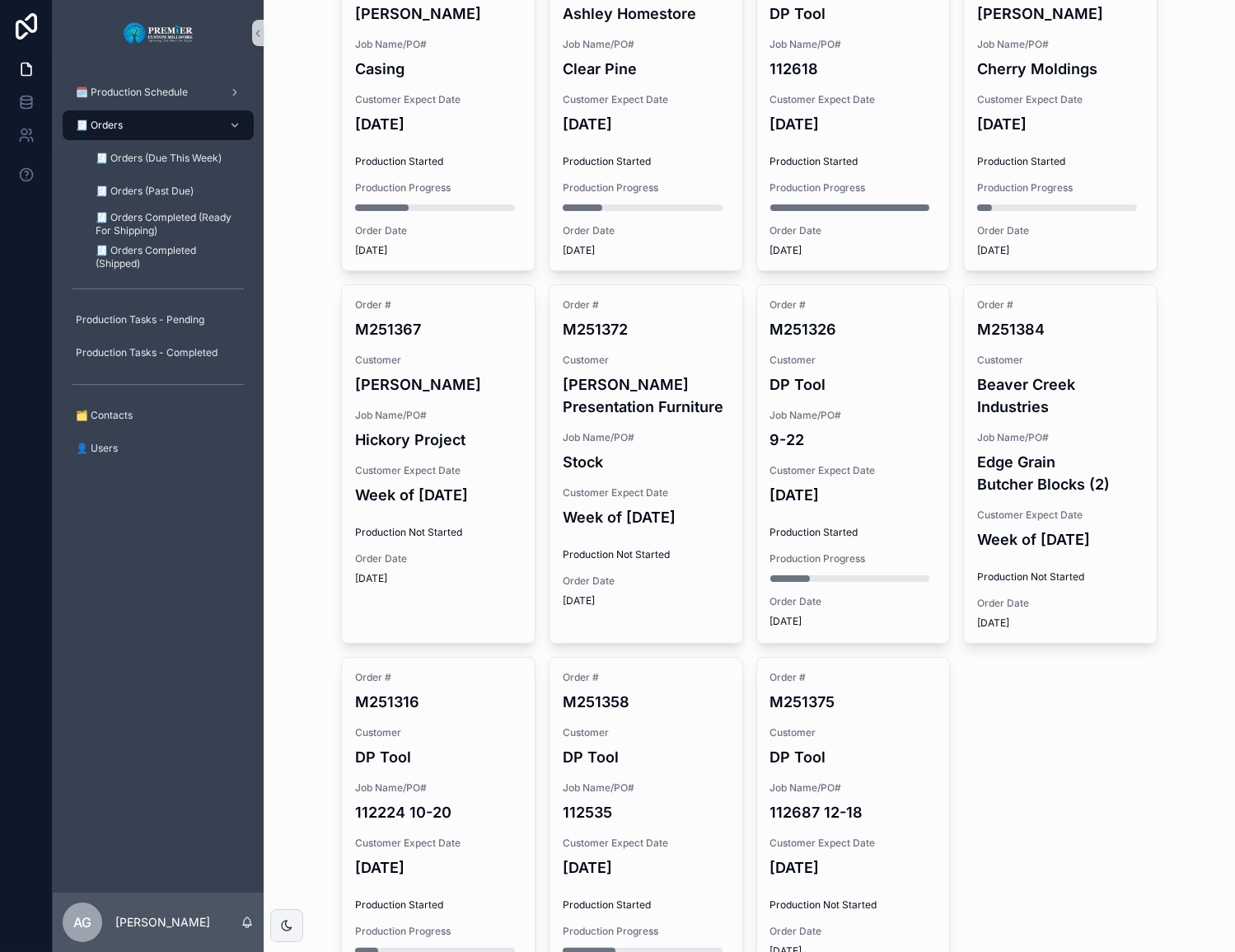
click at [956, 428] on div "Order # M251384 Customer Beaver Creek Industries Job Name/PO# Edge Grain Butche…" at bounding box center [1060, 464] width 193 height 357
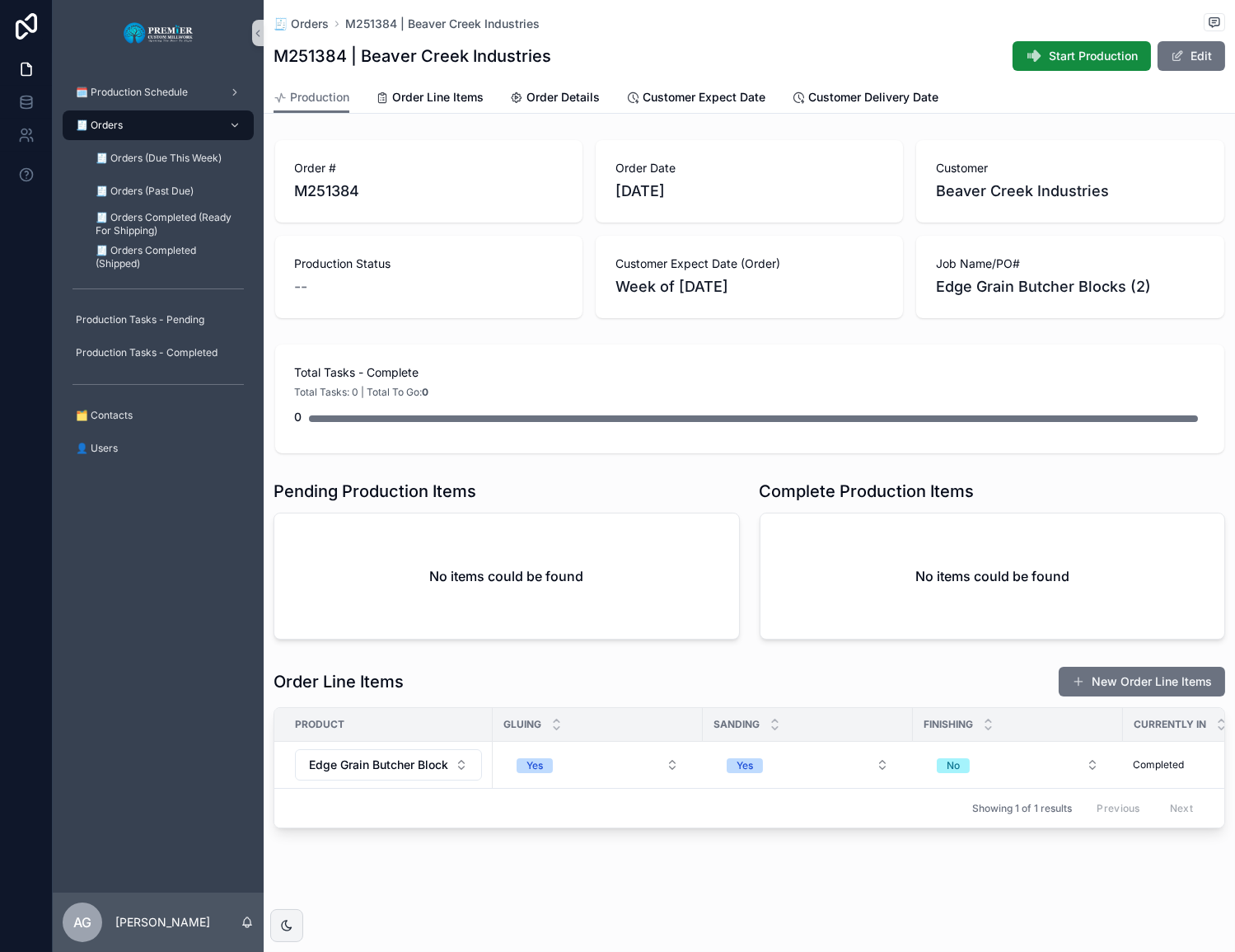
click at [956, 60] on span "Start Production" at bounding box center [1093, 56] width 89 height 17
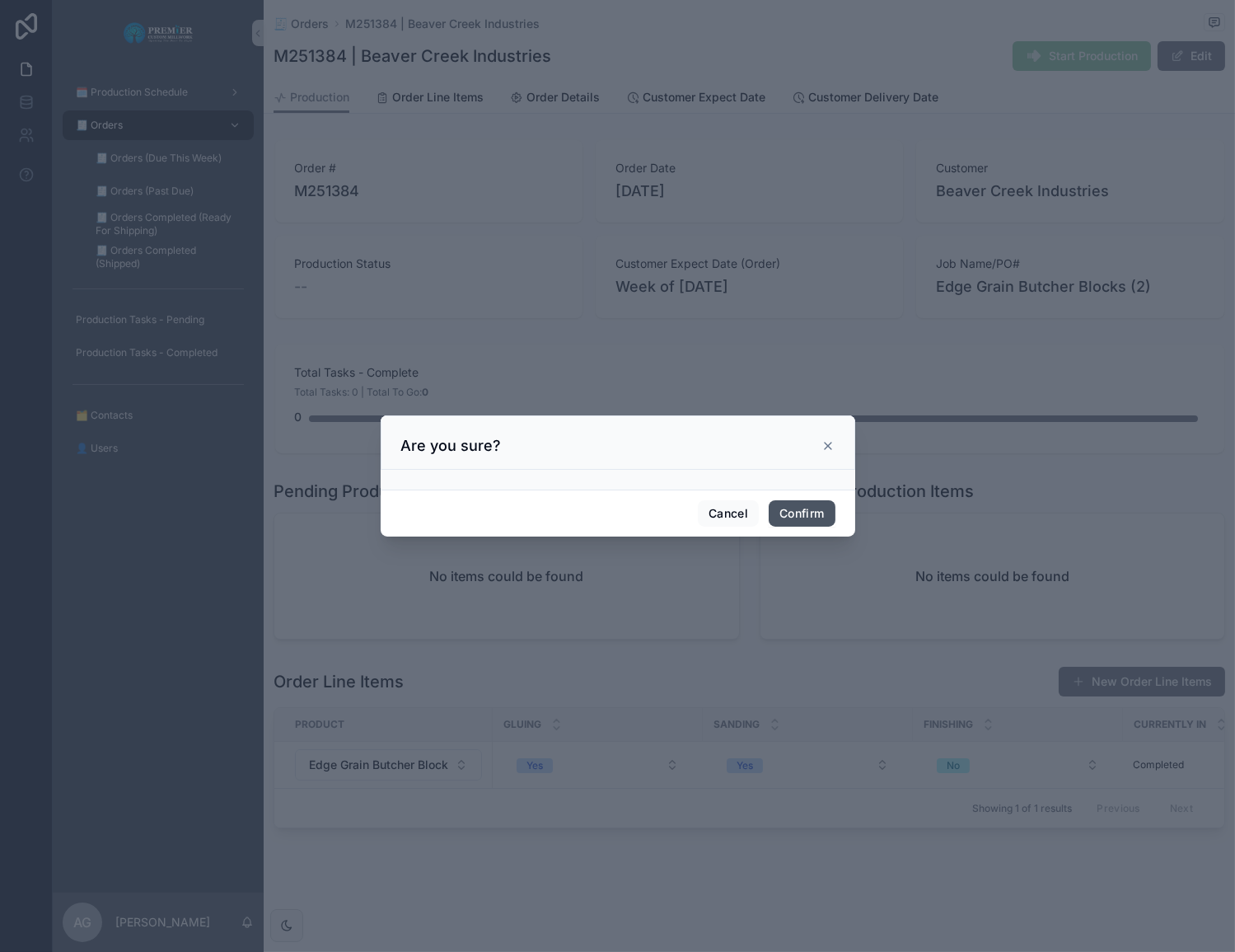
click at [771, 507] on button "Confirm" at bounding box center [802, 513] width 66 height 26
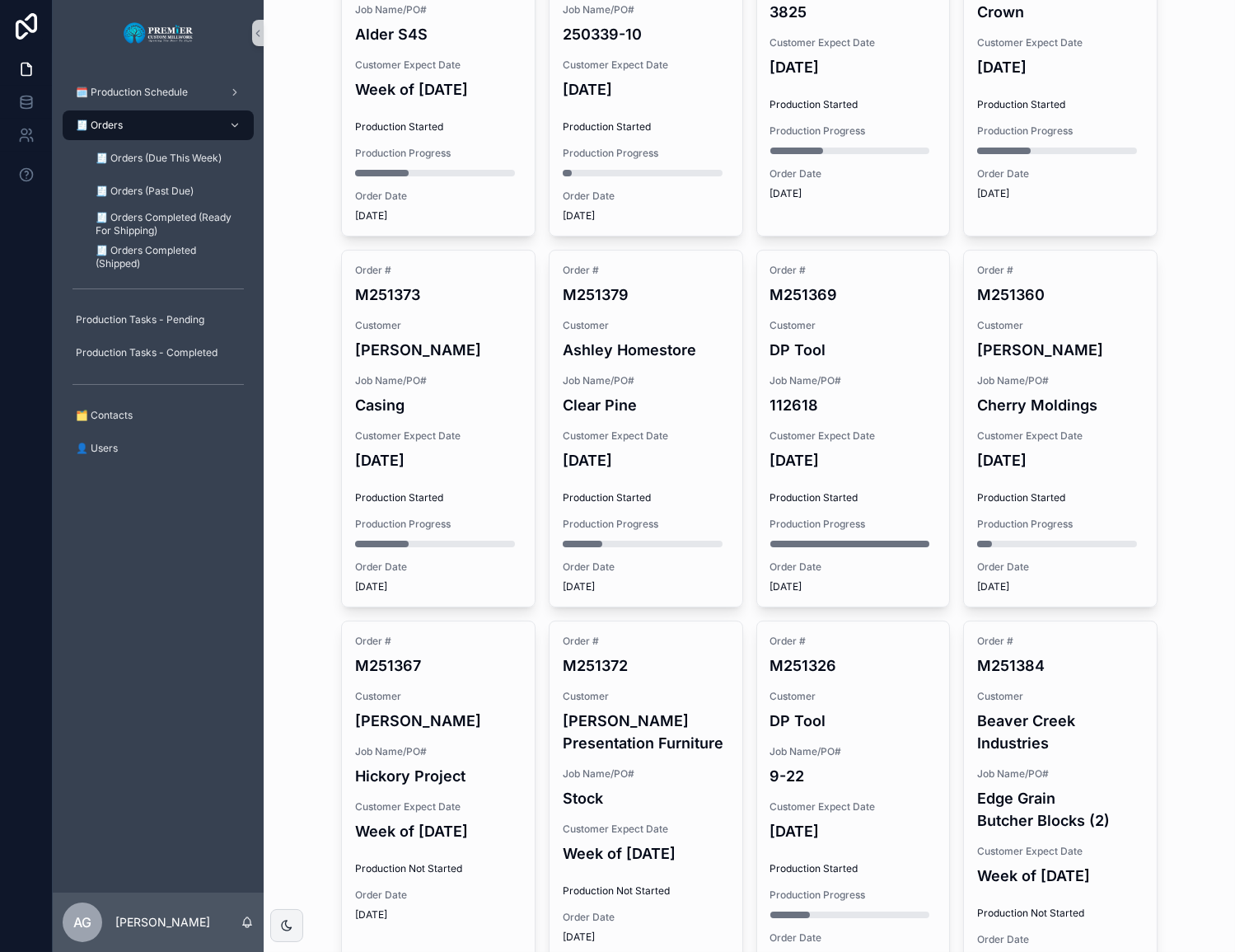
scroll to position [1095, 0]
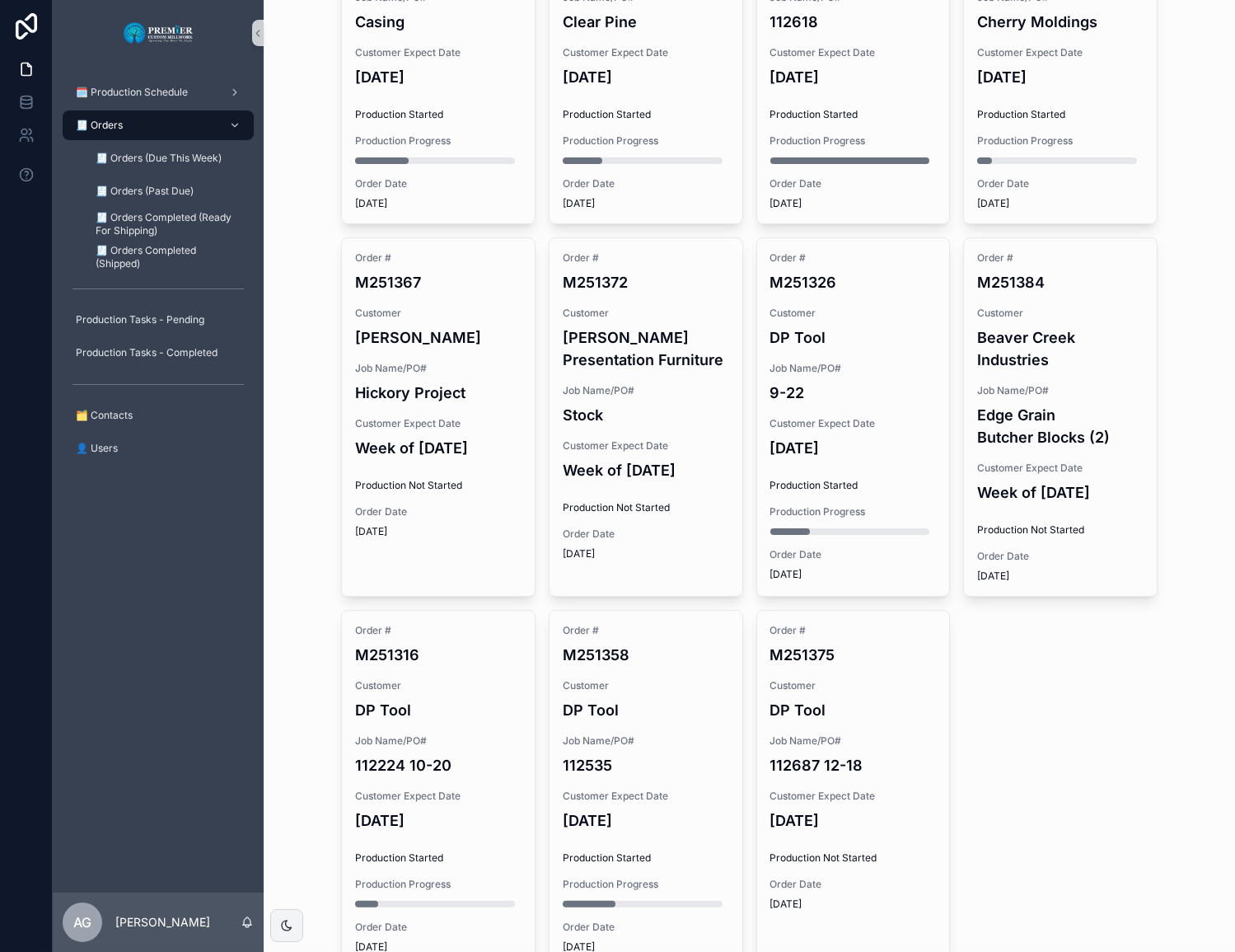
click at [452, 437] on h4 "Week of [DATE]" at bounding box center [438, 448] width 166 height 23
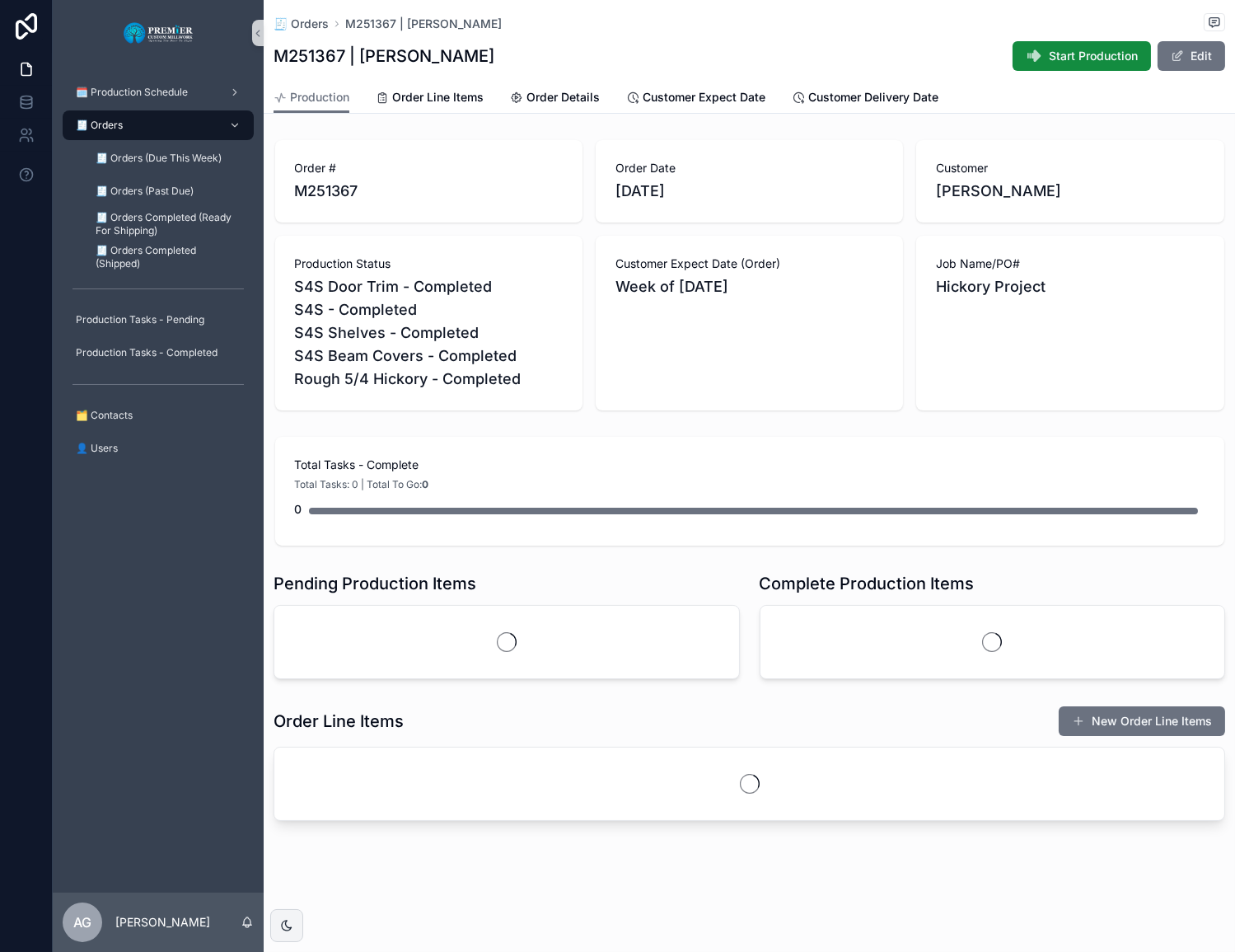
click at [956, 49] on span "Start Production" at bounding box center [1093, 56] width 89 height 17
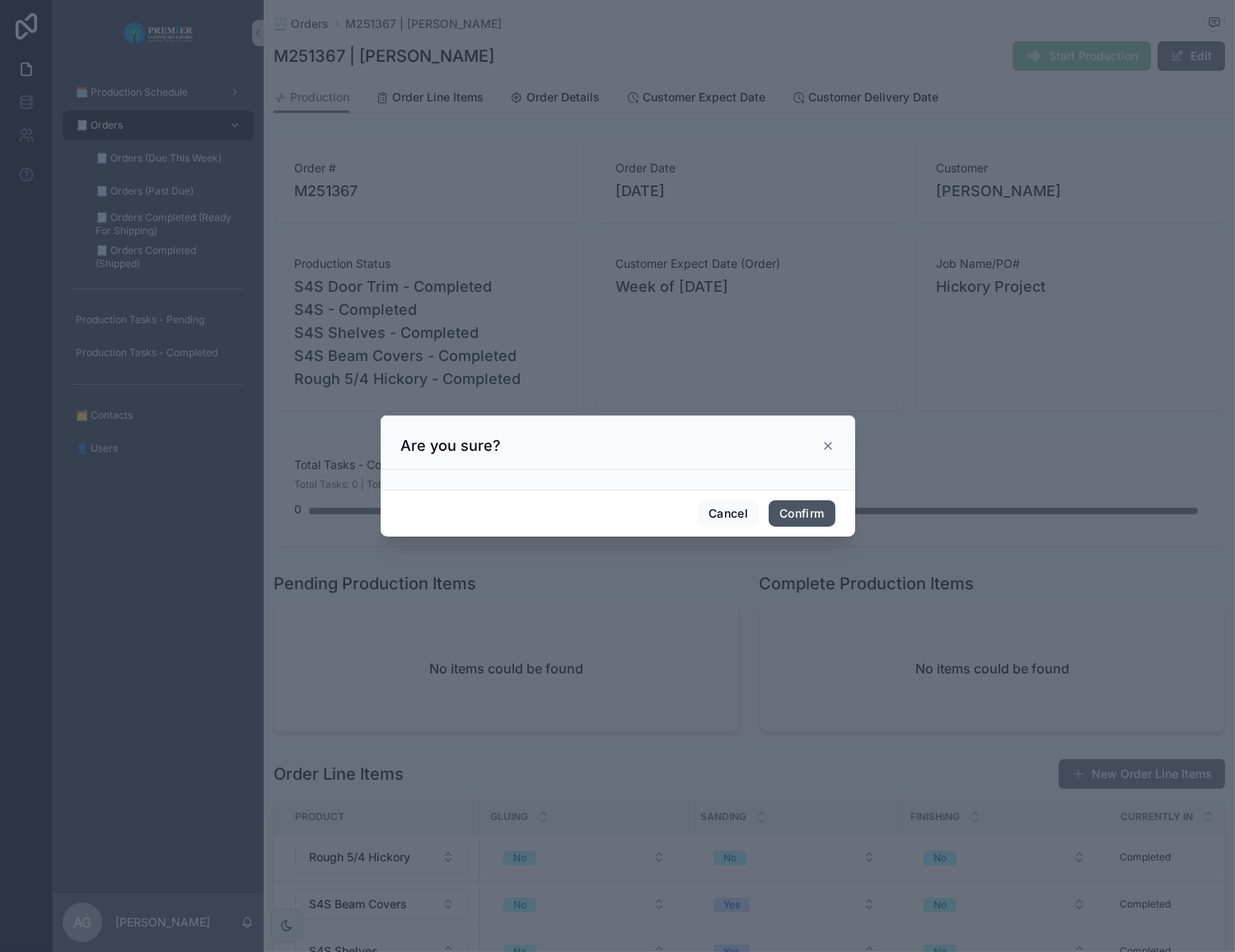
click at [811, 510] on button "Confirm" at bounding box center [802, 513] width 66 height 26
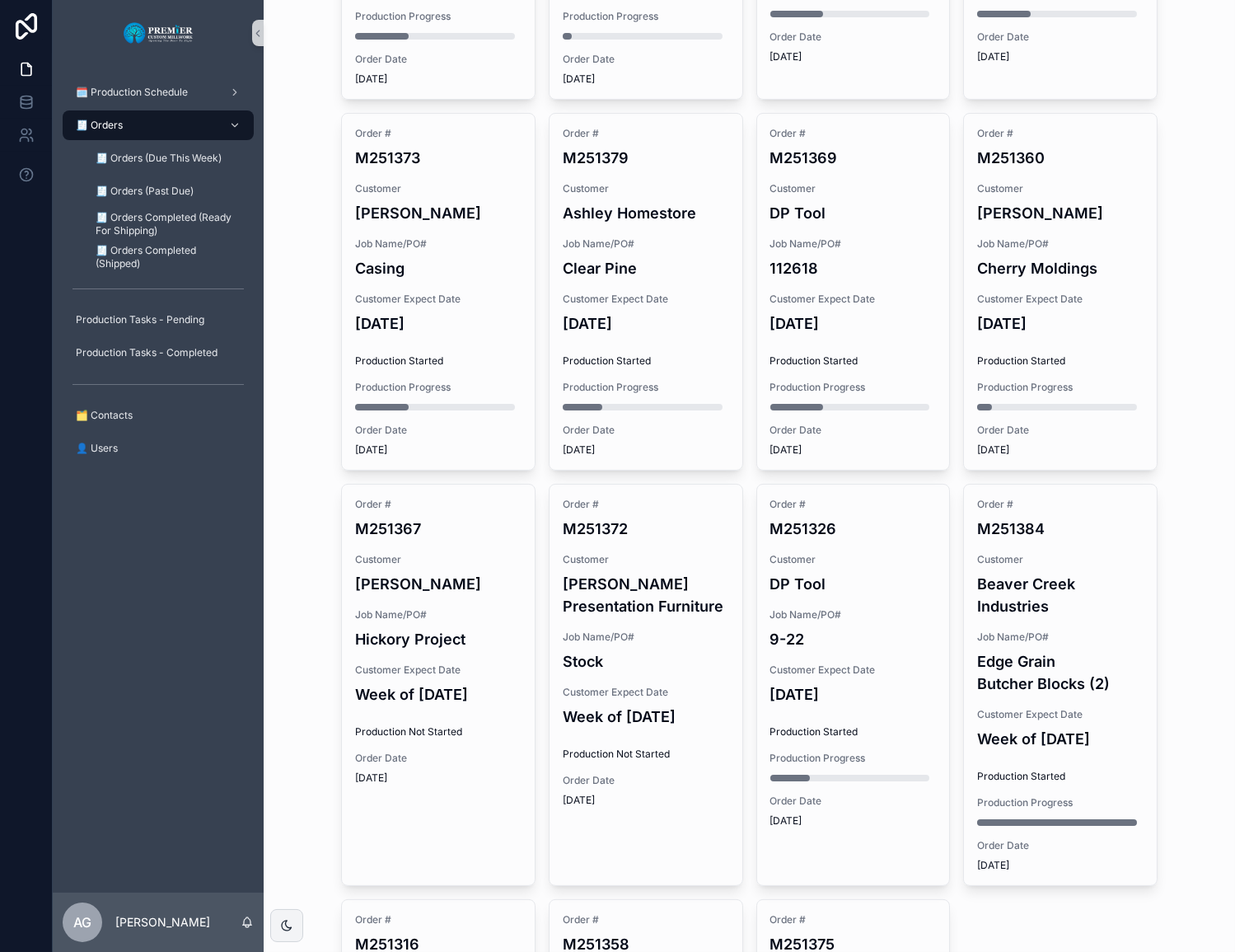
scroll to position [898, 0]
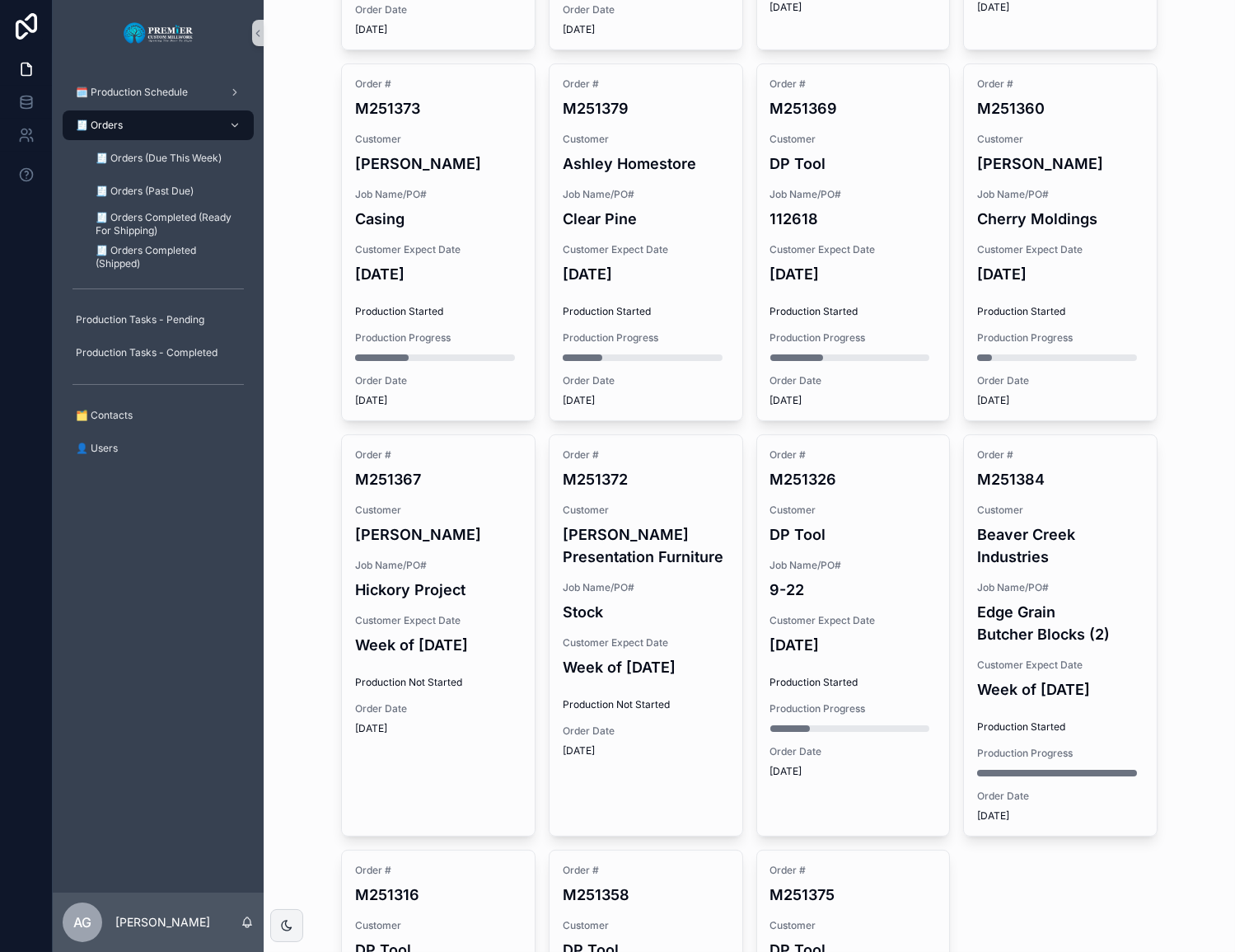
click at [601, 656] on h4 "Week of [DATE]" at bounding box center [646, 667] width 166 height 23
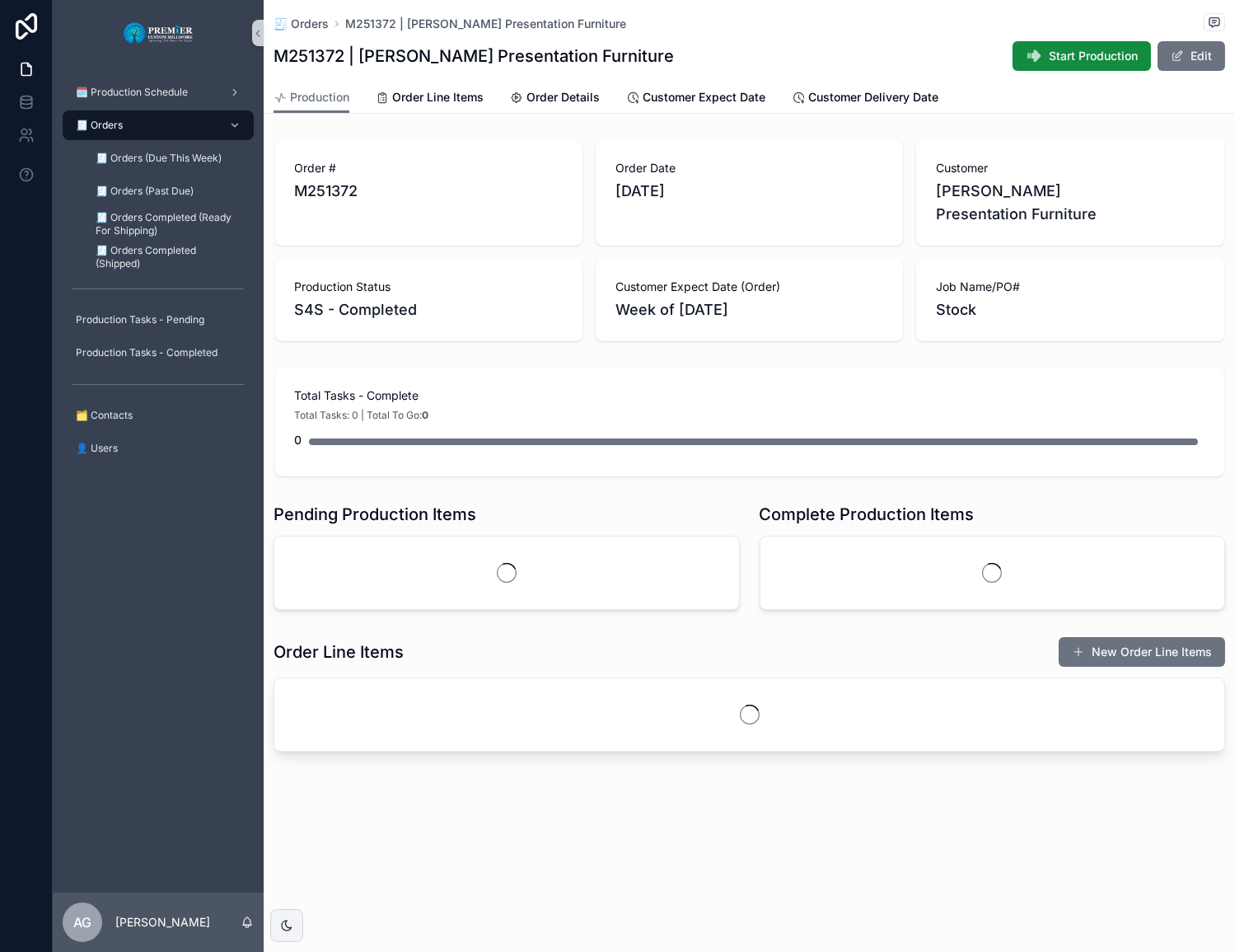
click at [956, 44] on button "Start Production" at bounding box center [1082, 56] width 139 height 30
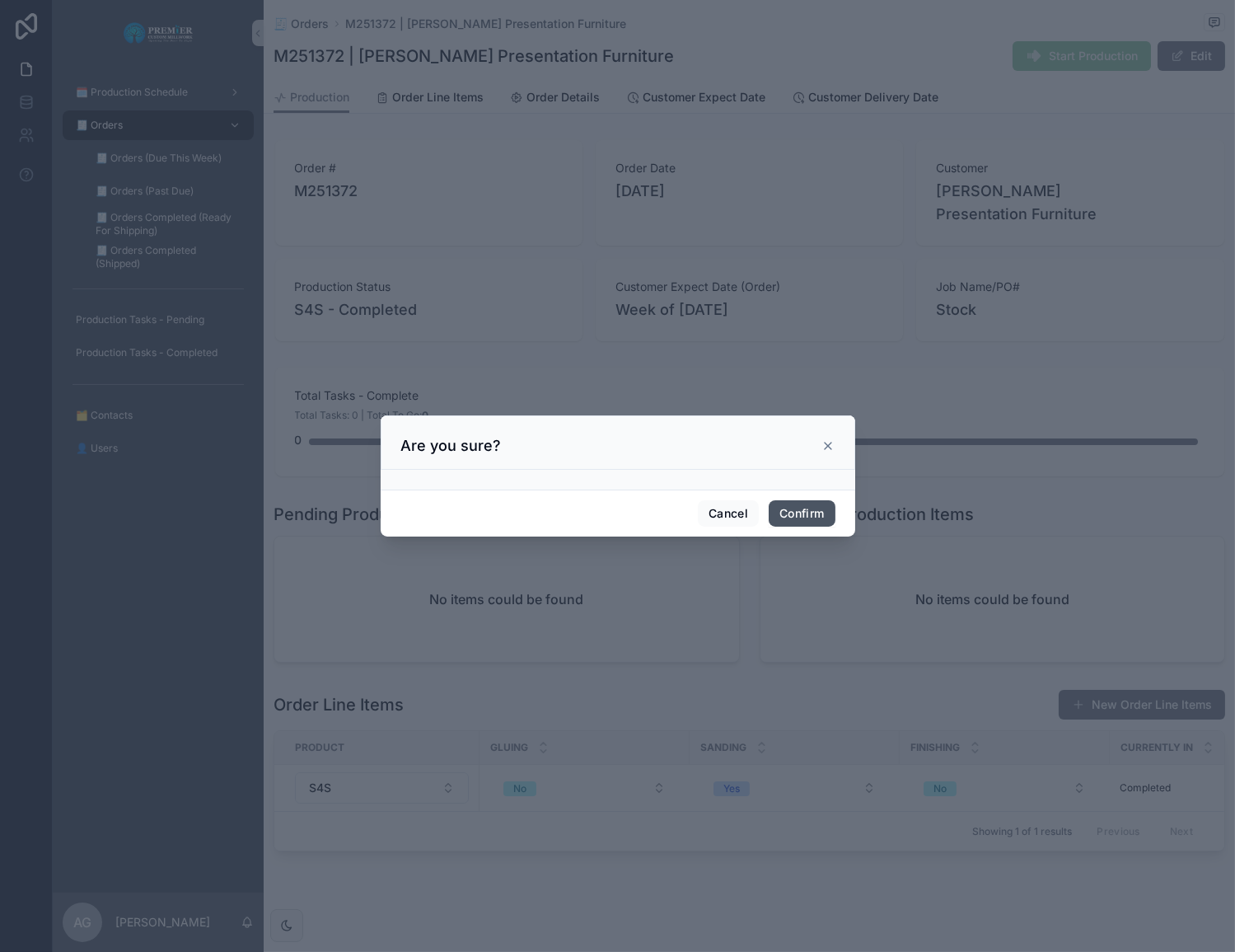
click at [803, 507] on button "Confirm" at bounding box center [802, 513] width 66 height 26
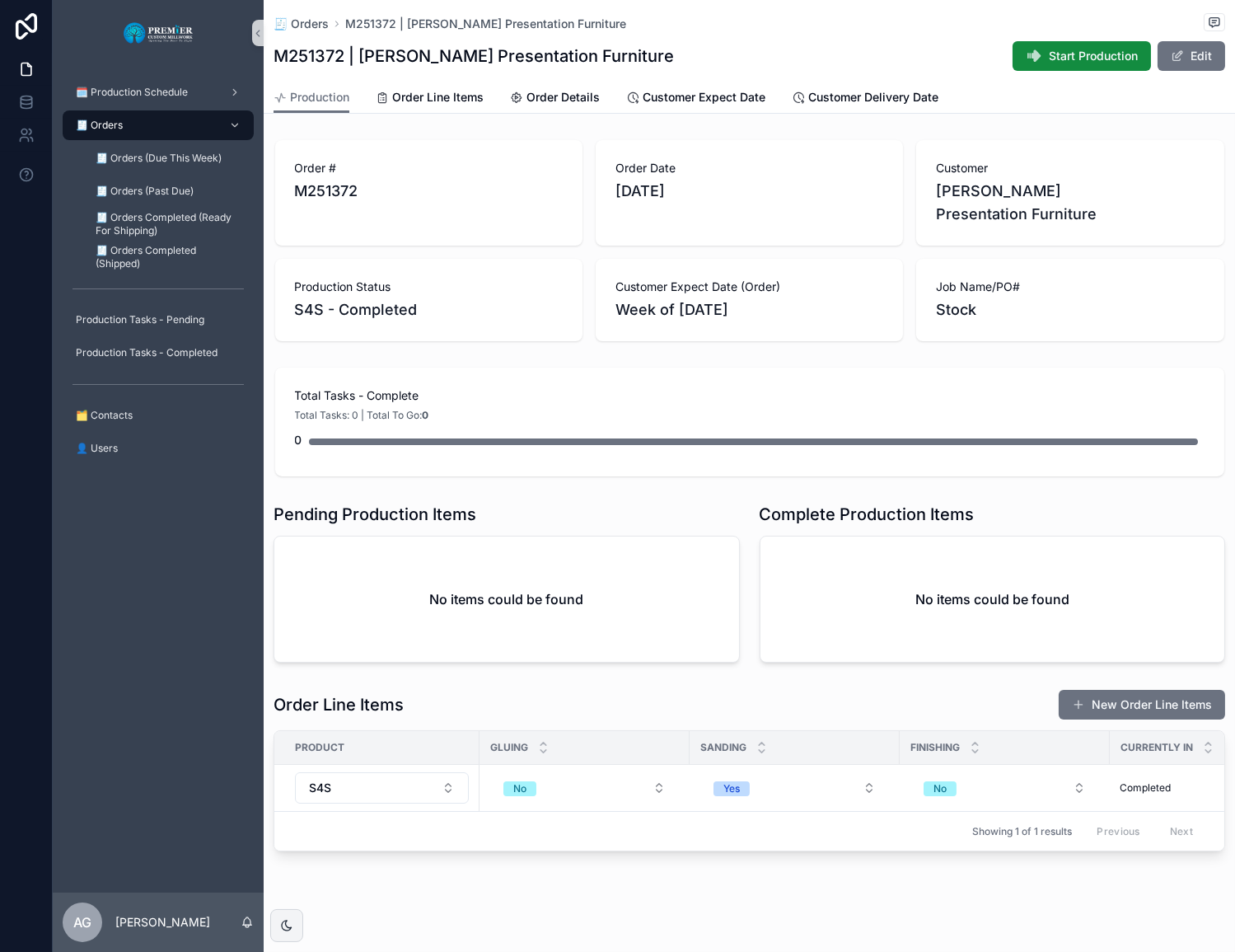
click at [653, 689] on div "Order Line Items New Order Line Items" at bounding box center [750, 704] width 952 height 31
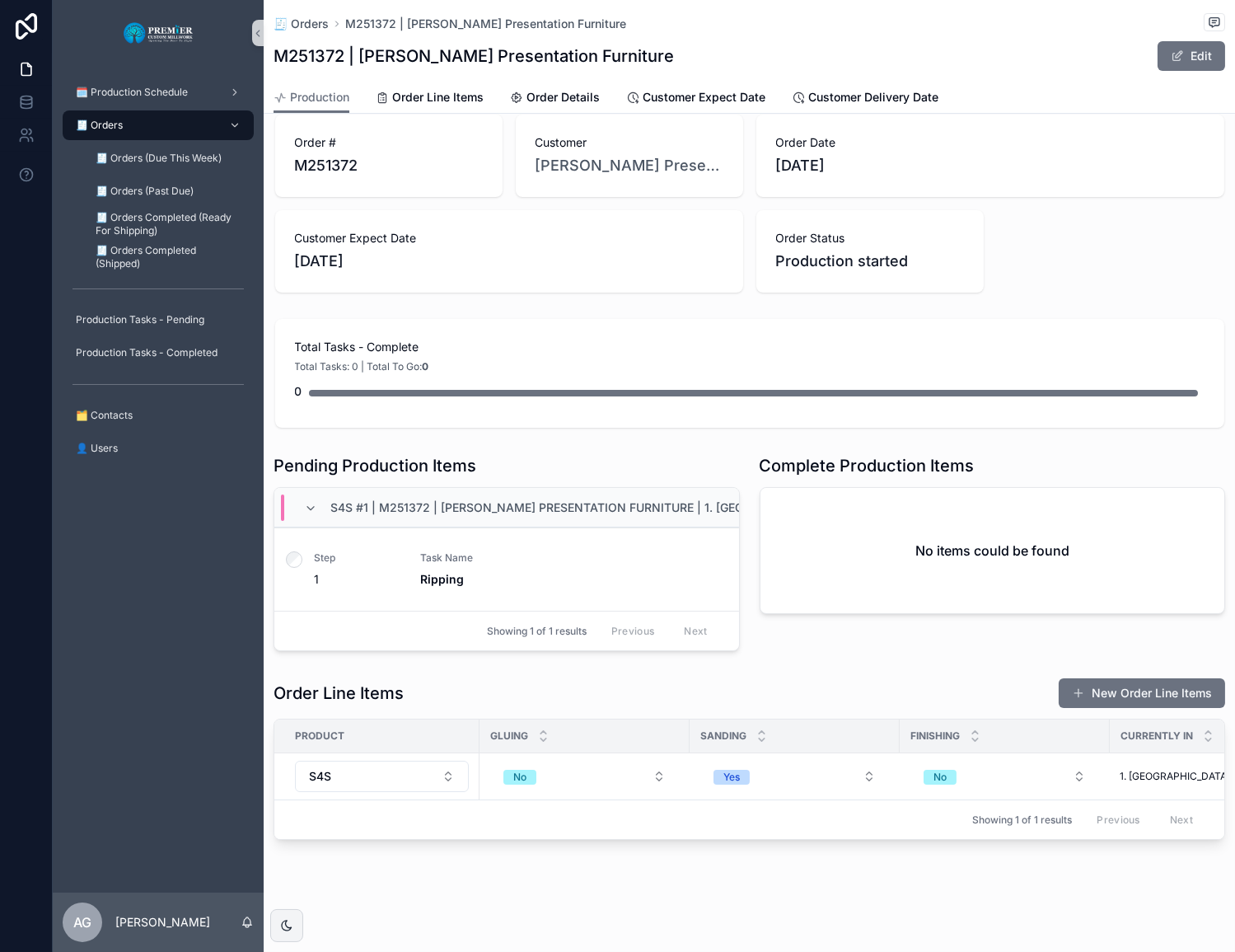
click at [956, 678] on button "New Order Line Items" at bounding box center [1141, 693] width 166 height 30
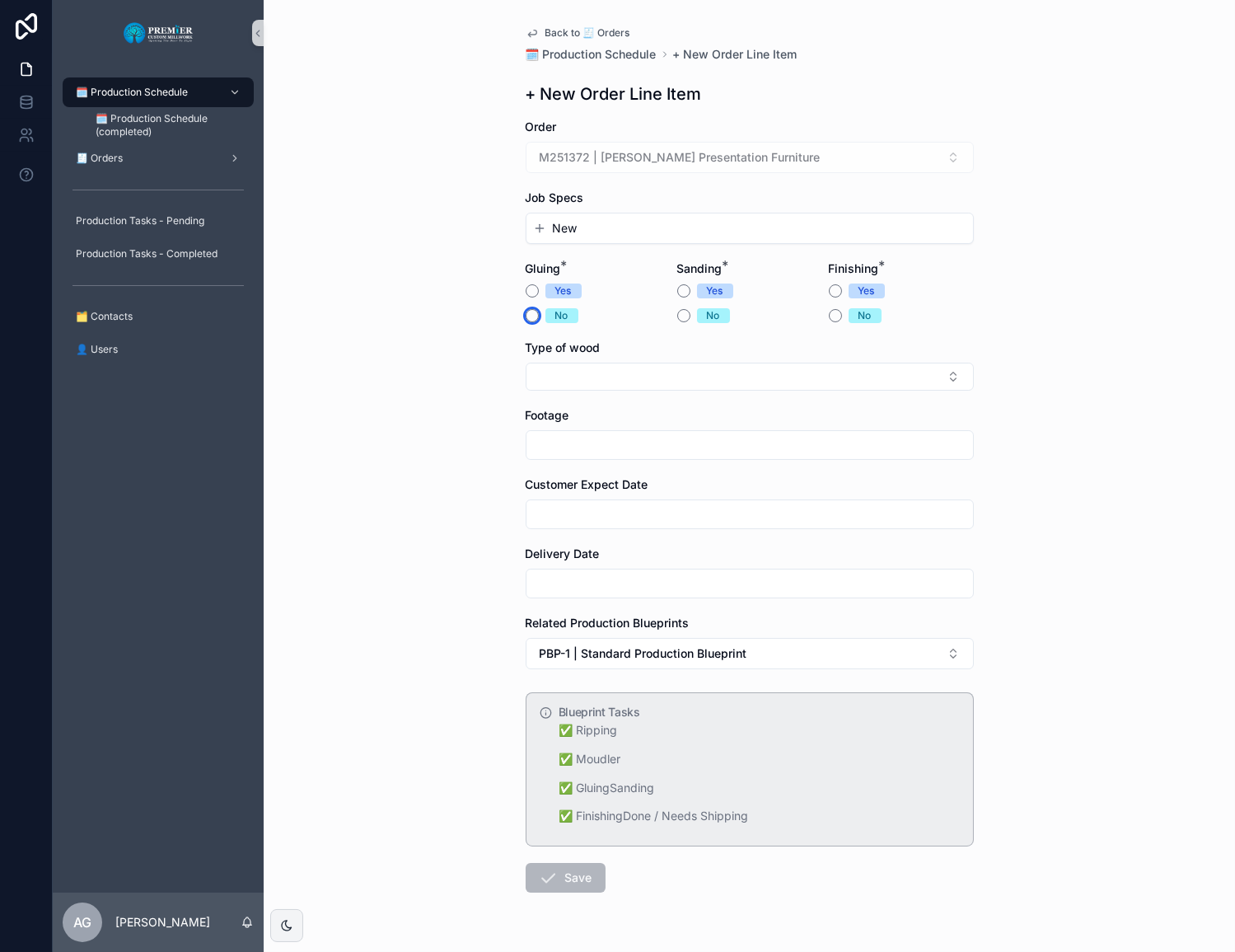
click at [526, 311] on button "No" at bounding box center [532, 315] width 13 height 13
click at [677, 293] on button "Yes" at bounding box center [683, 290] width 13 height 13
click at [831, 318] on button "No" at bounding box center [835, 315] width 13 height 13
click at [688, 239] on div "New" at bounding box center [750, 228] width 446 height 30
click at [683, 239] on div "New" at bounding box center [750, 228] width 446 height 30
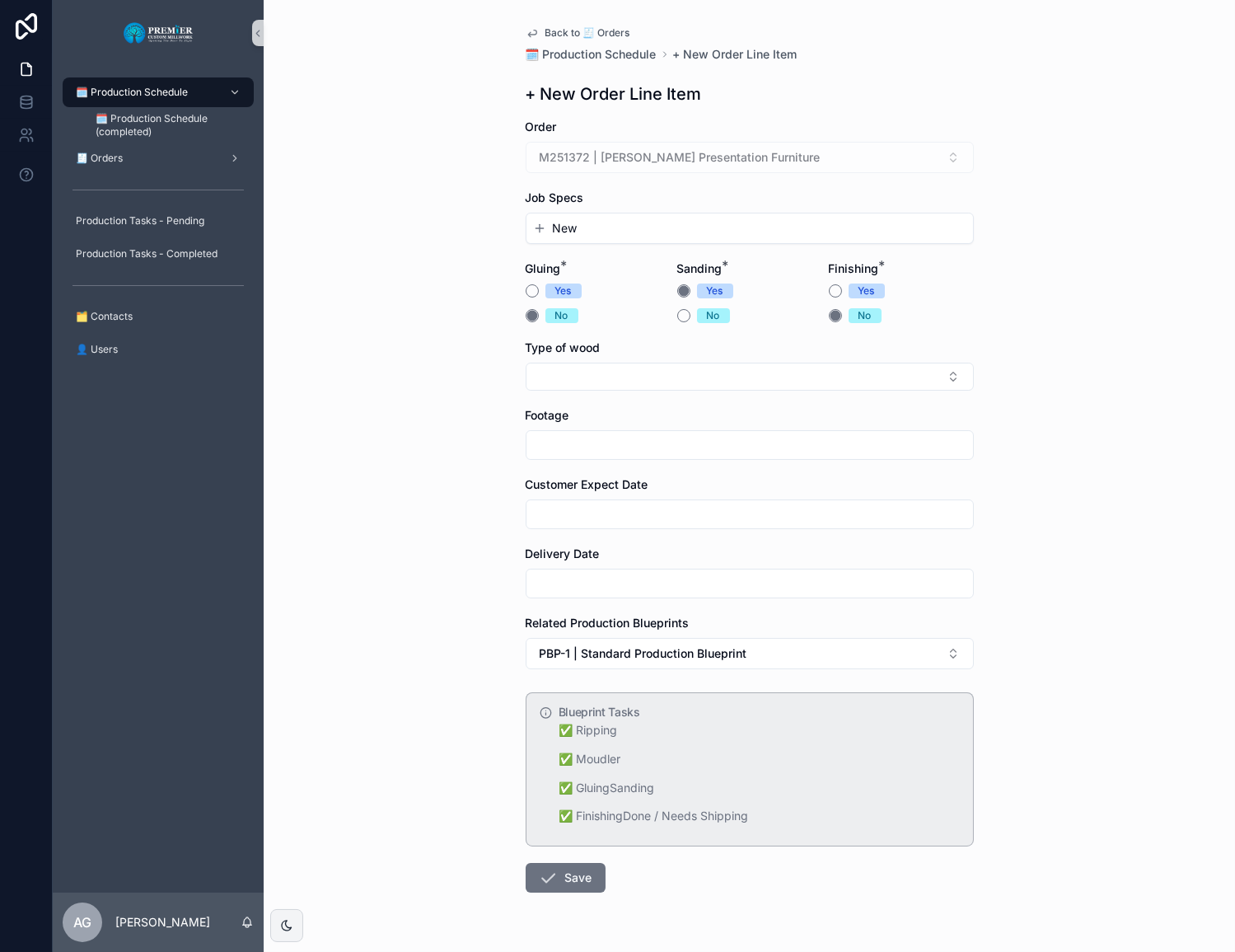
click at [678, 232] on button "New" at bounding box center [749, 228] width 433 height 17
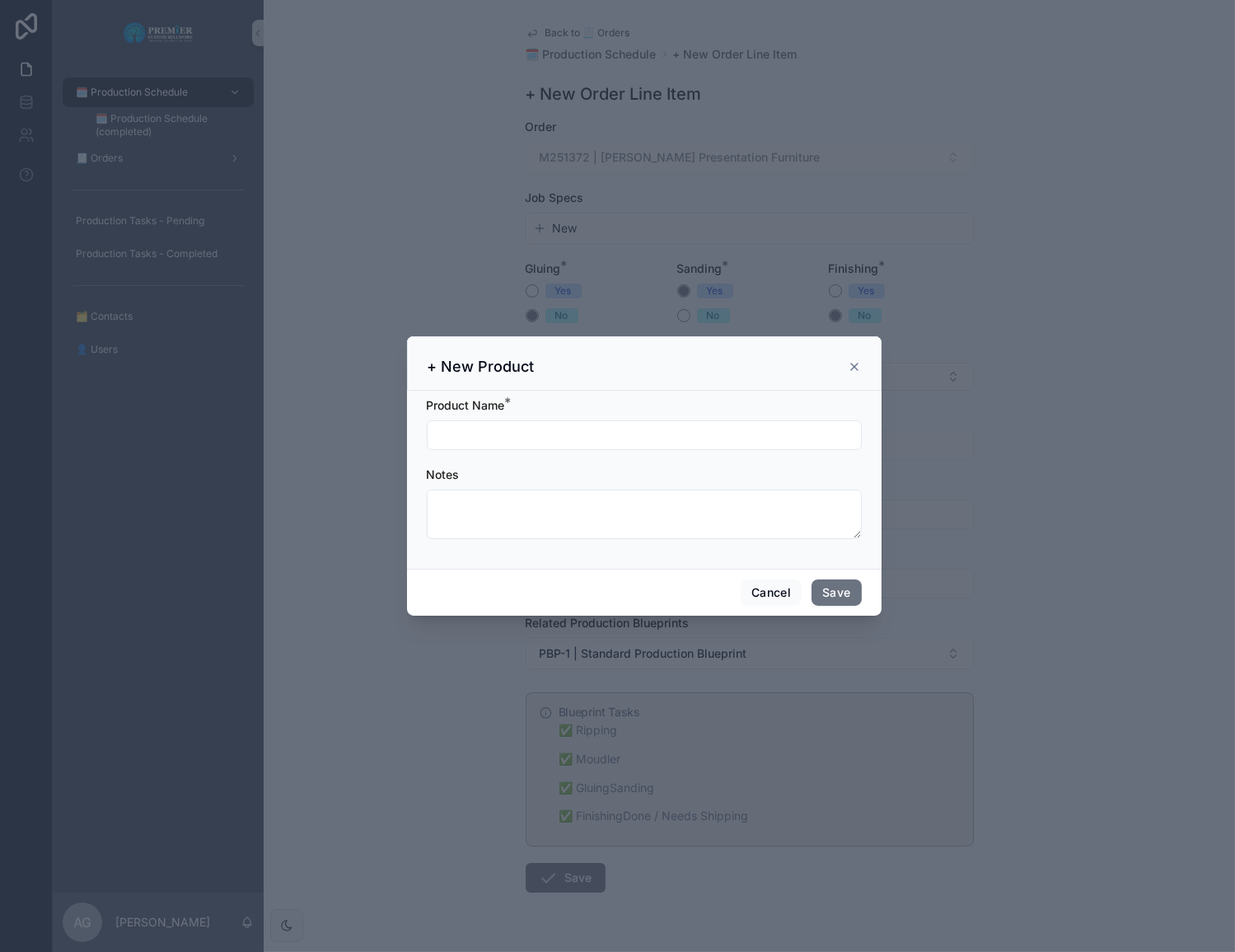
click at [535, 439] on input "scrollable content" at bounding box center [644, 435] width 433 height 23
type input "***"
click at [848, 595] on button "Save" at bounding box center [836, 592] width 50 height 26
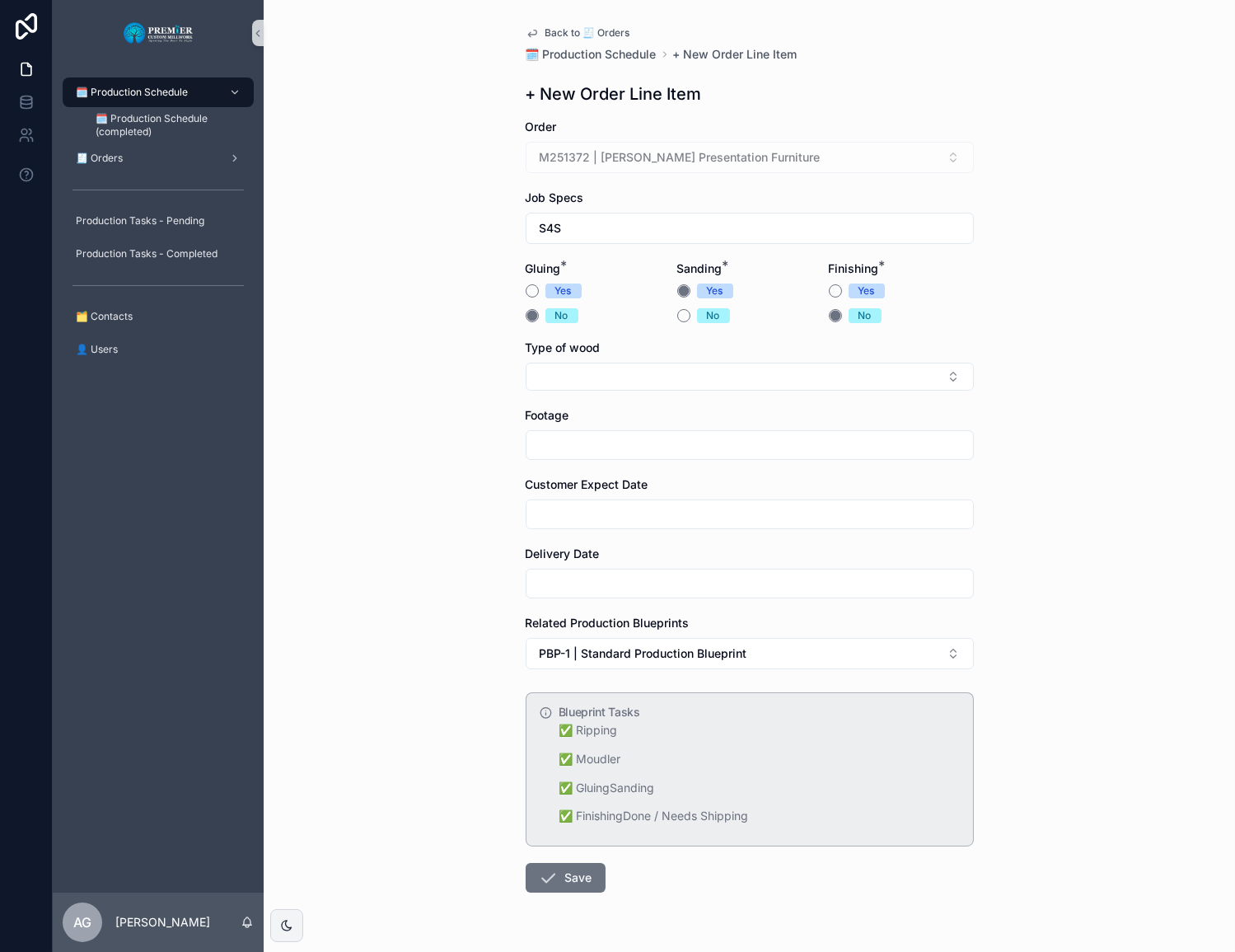
click at [571, 361] on div "Type of wood" at bounding box center [750, 364] width 448 height 51
click at [573, 377] on button "Select Button" at bounding box center [750, 377] width 448 height 28
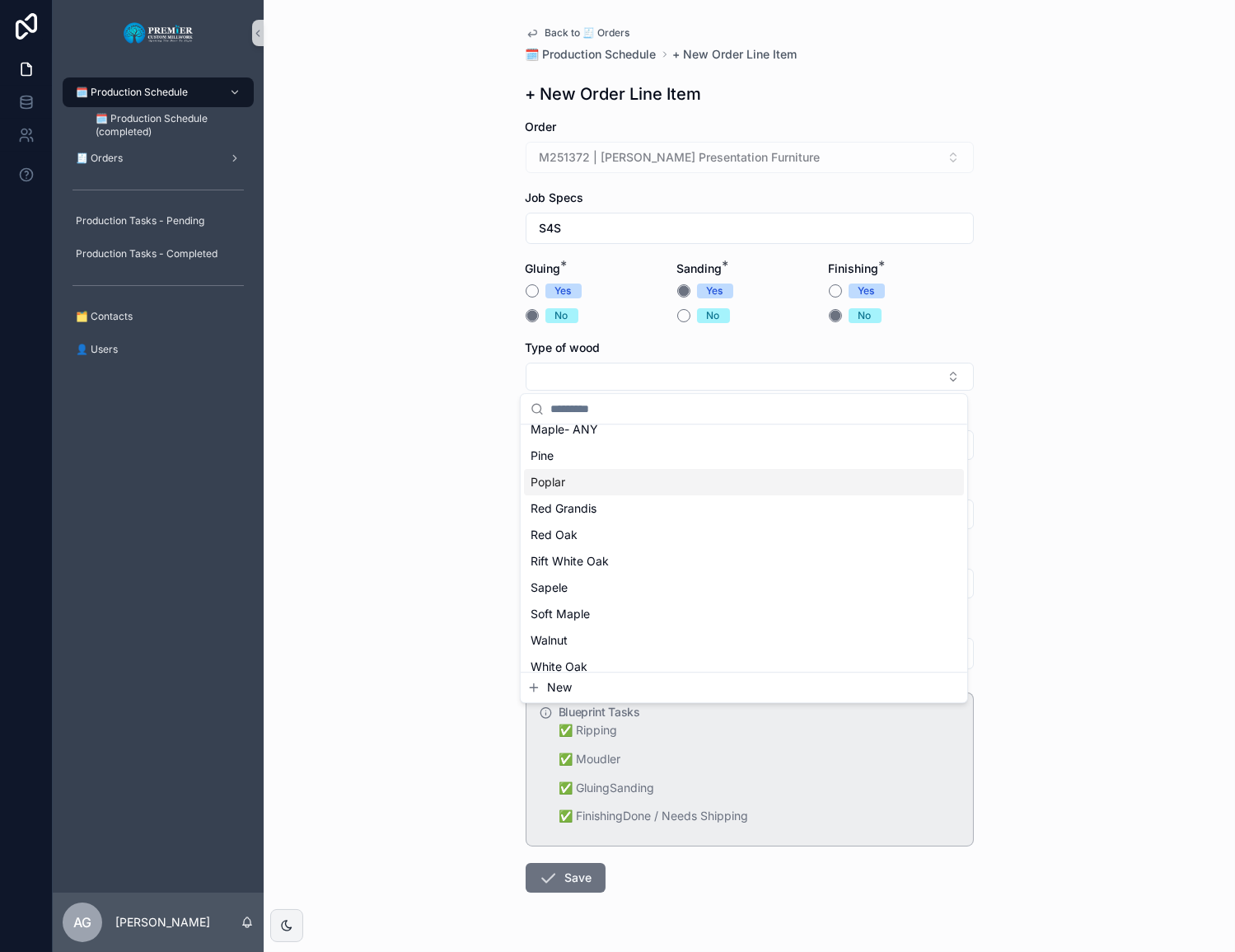
scroll to position [224, 0]
click at [582, 527] on div "Red Oak" at bounding box center [743, 533] width 440 height 26
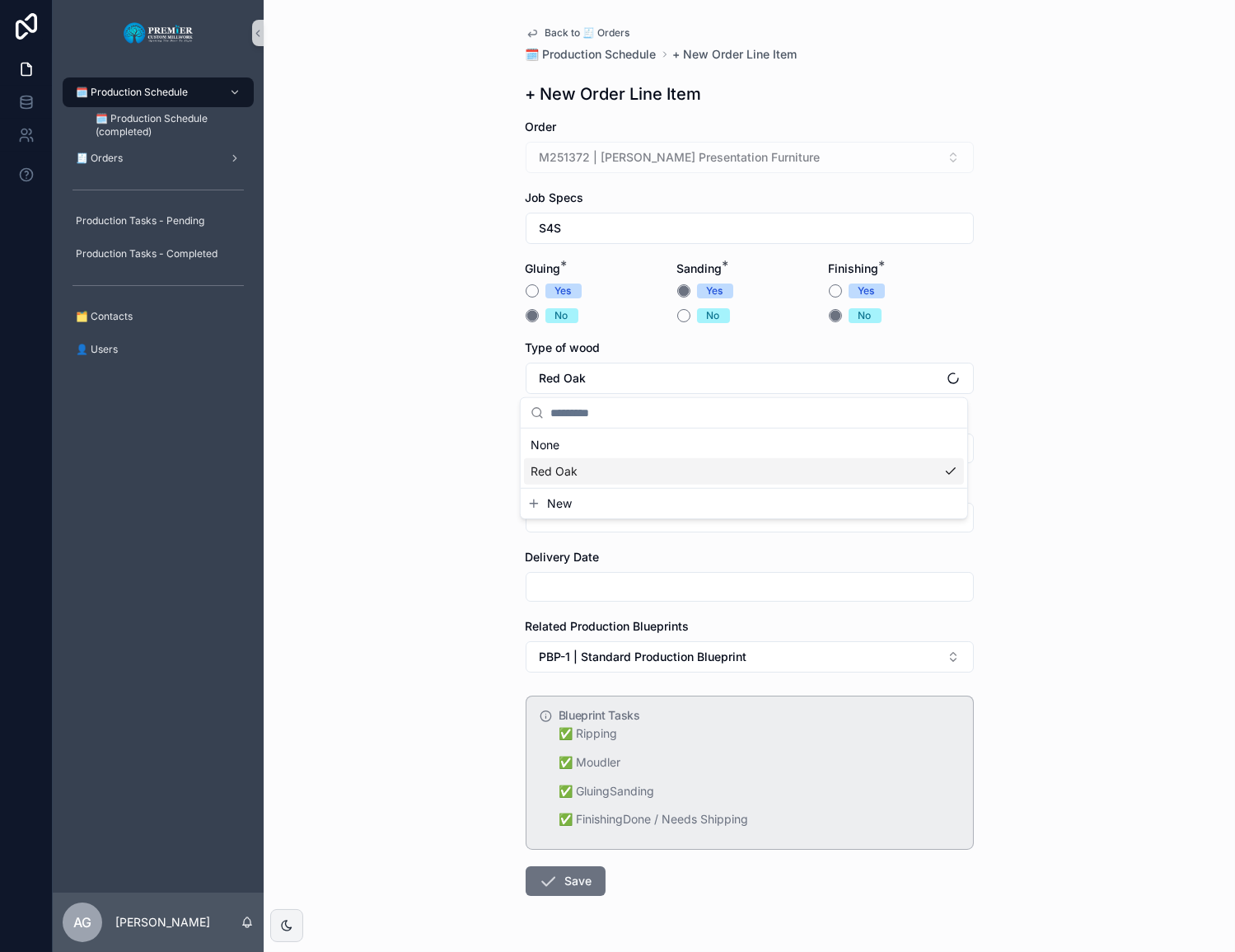
scroll to position [0, 0]
click at [594, 445] on input "scrollable content" at bounding box center [750, 448] width 446 height 23
type input "***"
click at [584, 503] on div "scrollable content" at bounding box center [750, 518] width 448 height 30
click at [580, 507] on input "scrollable content" at bounding box center [750, 517] width 446 height 23
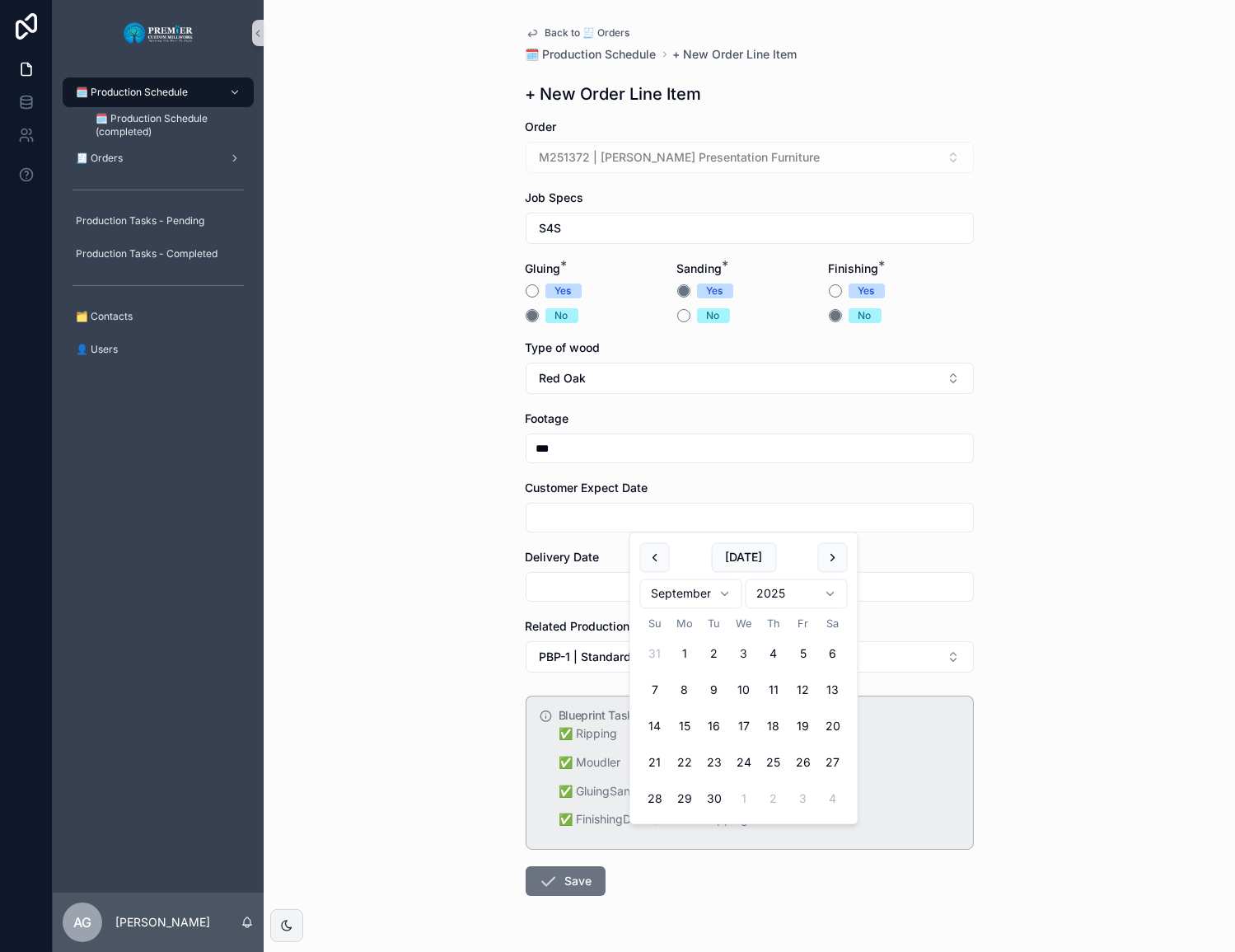
click at [806, 728] on button "19" at bounding box center [803, 727] width 30 height 30
type input "*********"
click at [567, 593] on input "scrollable content" at bounding box center [750, 587] width 446 height 23
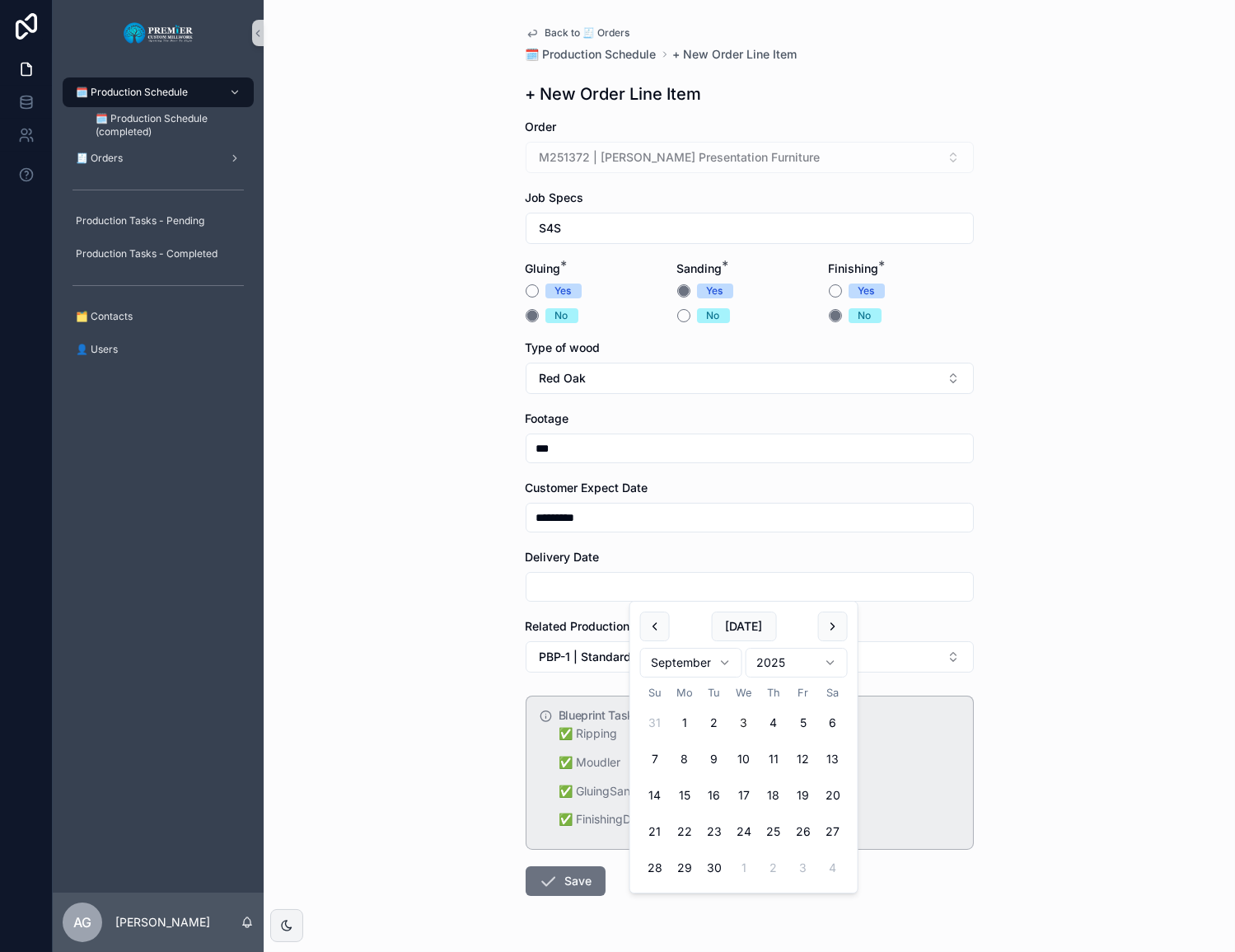
click at [800, 794] on button "19" at bounding box center [803, 795] width 30 height 30
type input "*********"
click at [556, 882] on button "Save" at bounding box center [566, 881] width 80 height 30
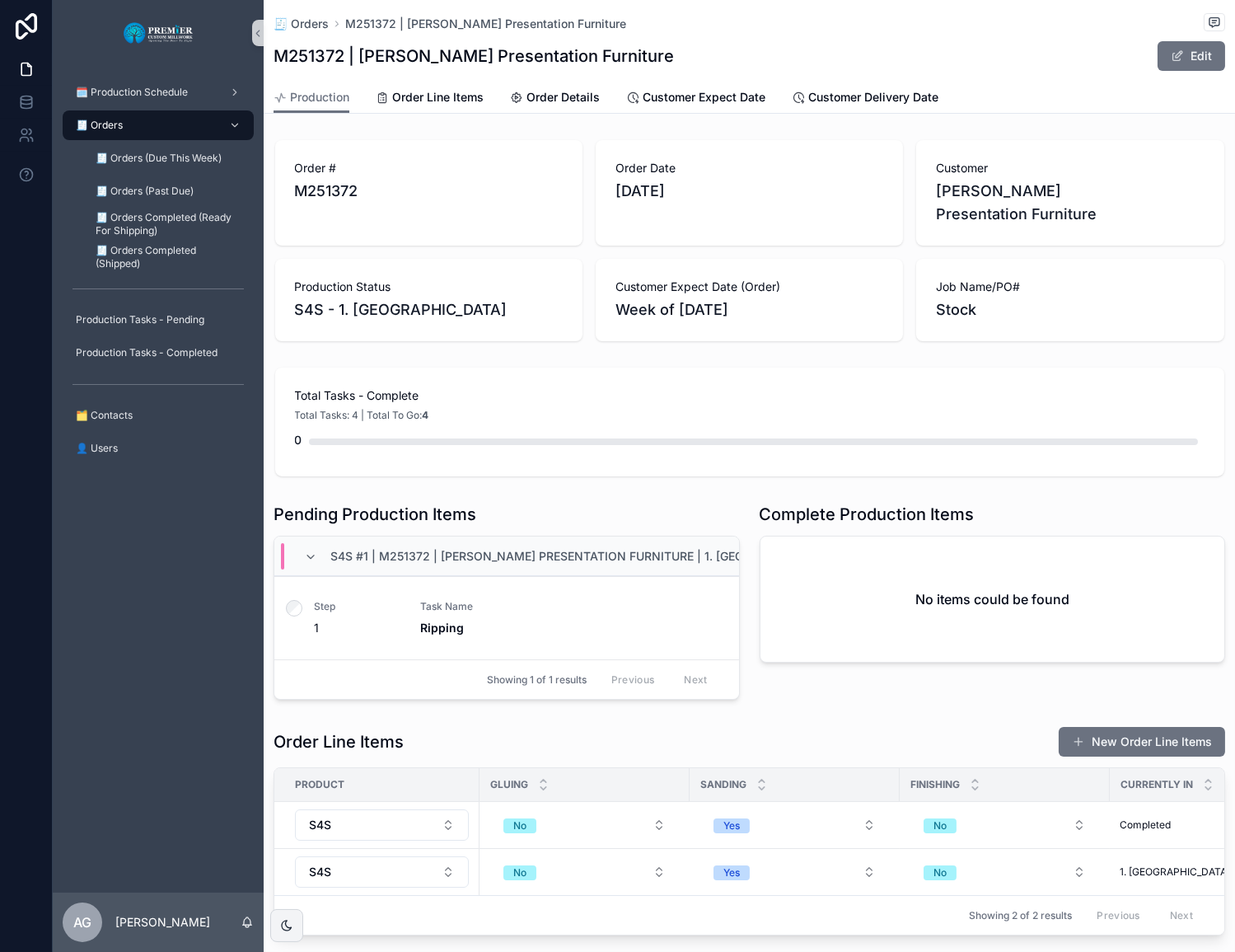
click at [682, 122] on div "🧾 Orders M251372 | [PERSON_NAME] Presentation Furniture M251372 | [PERSON_NAME]…" at bounding box center [749, 523] width 971 height 1047
click at [681, 91] on span "Customer Expect Date" at bounding box center [703, 97] width 123 height 17
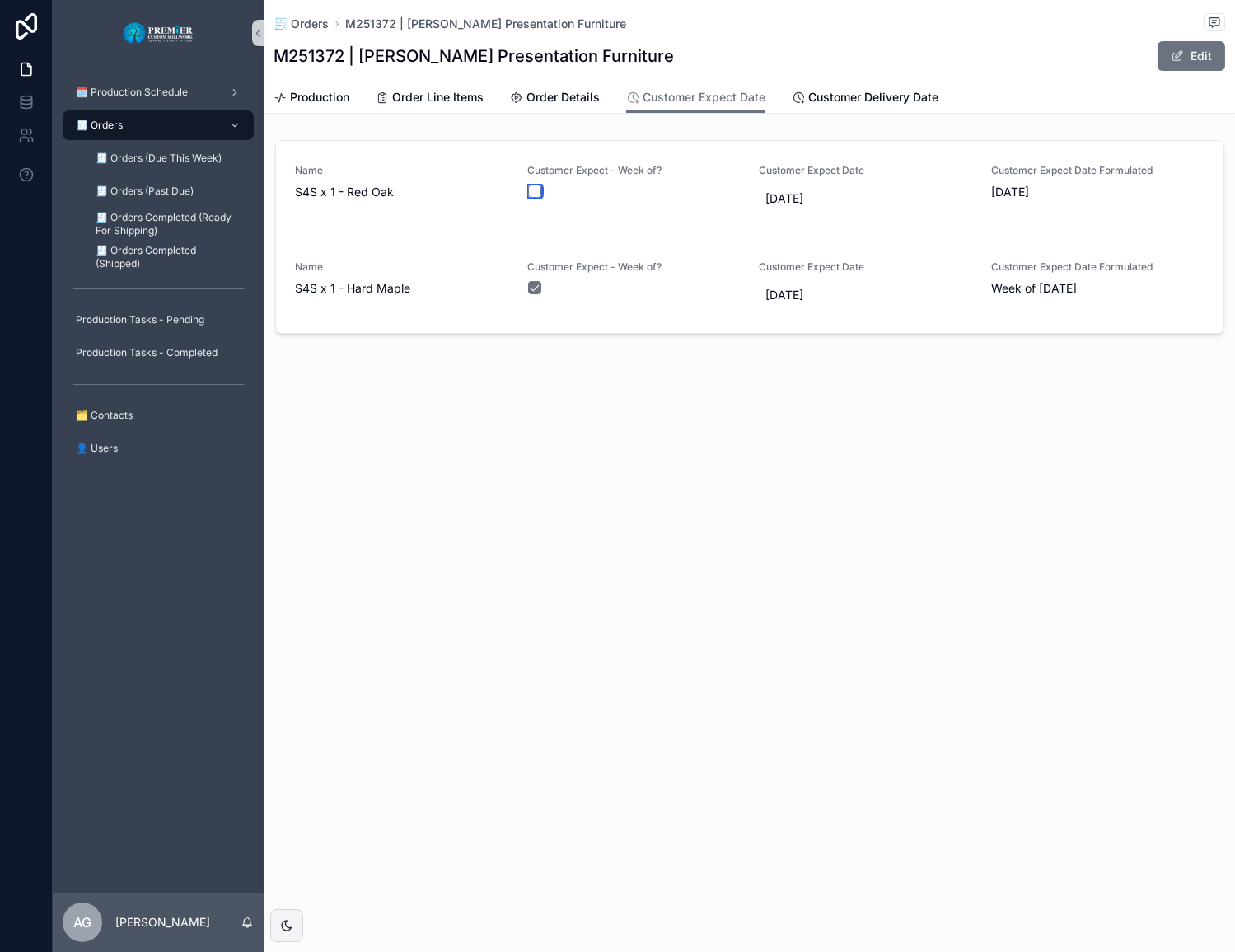
click at [539, 189] on button "scrollable content" at bounding box center [534, 191] width 13 height 13
click at [325, 90] on span "Production" at bounding box center [320, 97] width 59 height 17
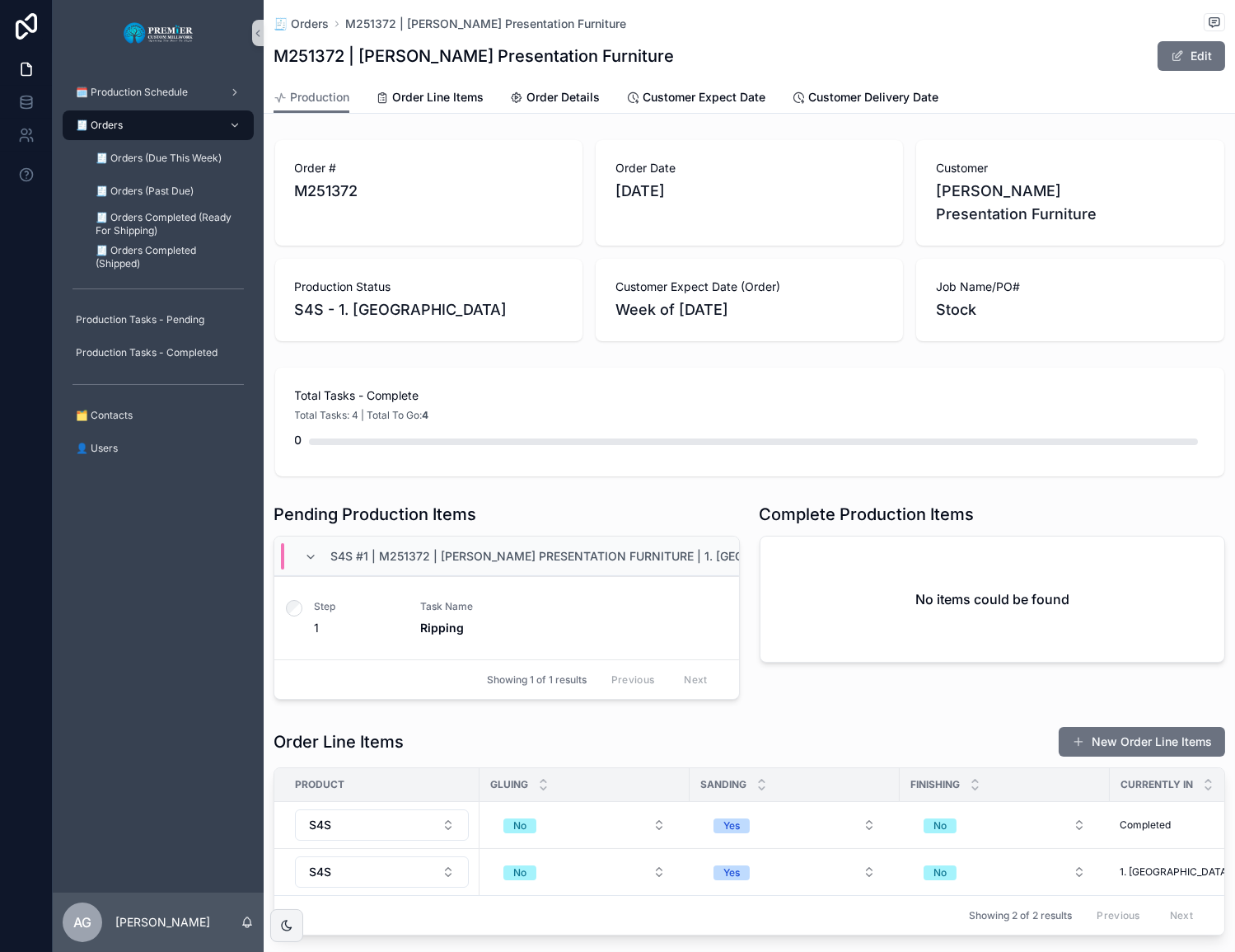
click at [201, 130] on div "🧾 Orders" at bounding box center [158, 126] width 172 height 26
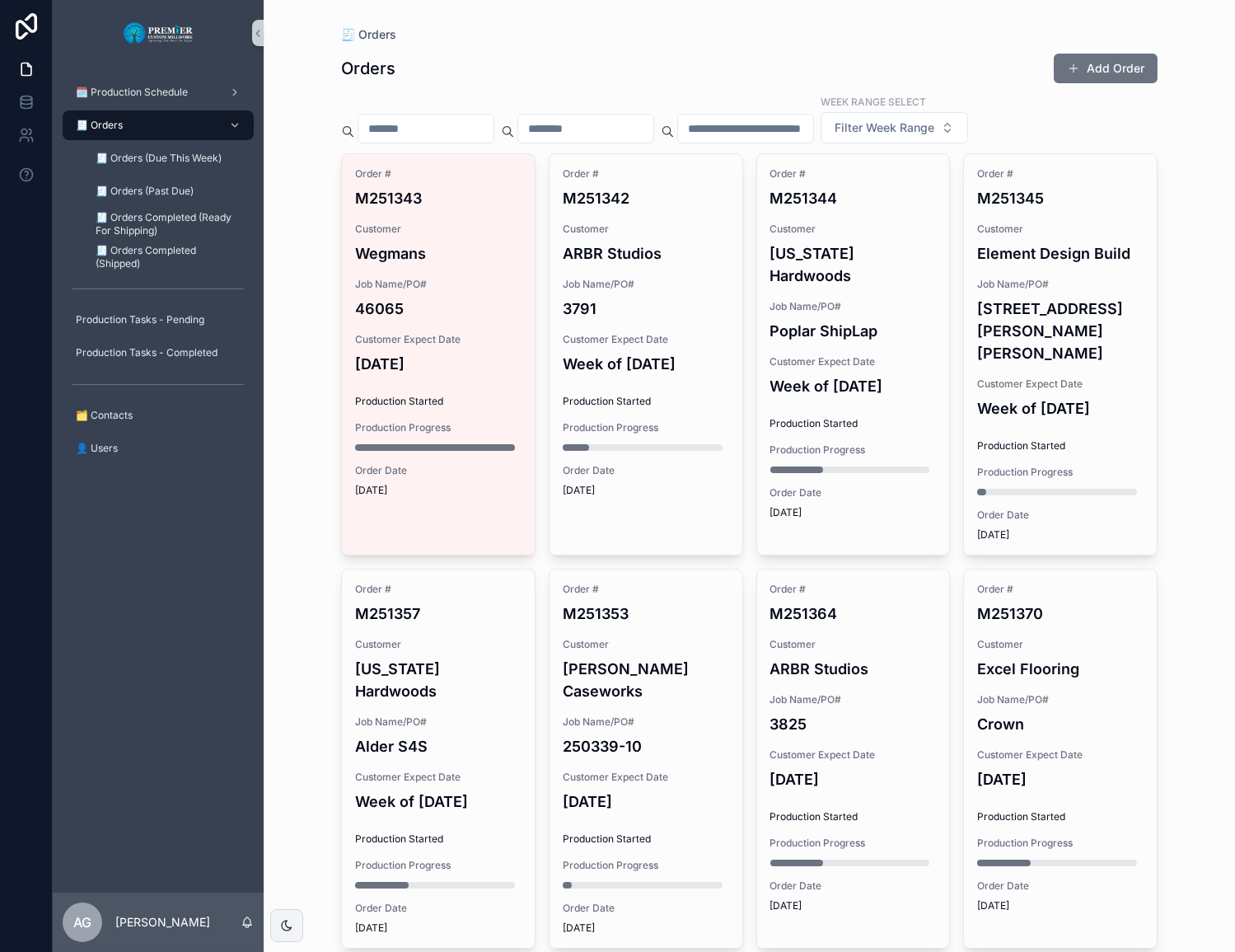
click at [660, 790] on h4 "[DATE]" at bounding box center [646, 801] width 166 height 23
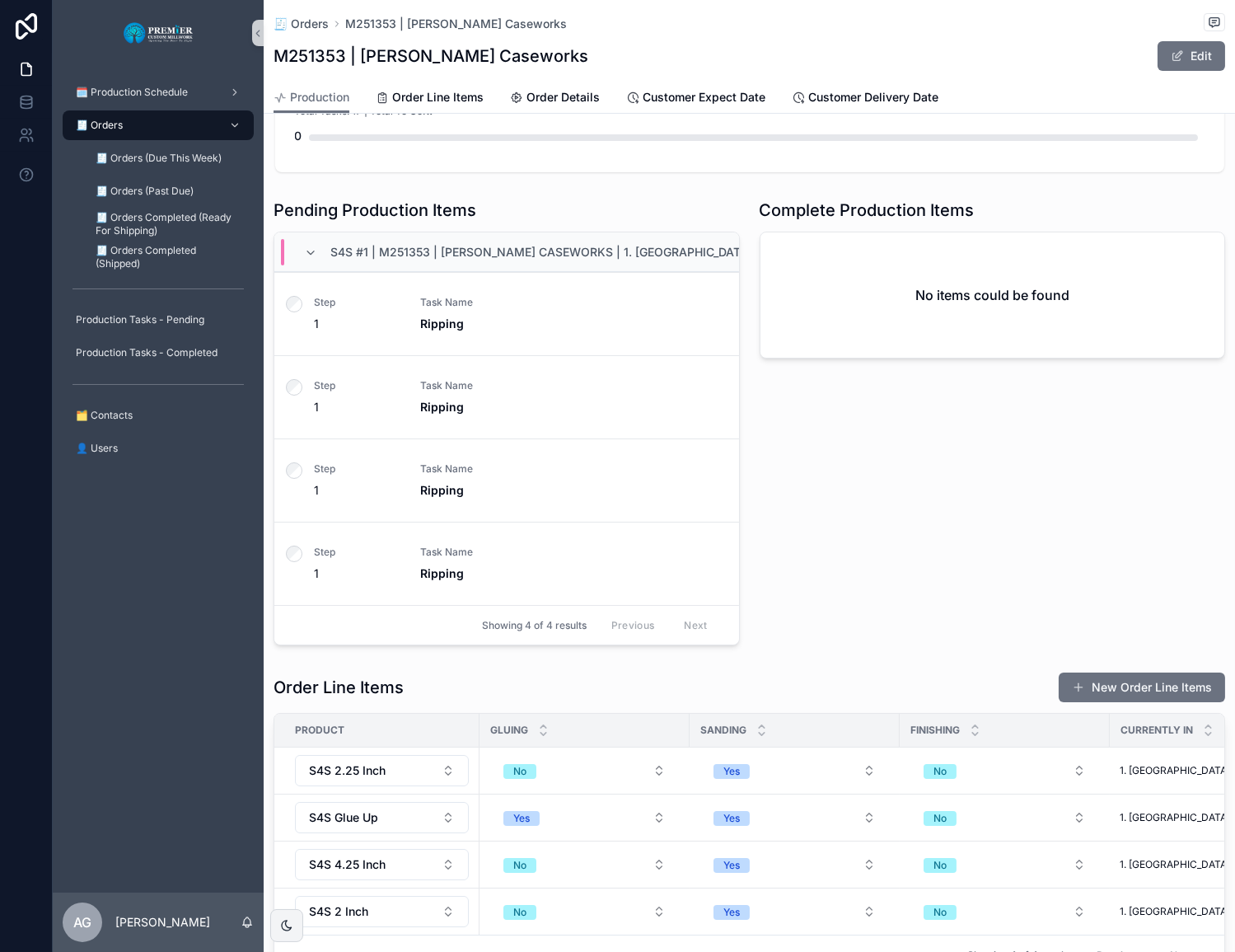
scroll to position [374, 0]
click at [956, 585] on div "Complete Production Items No items could be found" at bounding box center [993, 420] width 486 height 459
click at [856, 533] on div "Complete Production Items No items could be found" at bounding box center [993, 420] width 486 height 459
click at [956, 528] on div "Complete Production Items No items could be found" at bounding box center [993, 420] width 486 height 459
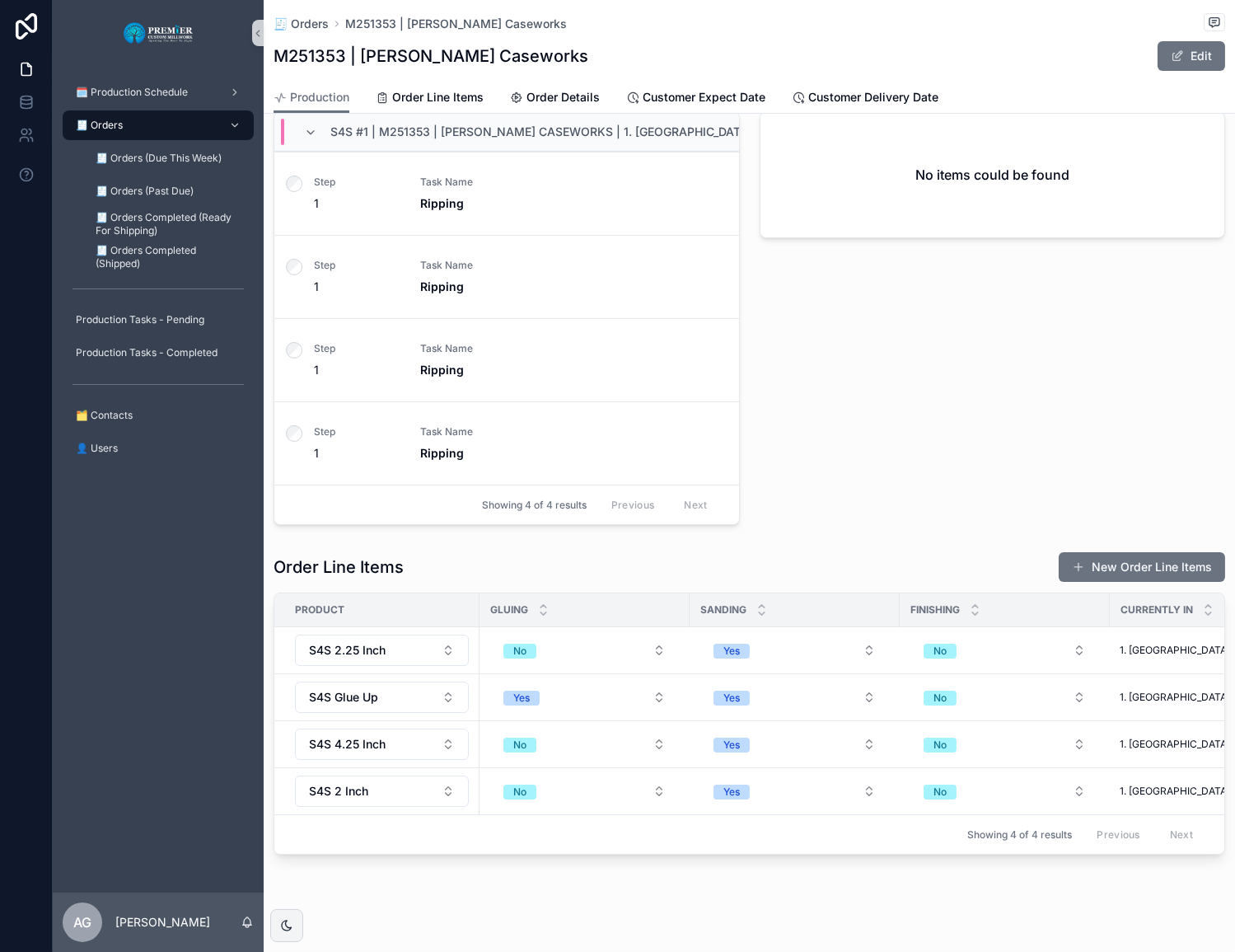
scroll to position [494, 0]
click at [169, 116] on div "🧾 Orders" at bounding box center [158, 126] width 172 height 26
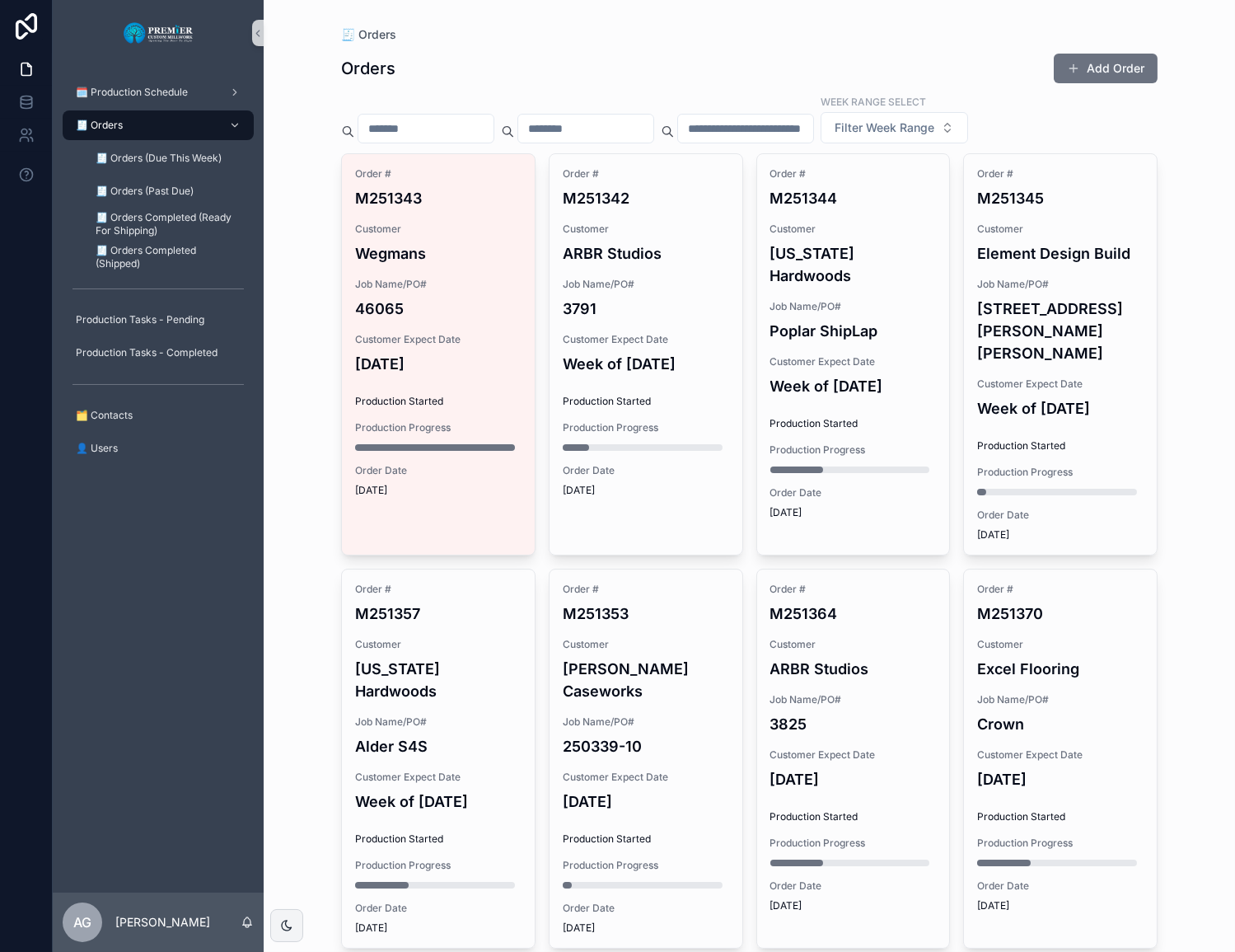
click at [483, 275] on div "Order # M251343 Customer Wegmans Job Name/PO# 46065 Customer Expect Date [DATE]…" at bounding box center [438, 332] width 193 height 356
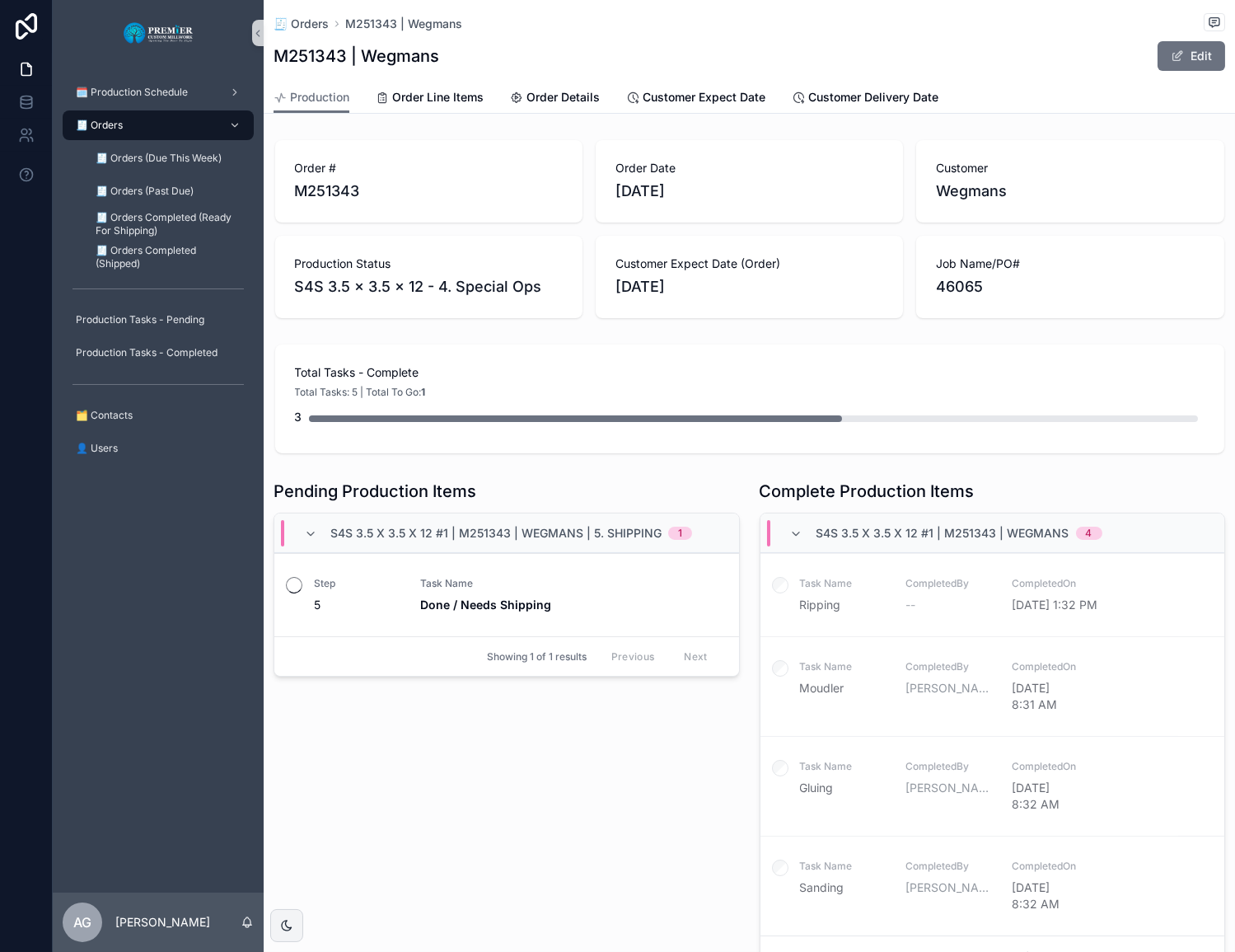
click at [180, 127] on div "🧾 Orders" at bounding box center [158, 126] width 172 height 26
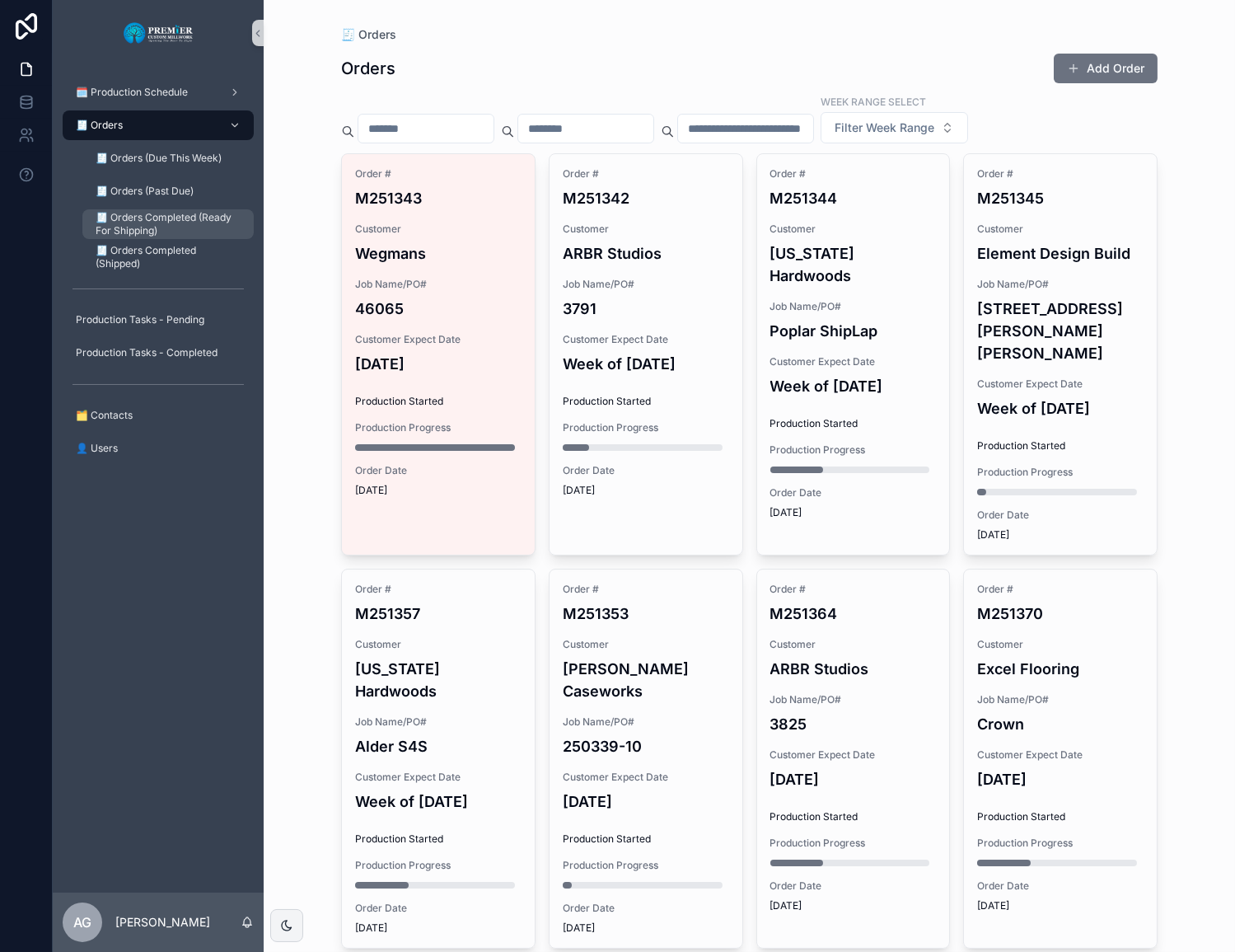
click at [189, 227] on span "🧾 Orders Completed (Ready For Shipping)" at bounding box center [166, 224] width 142 height 26
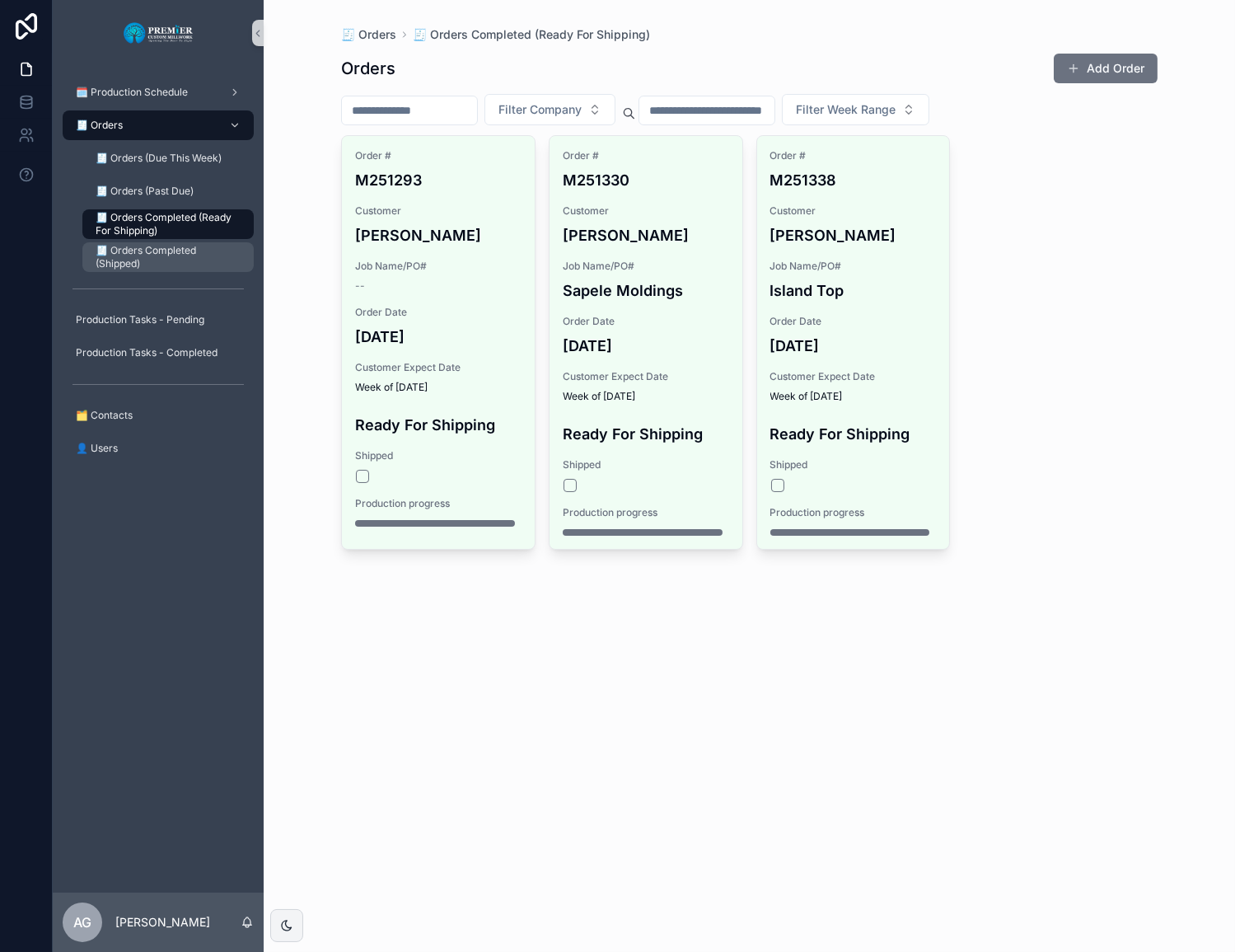
click at [186, 260] on span "🧾 Orders Completed (Shipped)" at bounding box center [166, 257] width 142 height 26
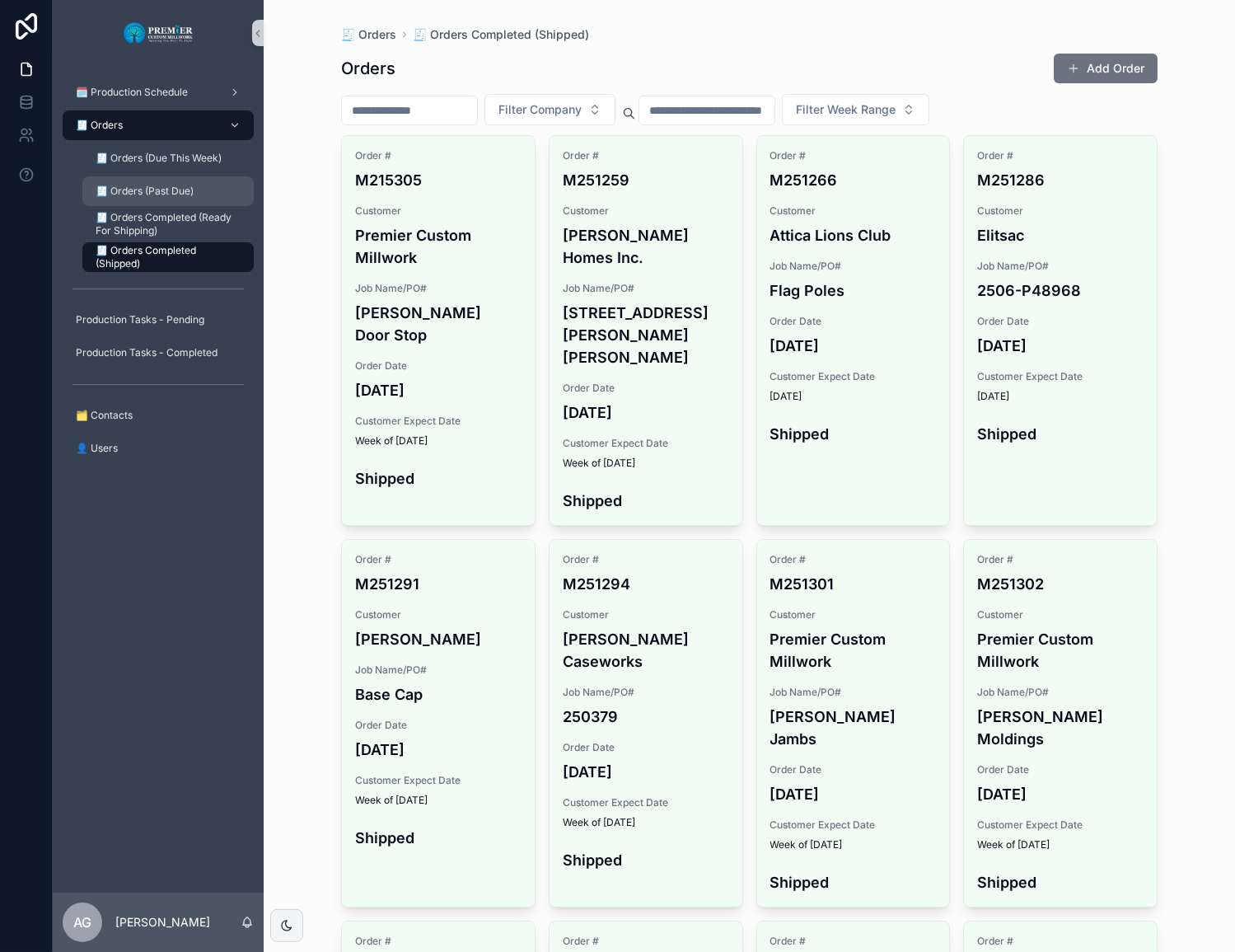
click at [180, 195] on span "🧾 Orders (Past Due)" at bounding box center [145, 191] width 98 height 13
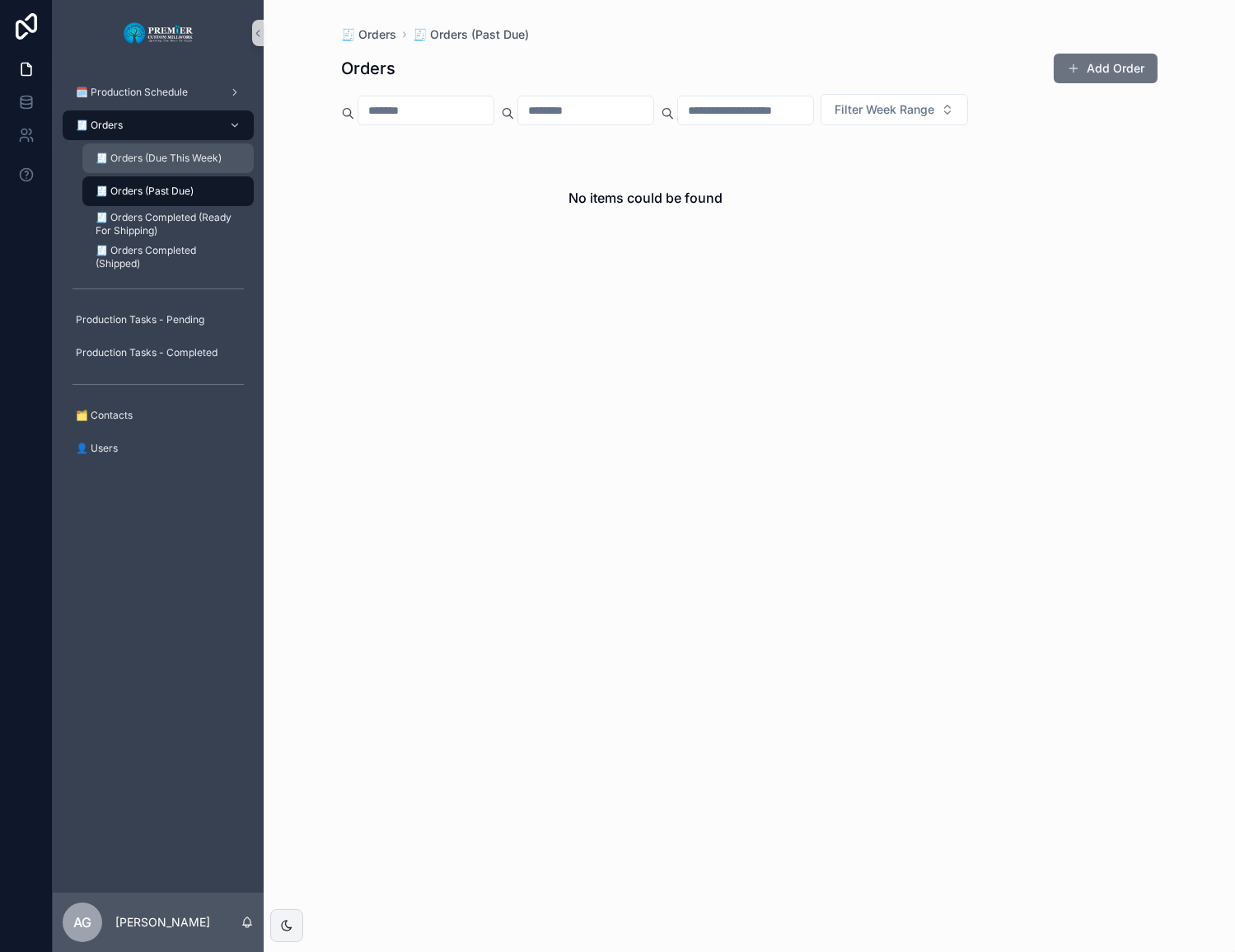
click at [187, 160] on span "🧾 Orders (Due This Week)" at bounding box center [159, 158] width 126 height 13
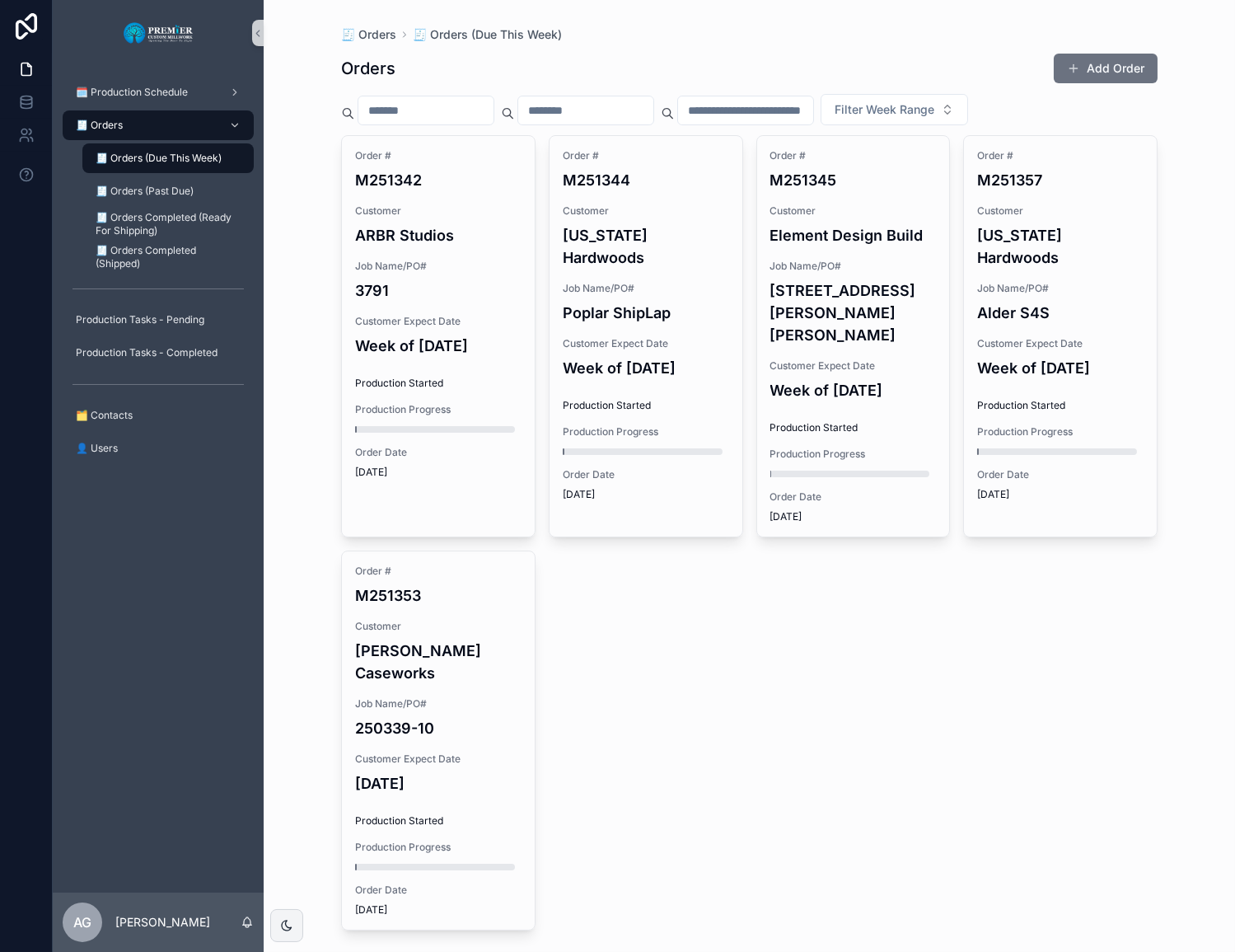
click at [174, 135] on div "🧾 Orders" at bounding box center [158, 126] width 172 height 26
